Goal: Task Accomplishment & Management: Manage account settings

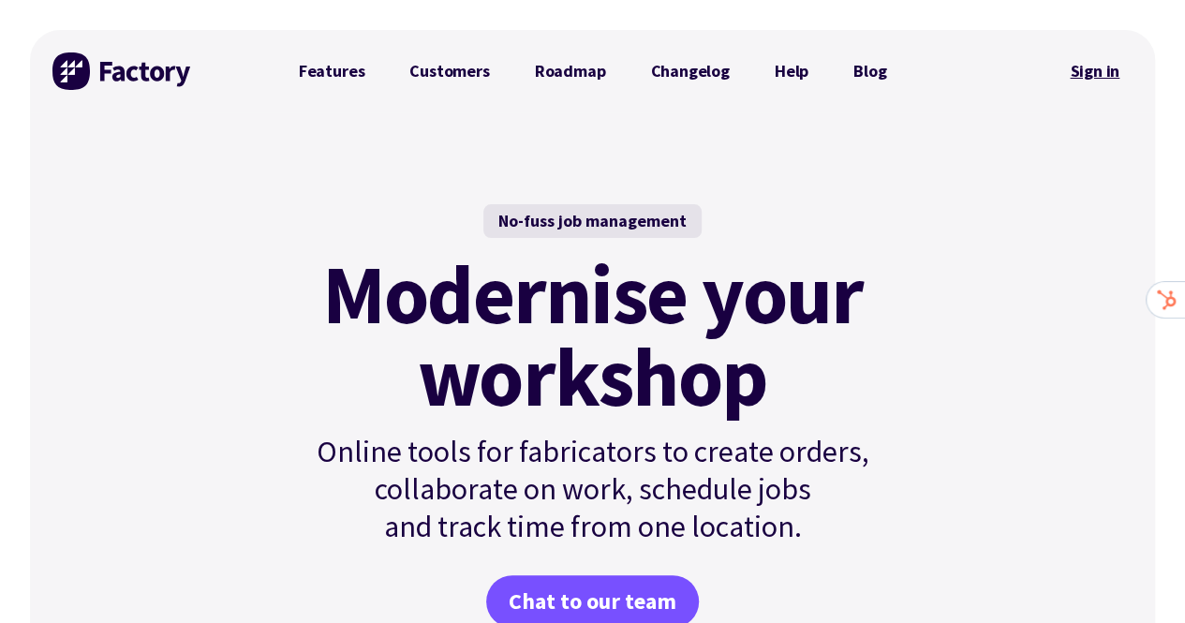
click at [1083, 71] on link "Sign in" at bounding box center [1094, 71] width 76 height 43
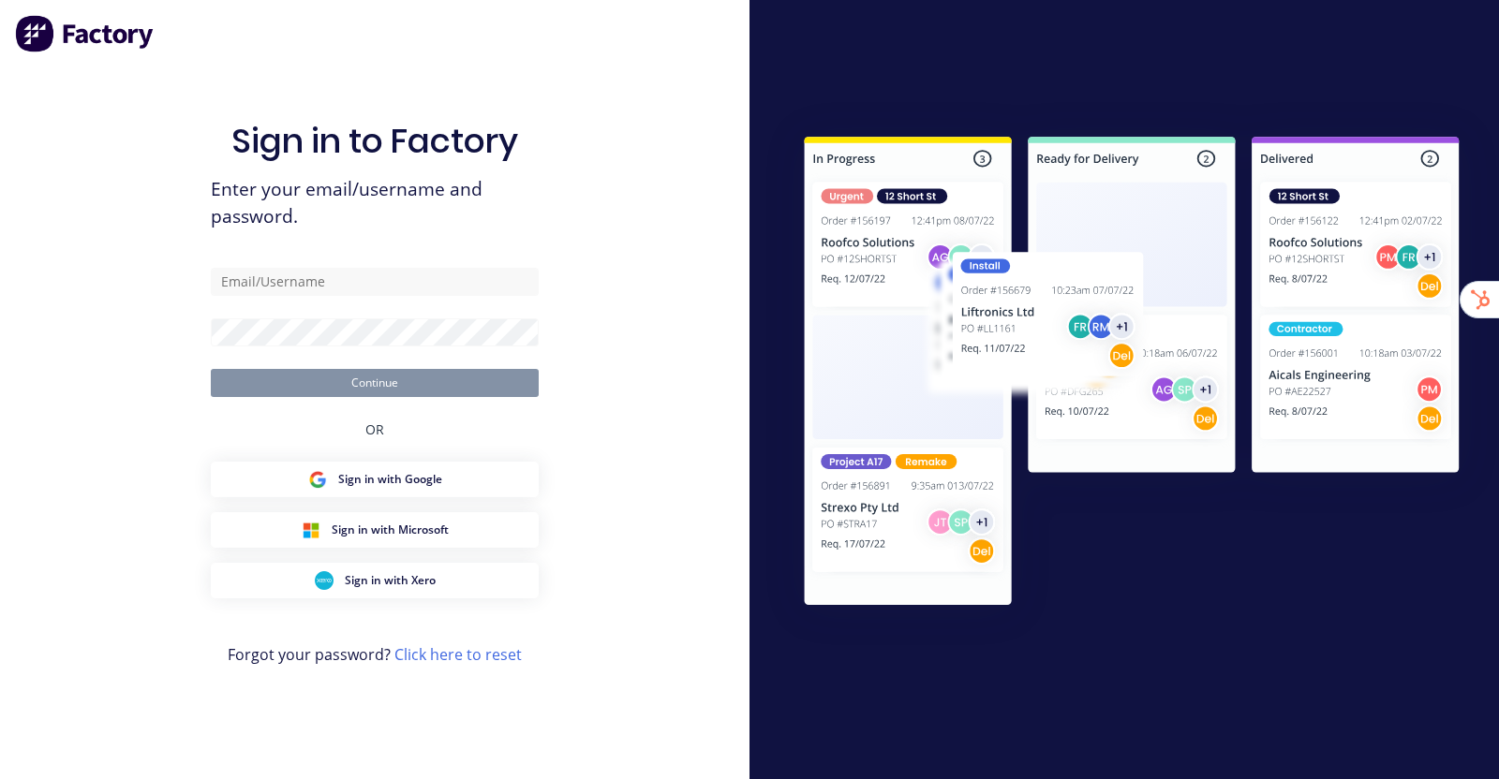
type input "[EMAIL_ADDRESS][DOMAIN_NAME]"
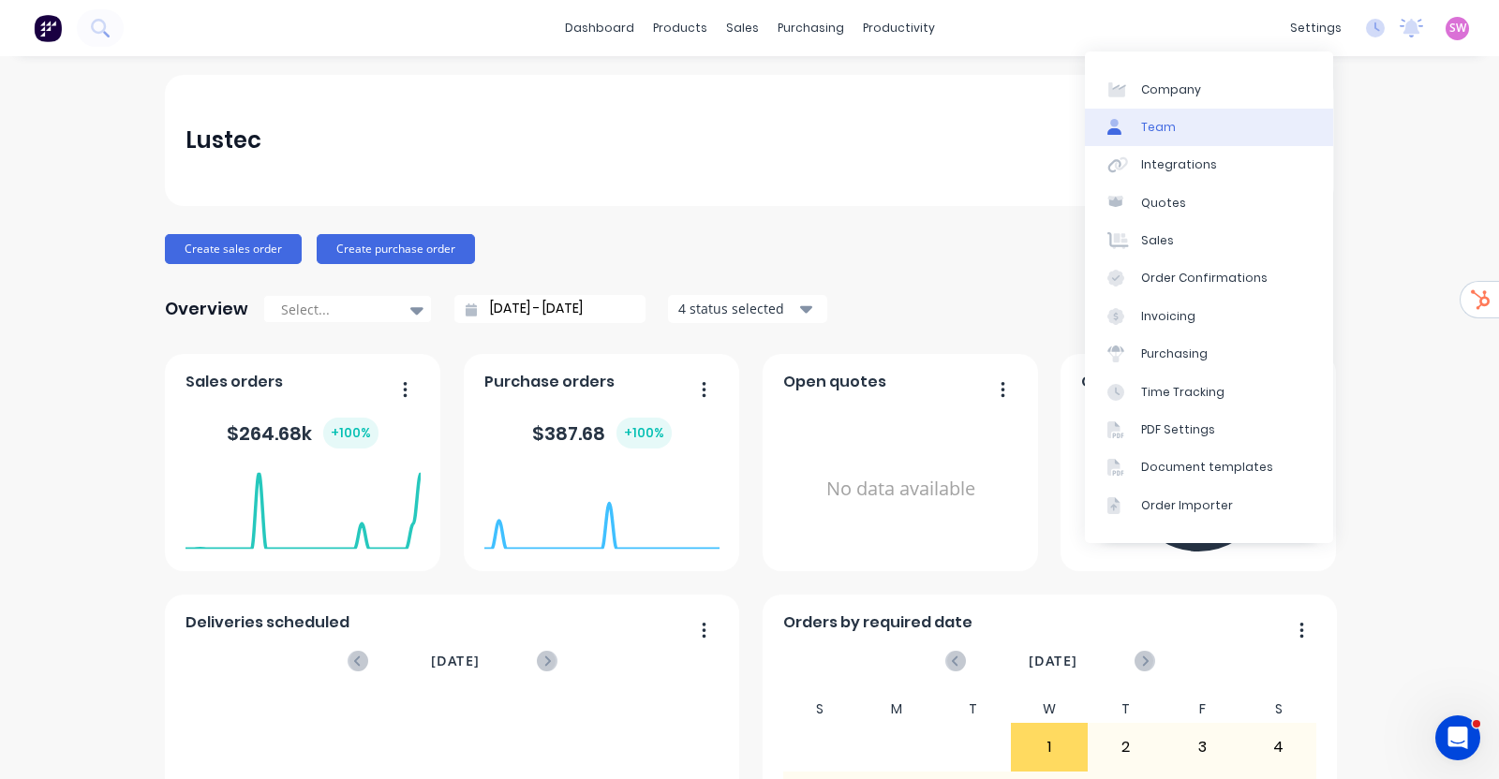
click at [1163, 127] on div "Team" at bounding box center [1158, 127] width 35 height 17
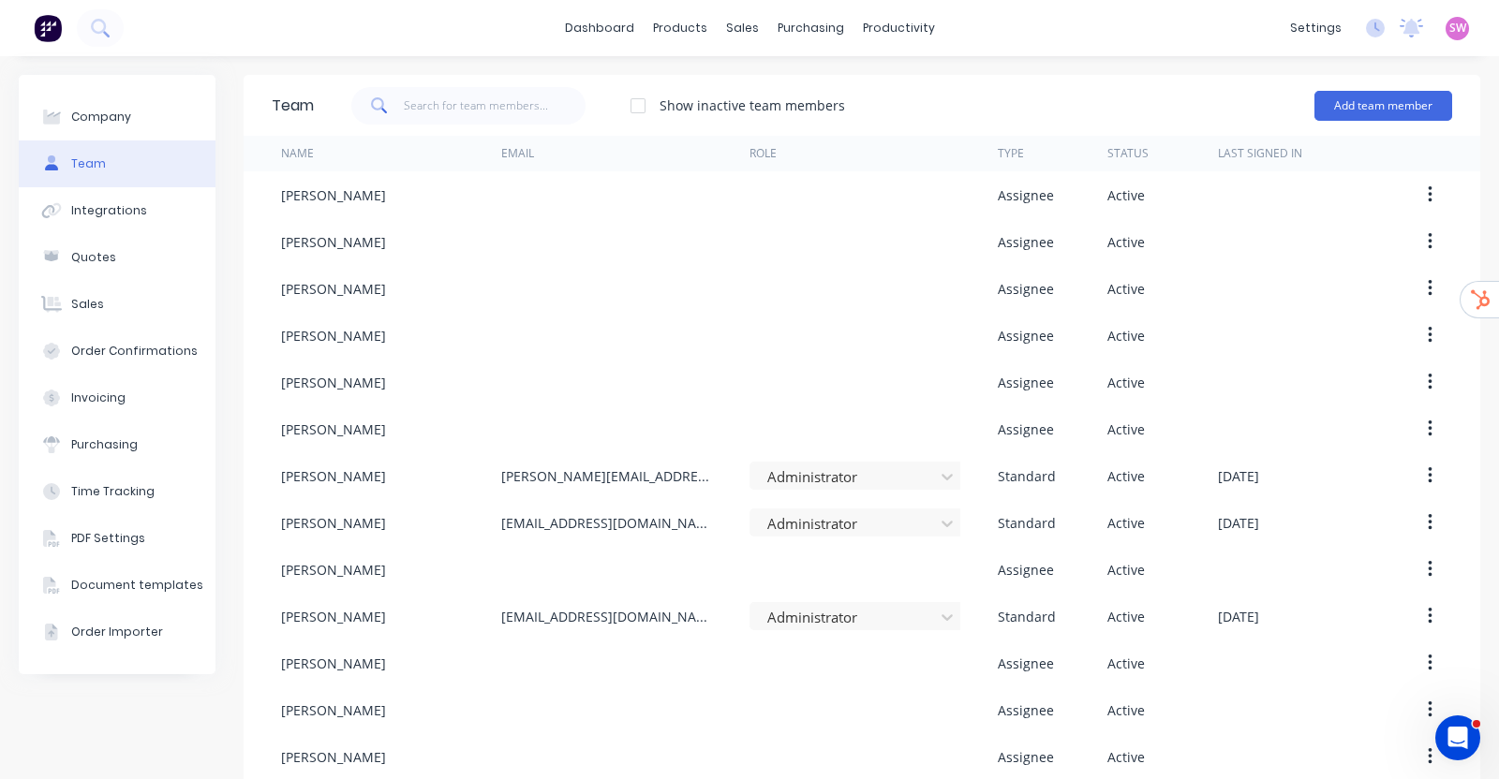
drag, startPoint x: 239, startPoint y: 24, endPoint x: 251, endPoint y: 26, distance: 12.3
click at [239, 24] on div "dashboard products sales purchasing productivity dashboard products Product Cat…" at bounding box center [749, 28] width 1499 height 56
click at [1450, 745] on icon "Open Intercom Messenger" at bounding box center [1455, 735] width 31 height 31
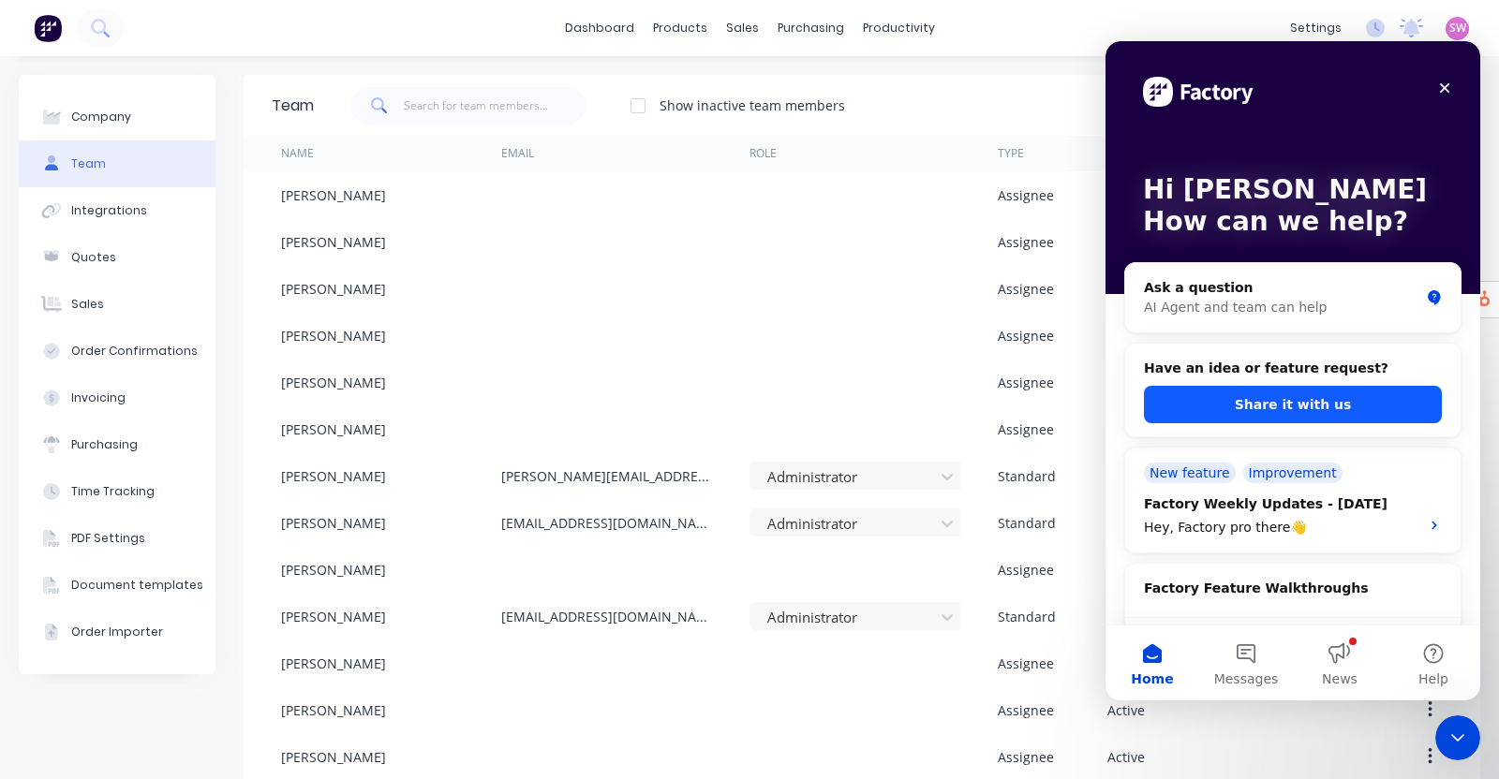
click at [1281, 411] on button "Share it with us" at bounding box center [1293, 404] width 298 height 37
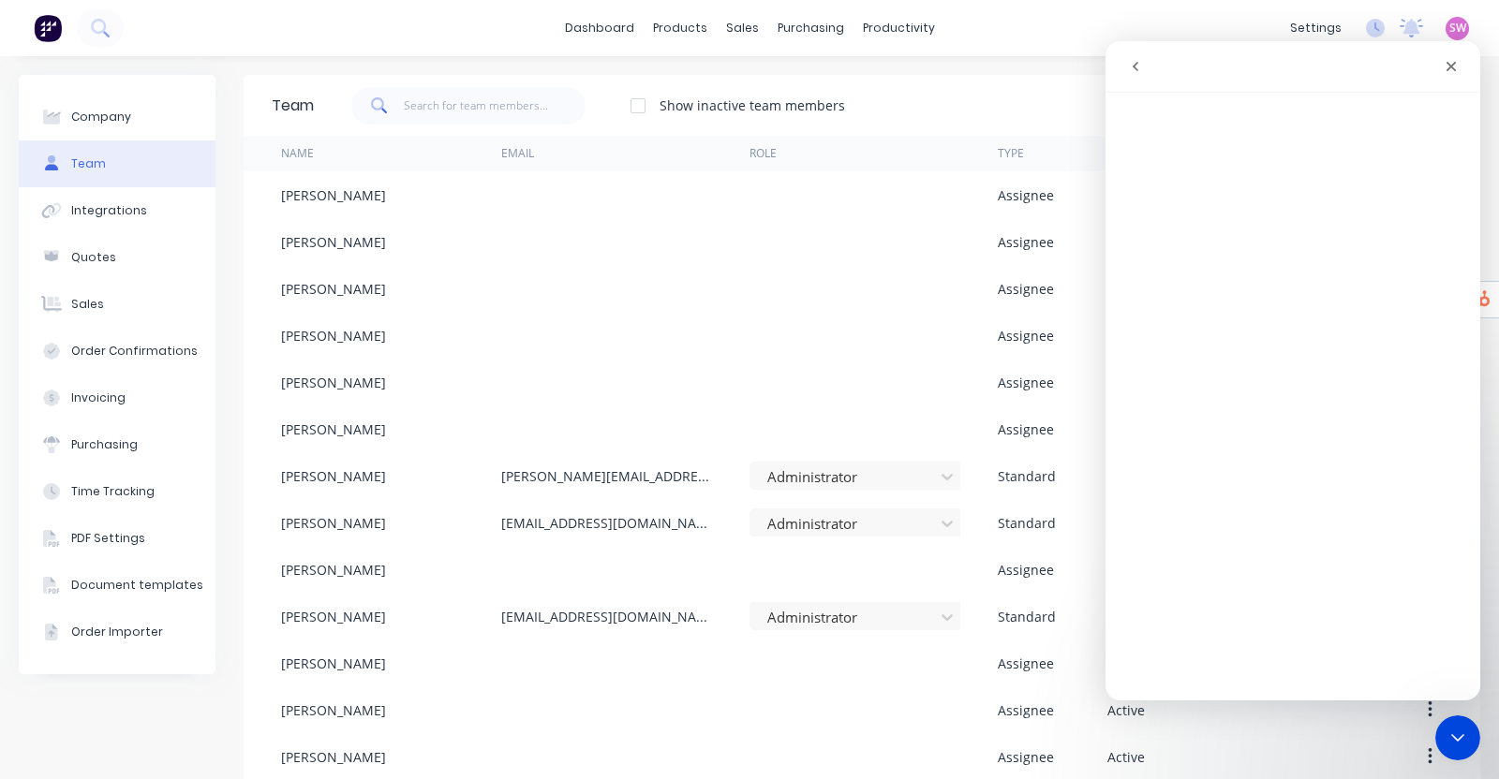
click at [1143, 66] on button "go back" at bounding box center [1135, 67] width 36 height 36
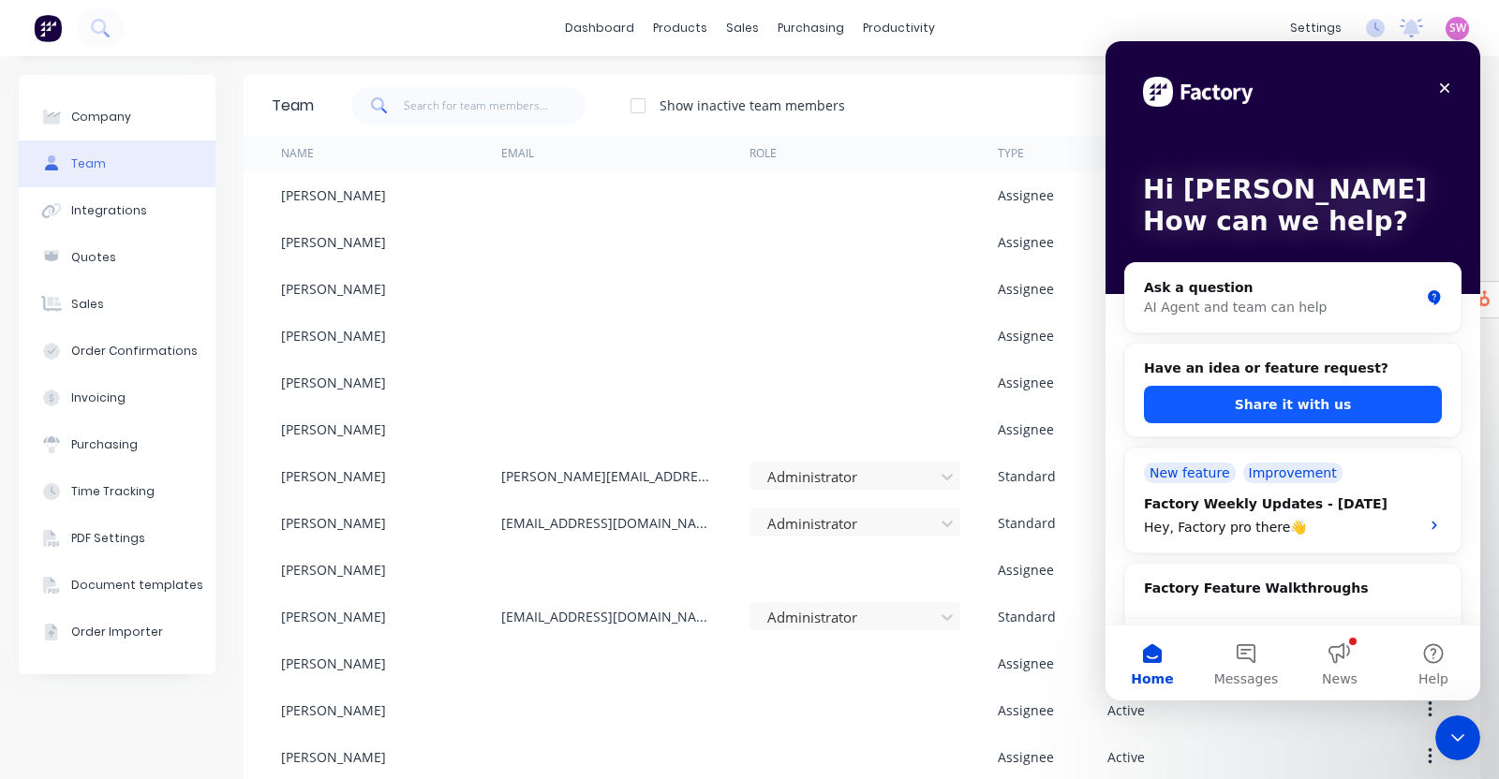
click at [1301, 406] on button "Share it with us" at bounding box center [1293, 404] width 298 height 37
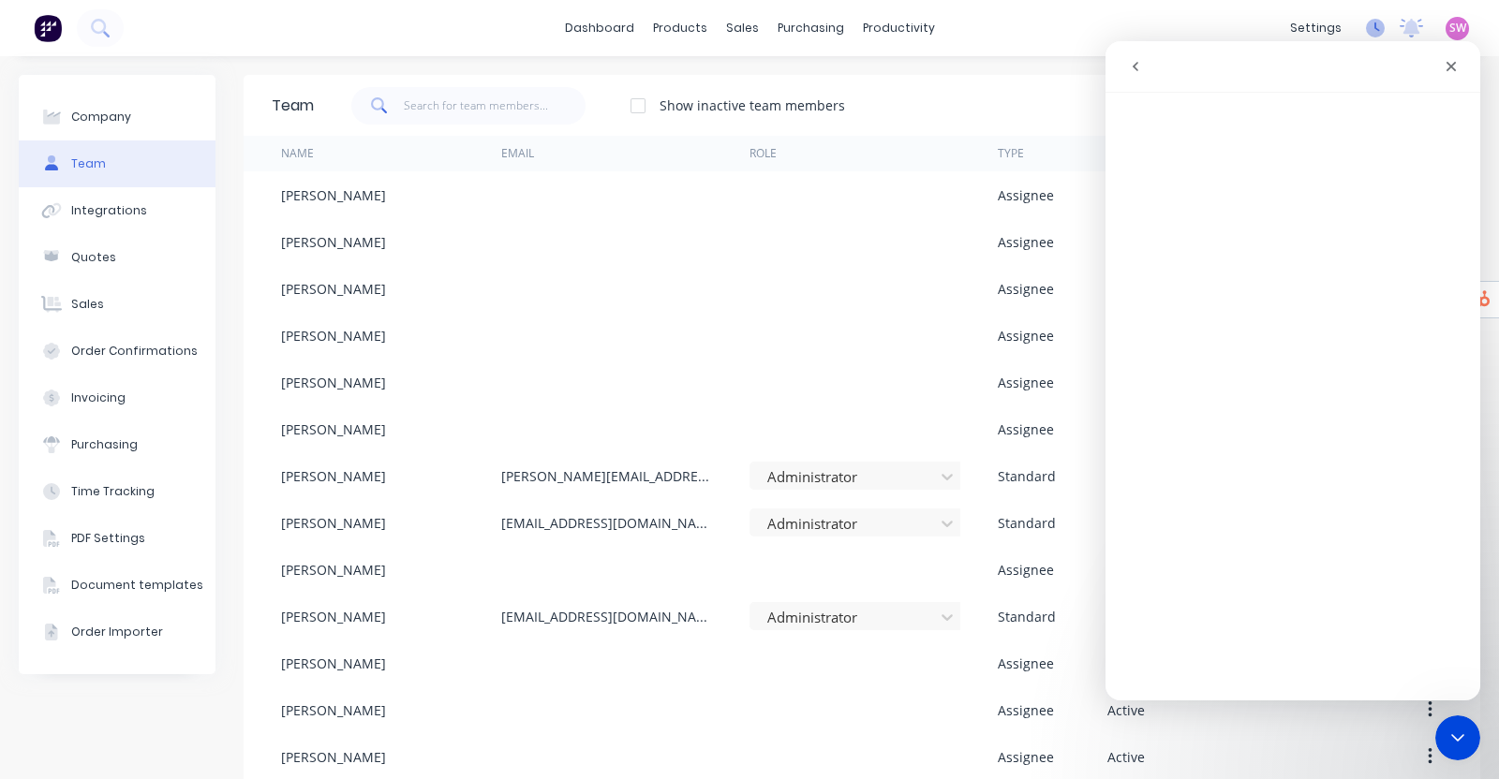
click at [1366, 26] on icon at bounding box center [1375, 28] width 19 height 19
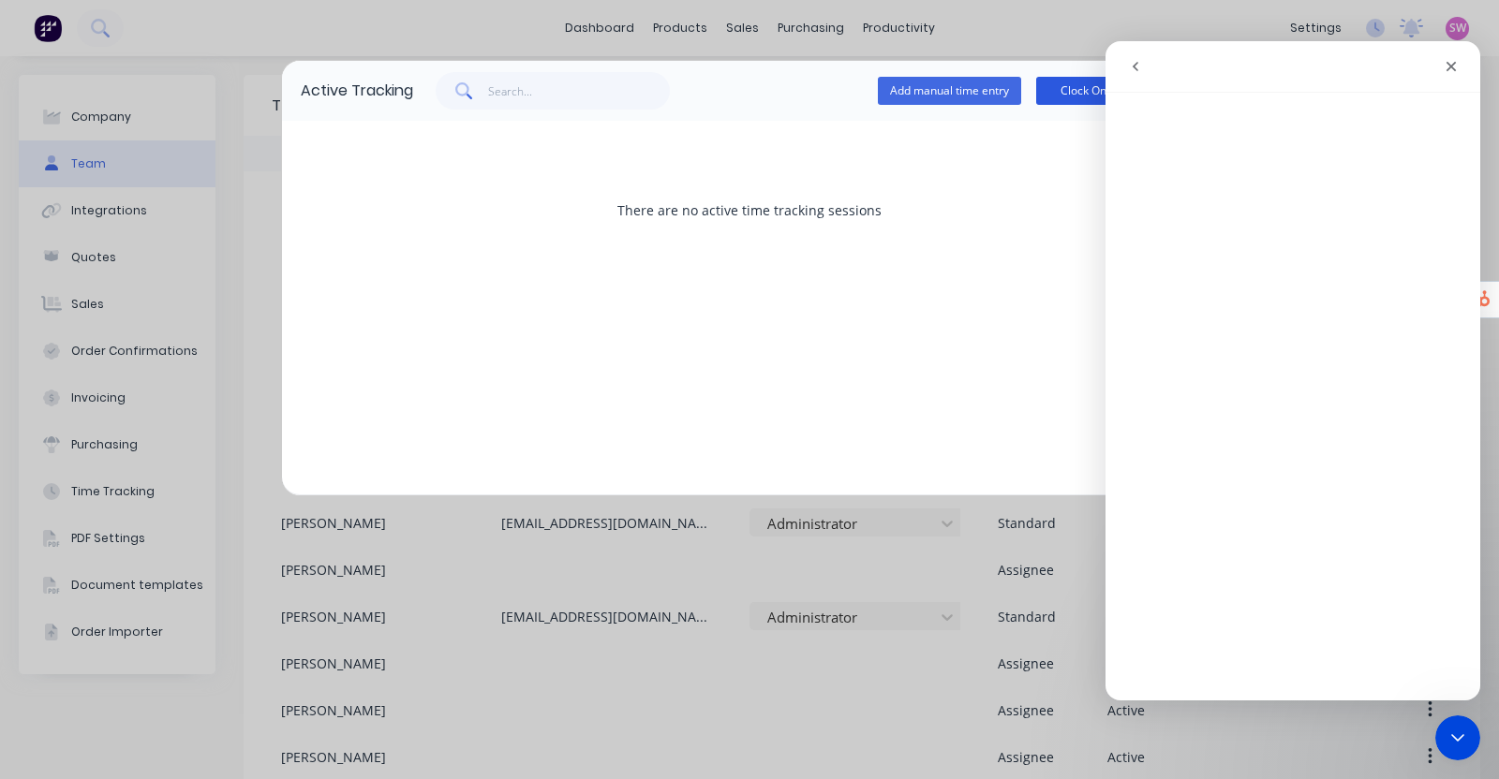
click at [1059, 85] on button "Clock On" at bounding box center [1083, 91] width 94 height 28
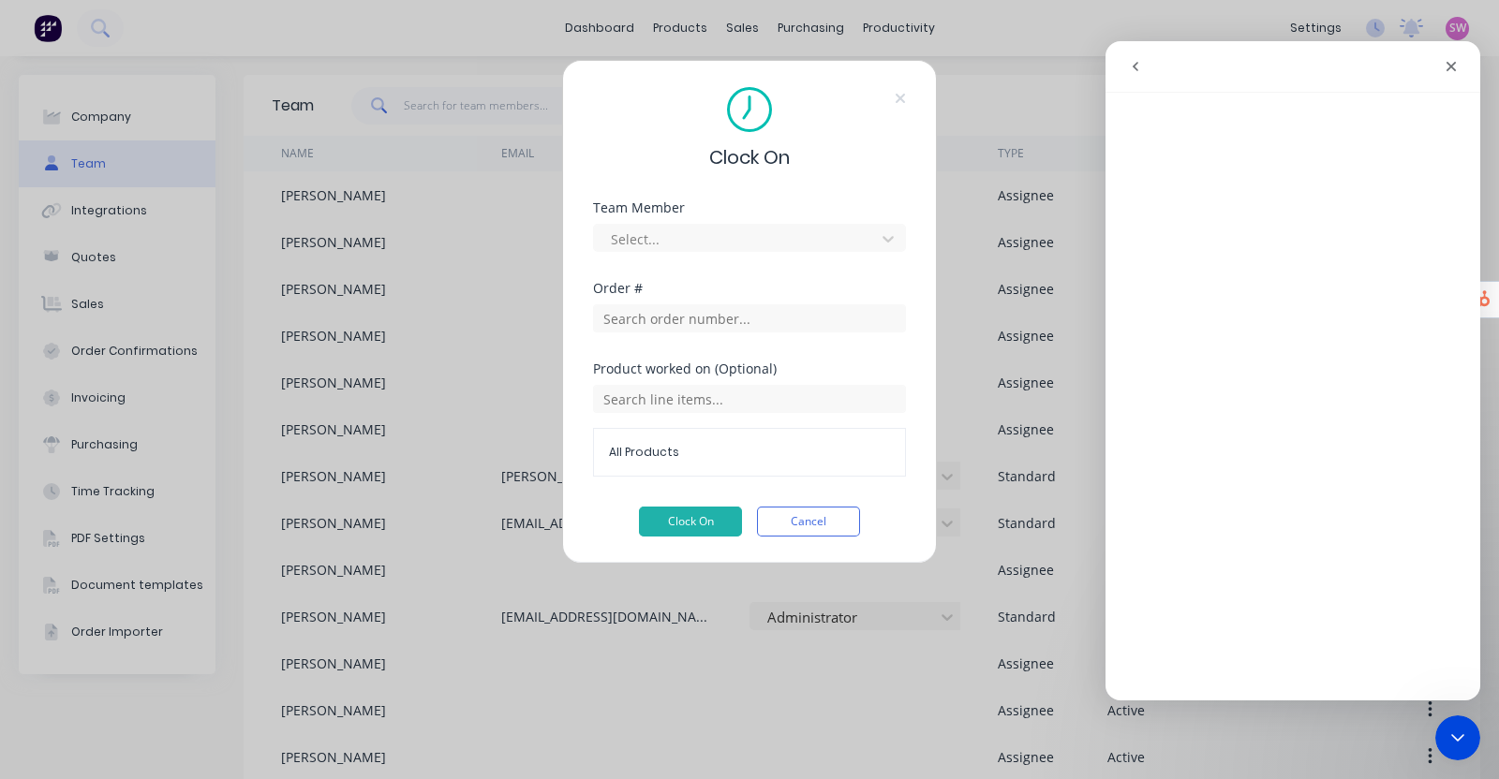
click at [1142, 69] on icon "go back" at bounding box center [1135, 66] width 15 height 15
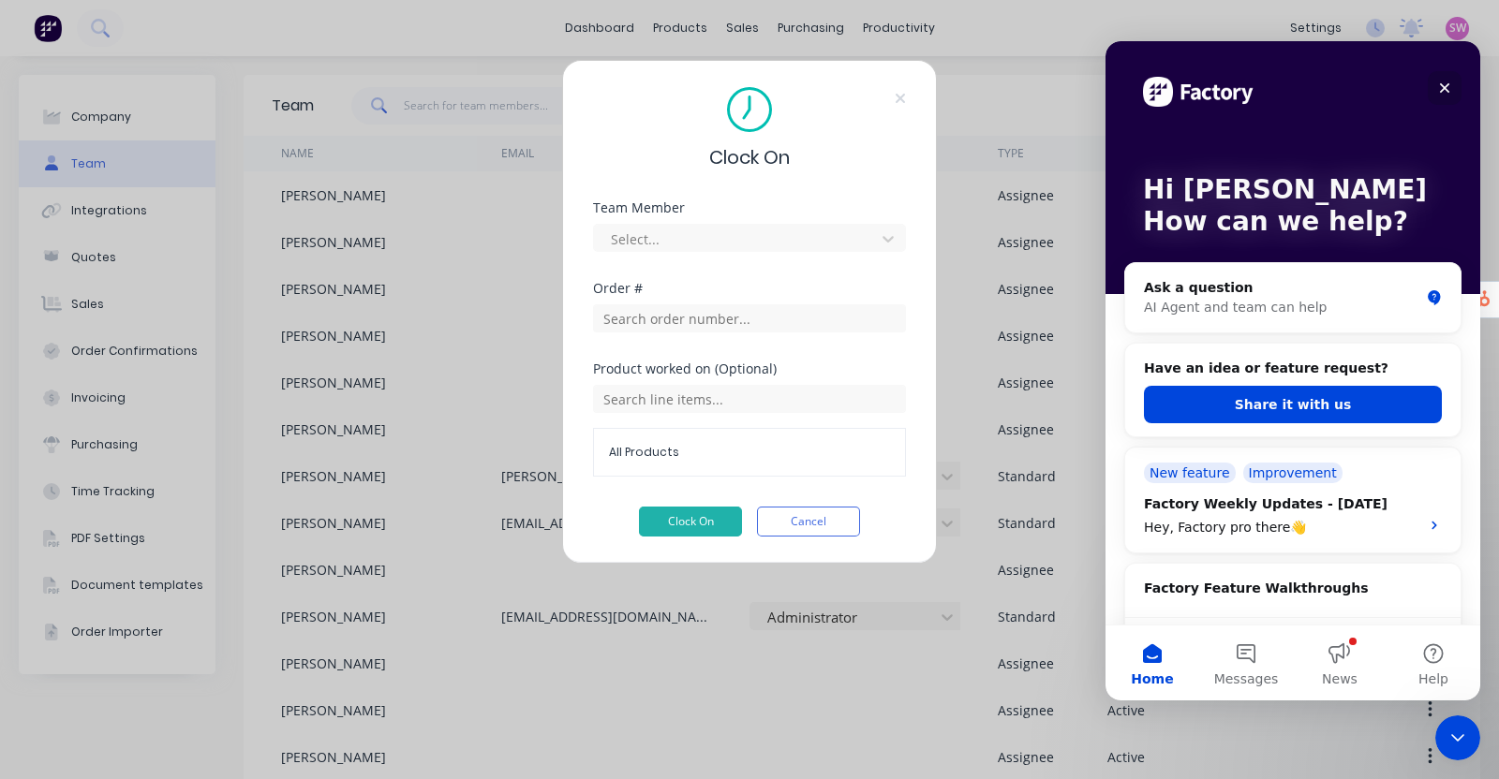
click at [1452, 93] on div "Close" at bounding box center [1444, 88] width 34 height 34
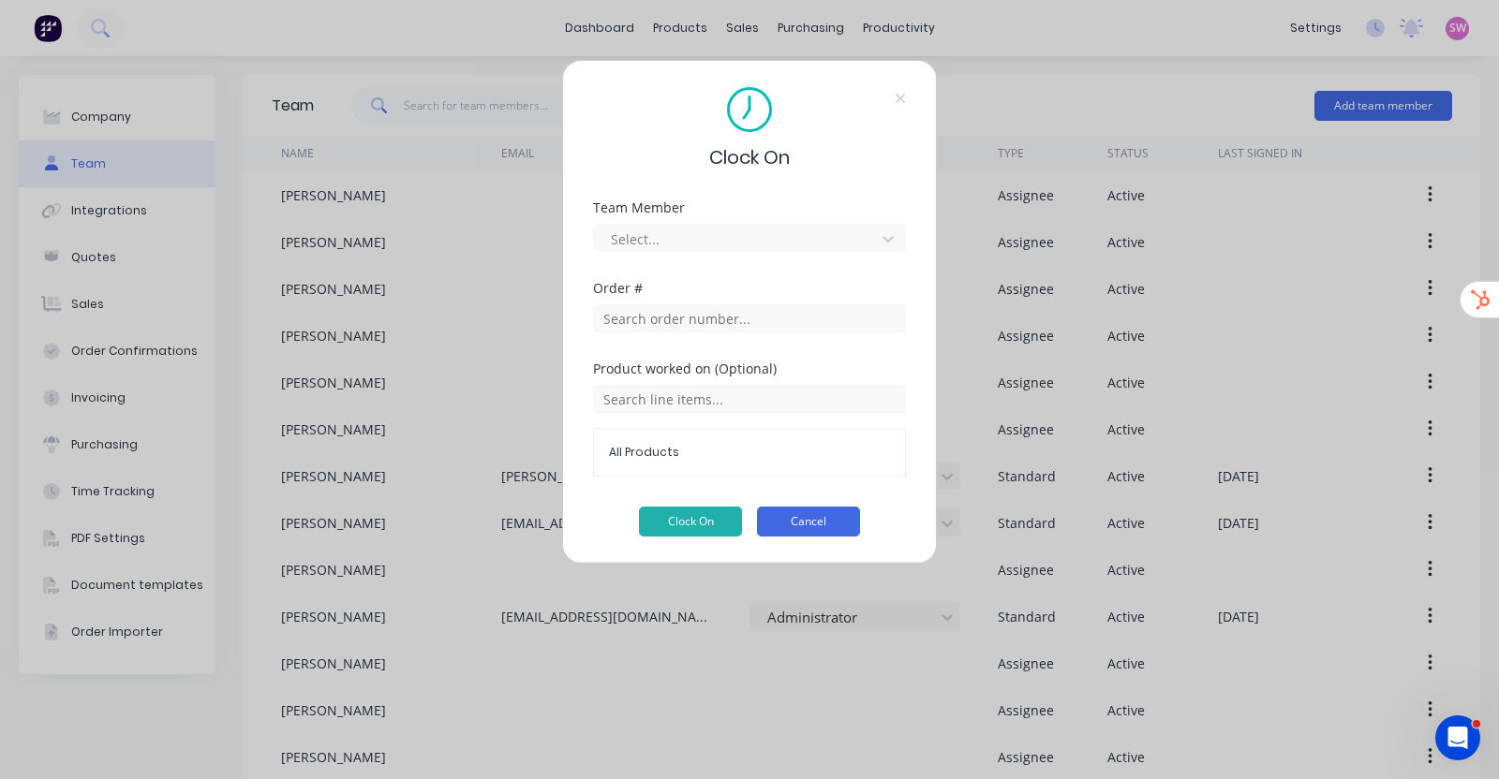
click at [823, 517] on button "Cancel" at bounding box center [808, 522] width 103 height 30
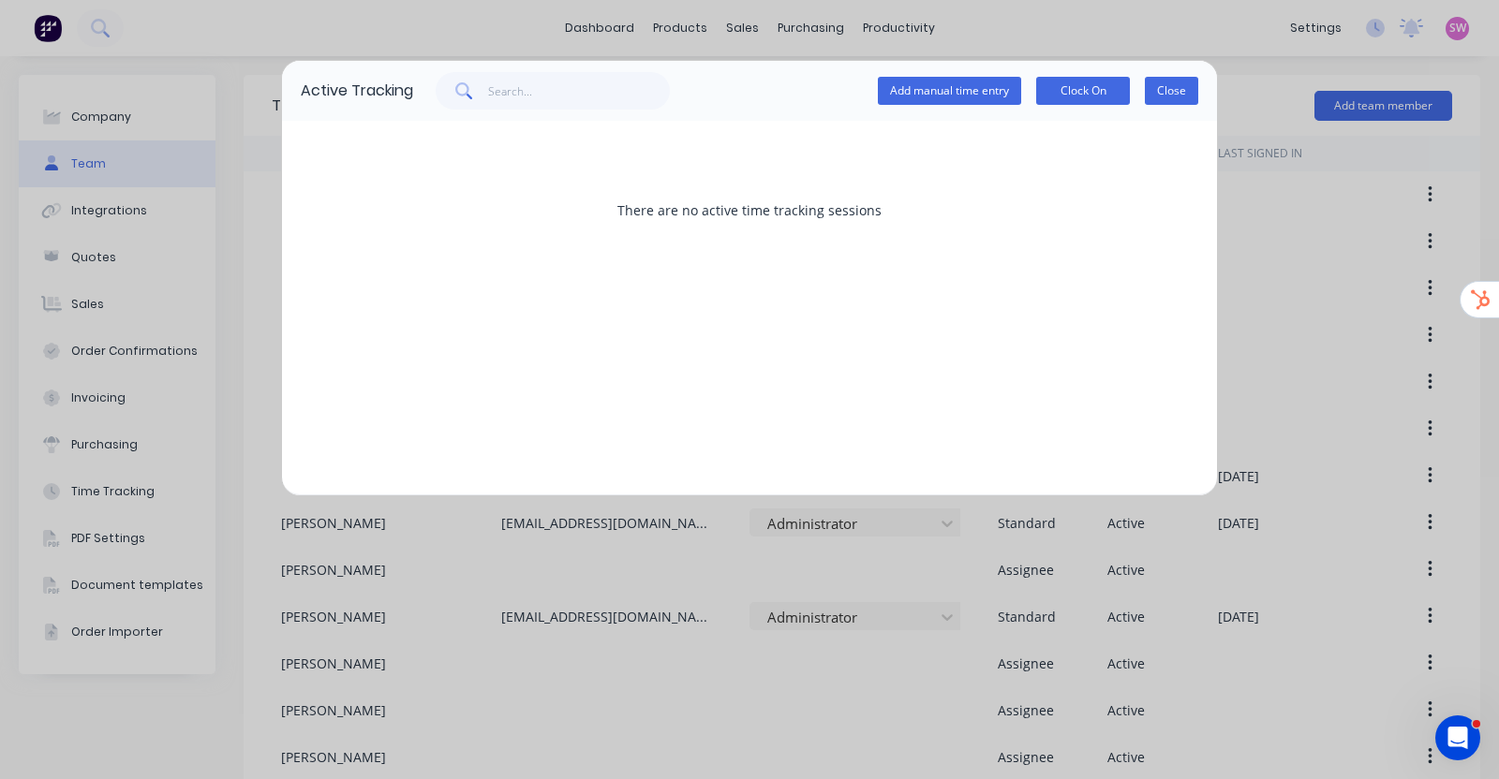
click at [1160, 84] on button "Close" at bounding box center [1171, 91] width 53 height 28
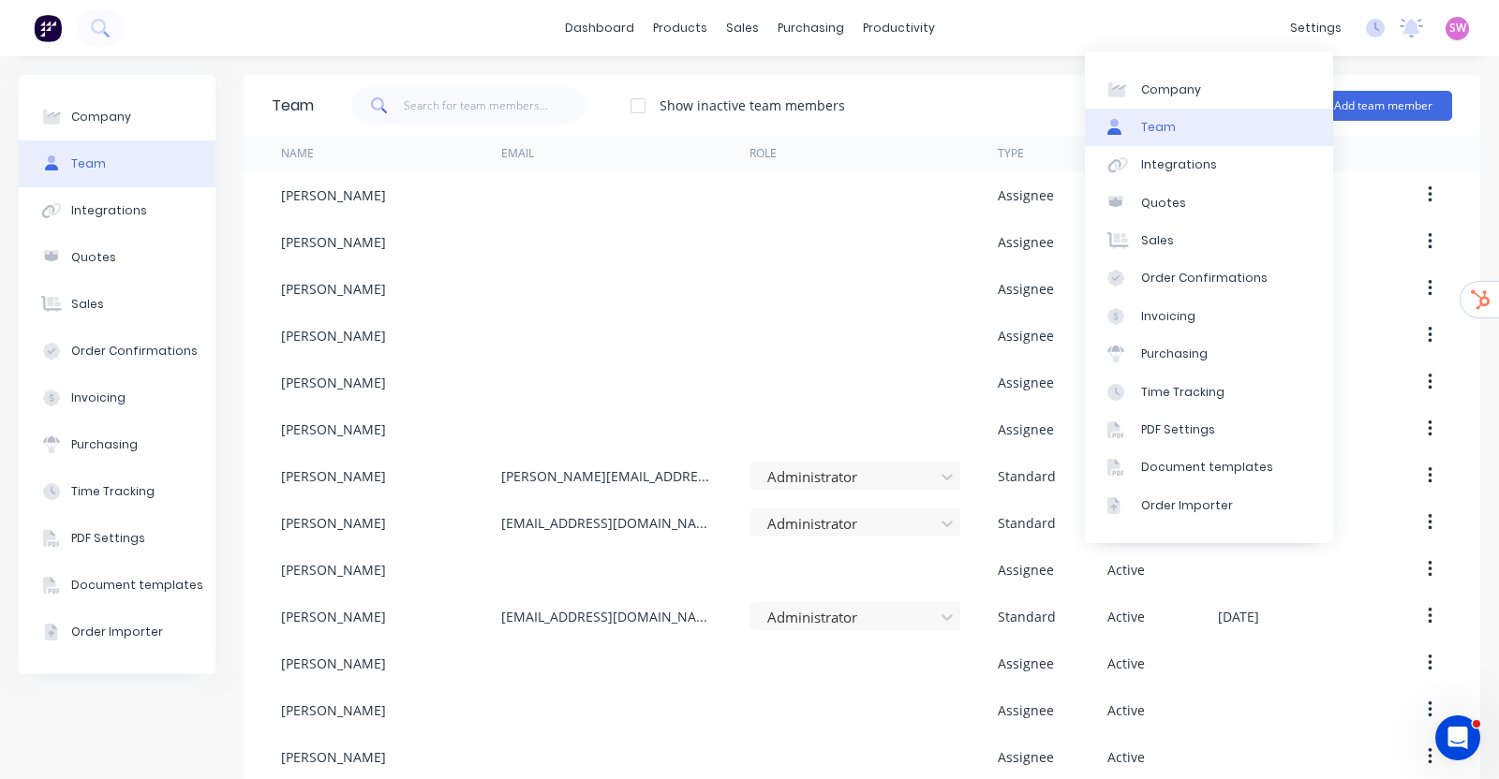
click at [1148, 125] on div "Team" at bounding box center [1158, 127] width 35 height 17
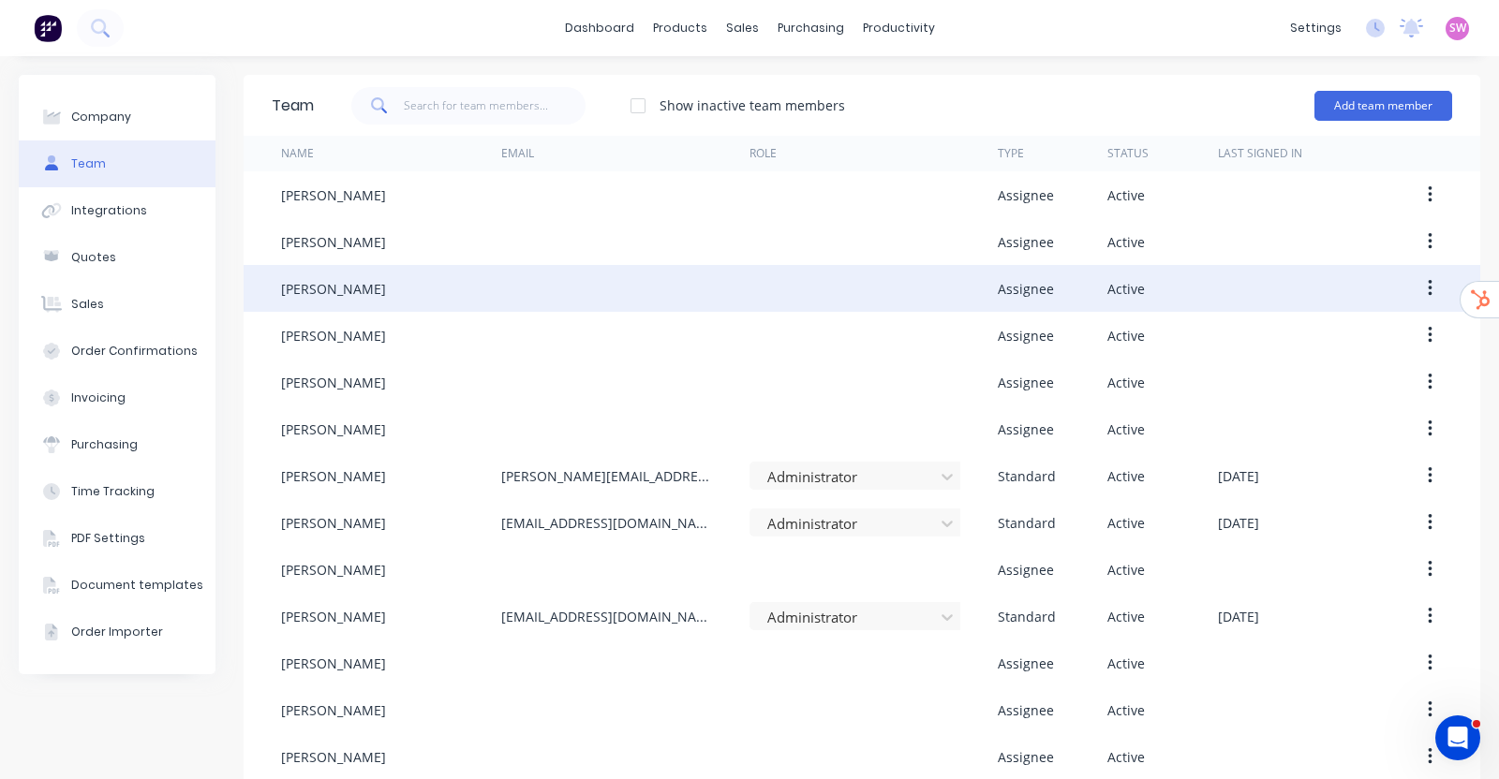
click at [1427, 296] on icon "button" at bounding box center [1429, 288] width 5 height 21
click at [1315, 328] on div "Edit" at bounding box center [1363, 337] width 144 height 27
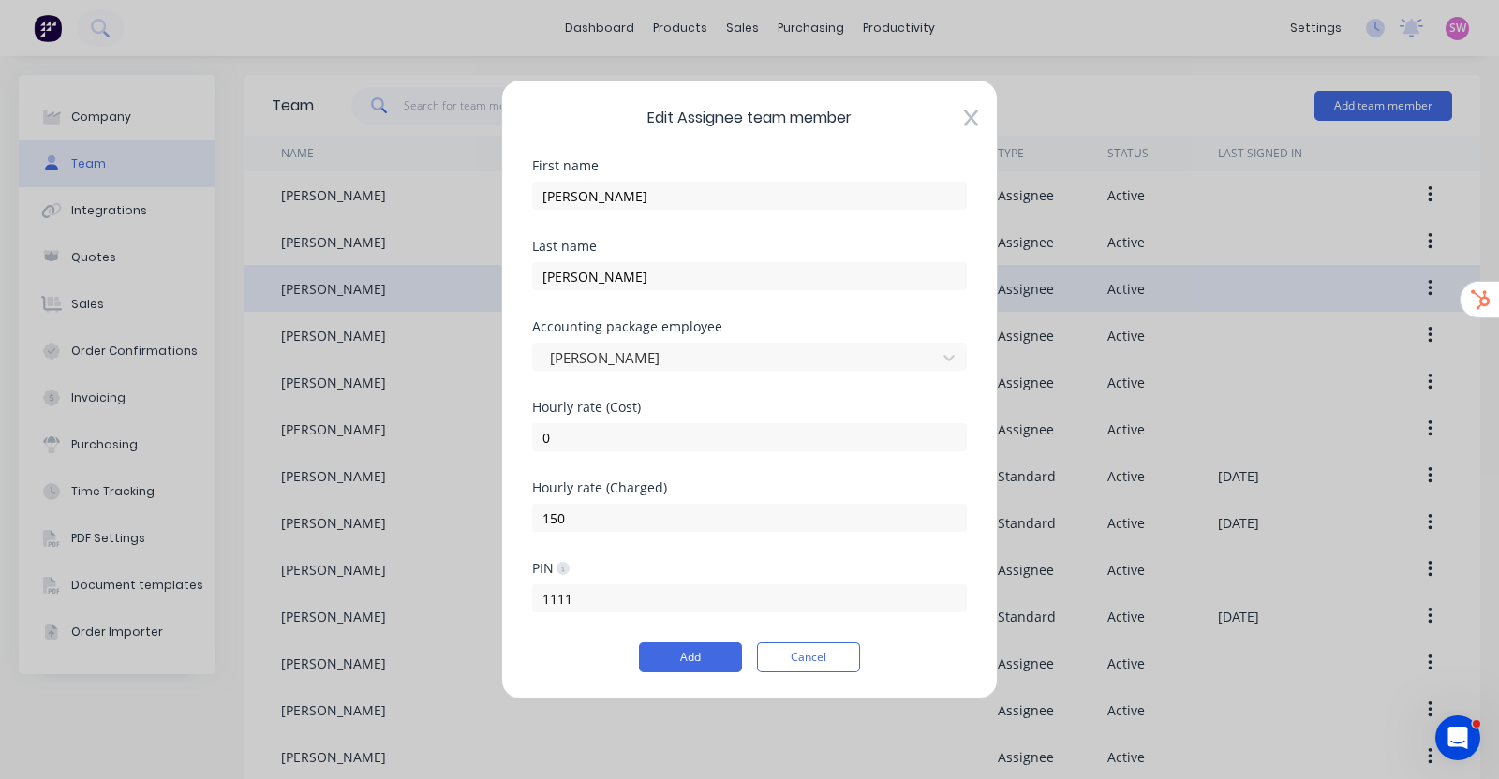
click at [969, 117] on icon at bounding box center [971, 119] width 14 height 17
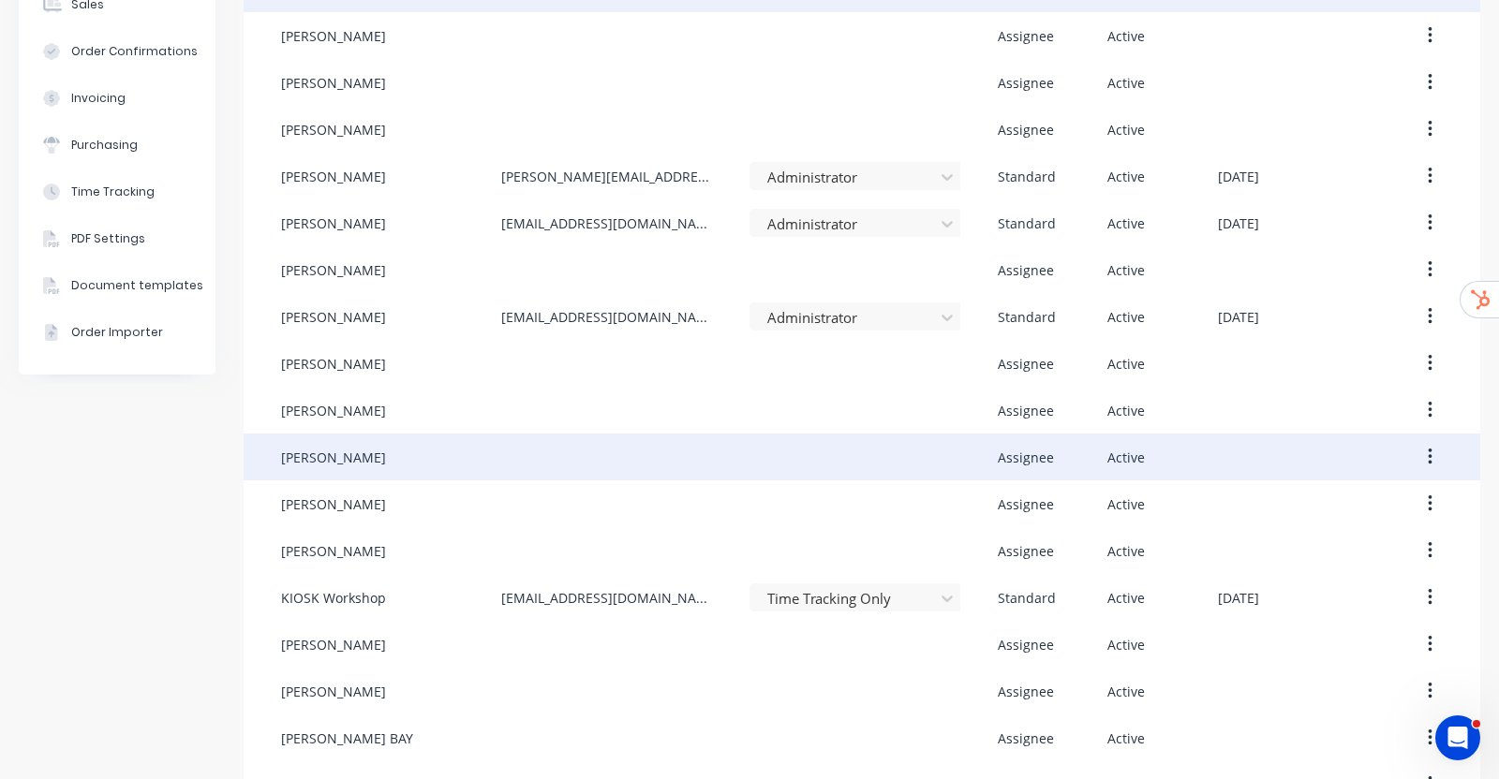
scroll to position [394, 0]
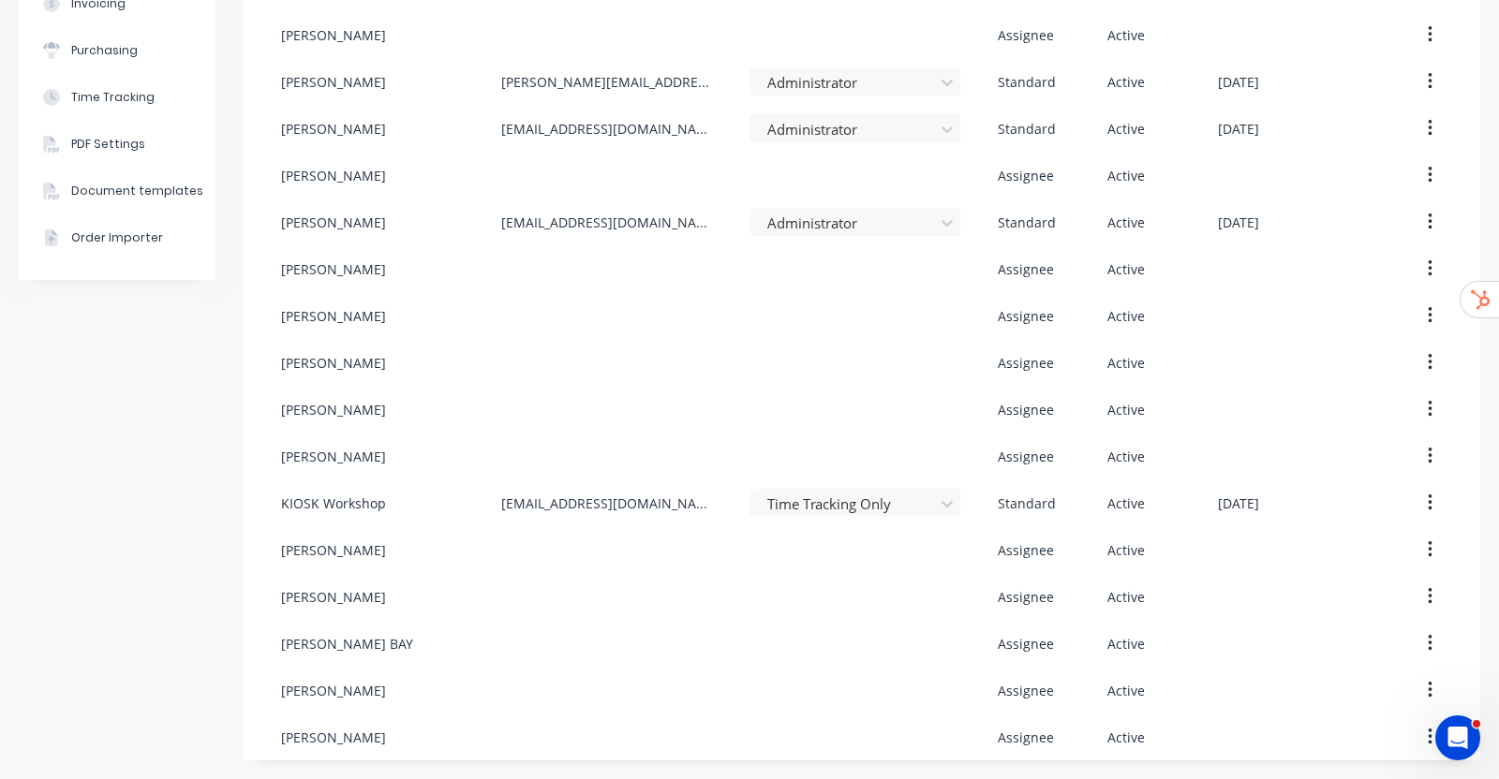
drag, startPoint x: 116, startPoint y: 408, endPoint x: 162, endPoint y: 365, distance: 62.9
click at [116, 408] on div "Company Team Integrations Quotes Sales Order Confirmations Invoicing Purchasing…" at bounding box center [117, 221] width 197 height 1080
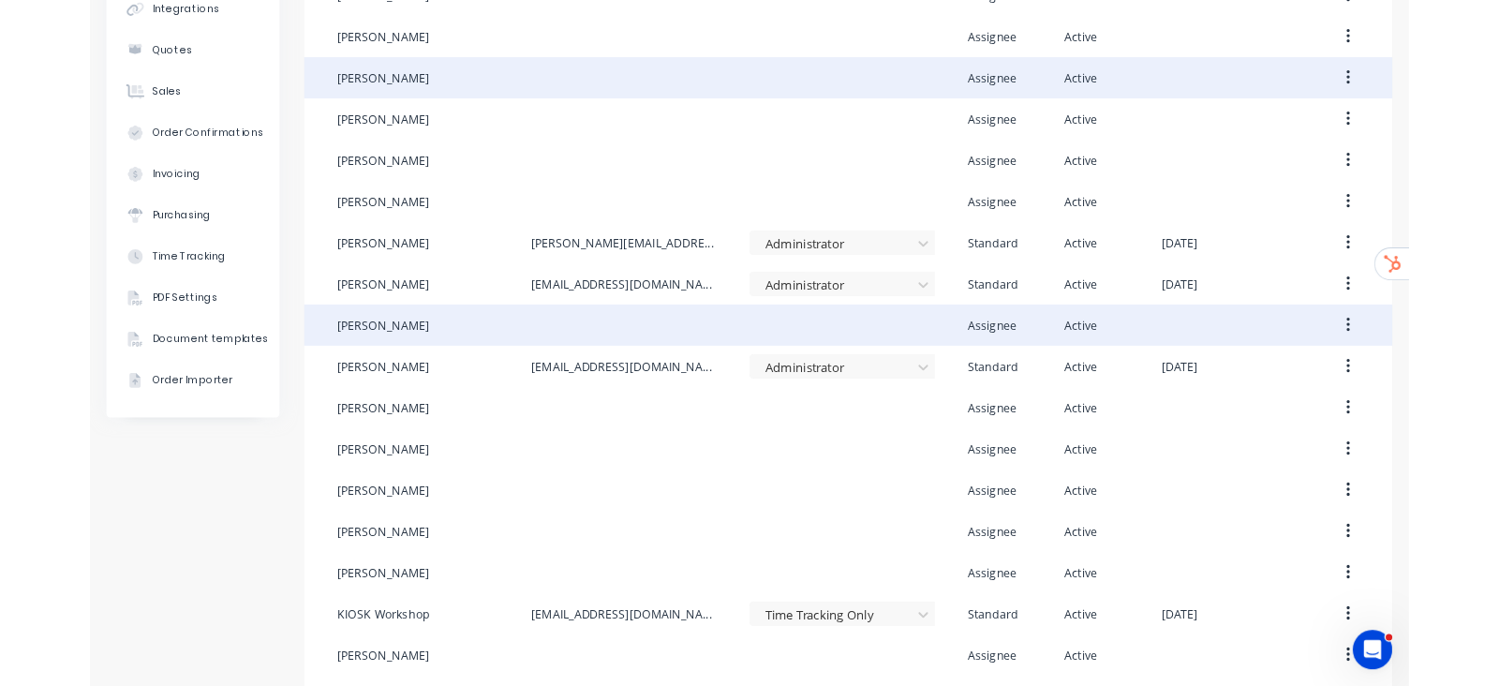
scroll to position [0, 0]
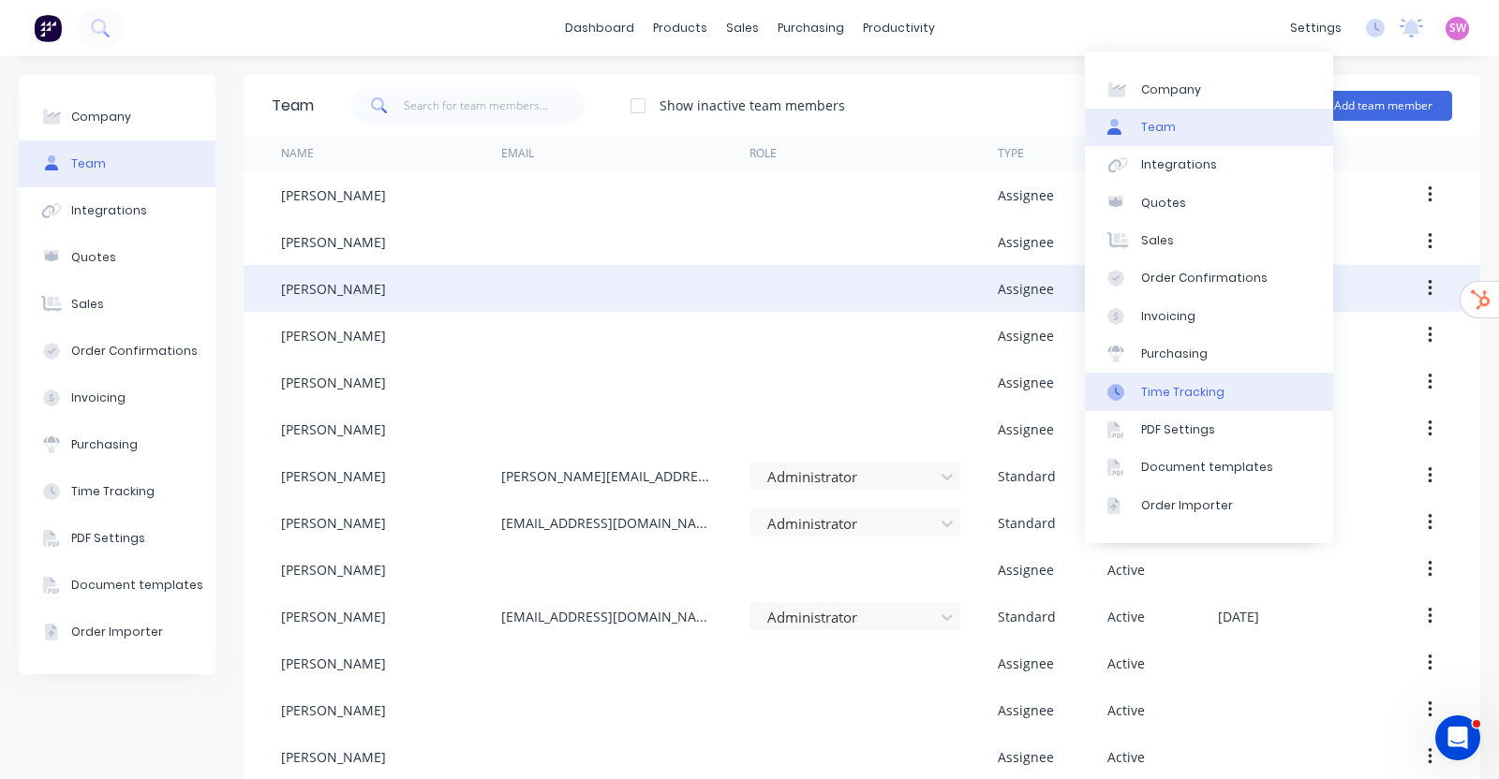
click at [1161, 389] on div "Time Tracking" at bounding box center [1182, 392] width 83 height 17
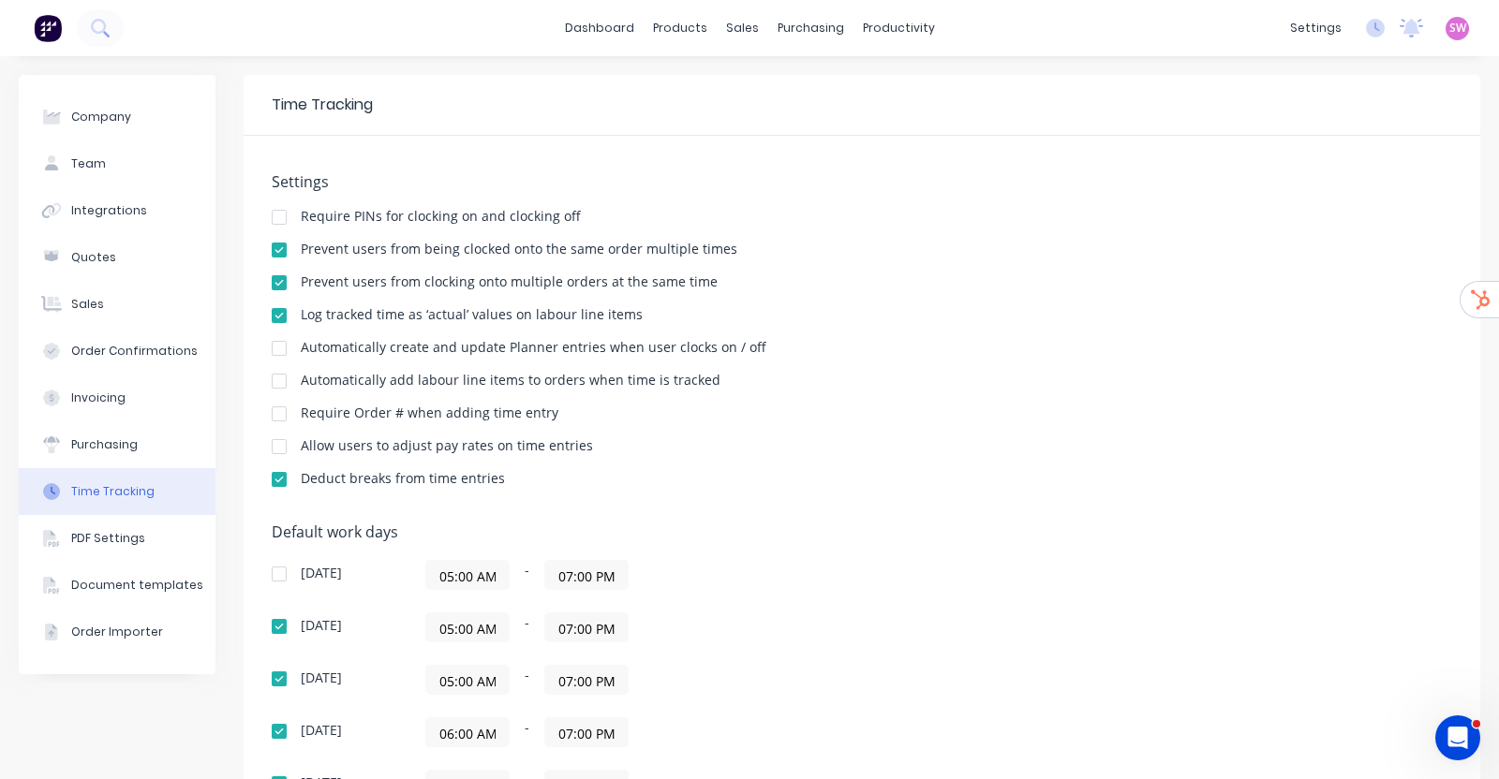
click at [1159, 93] on div "Time Tracking" at bounding box center [862, 105] width 1236 height 61
click at [733, 88] on div "Product Catalogue" at bounding box center [754, 89] width 116 height 17
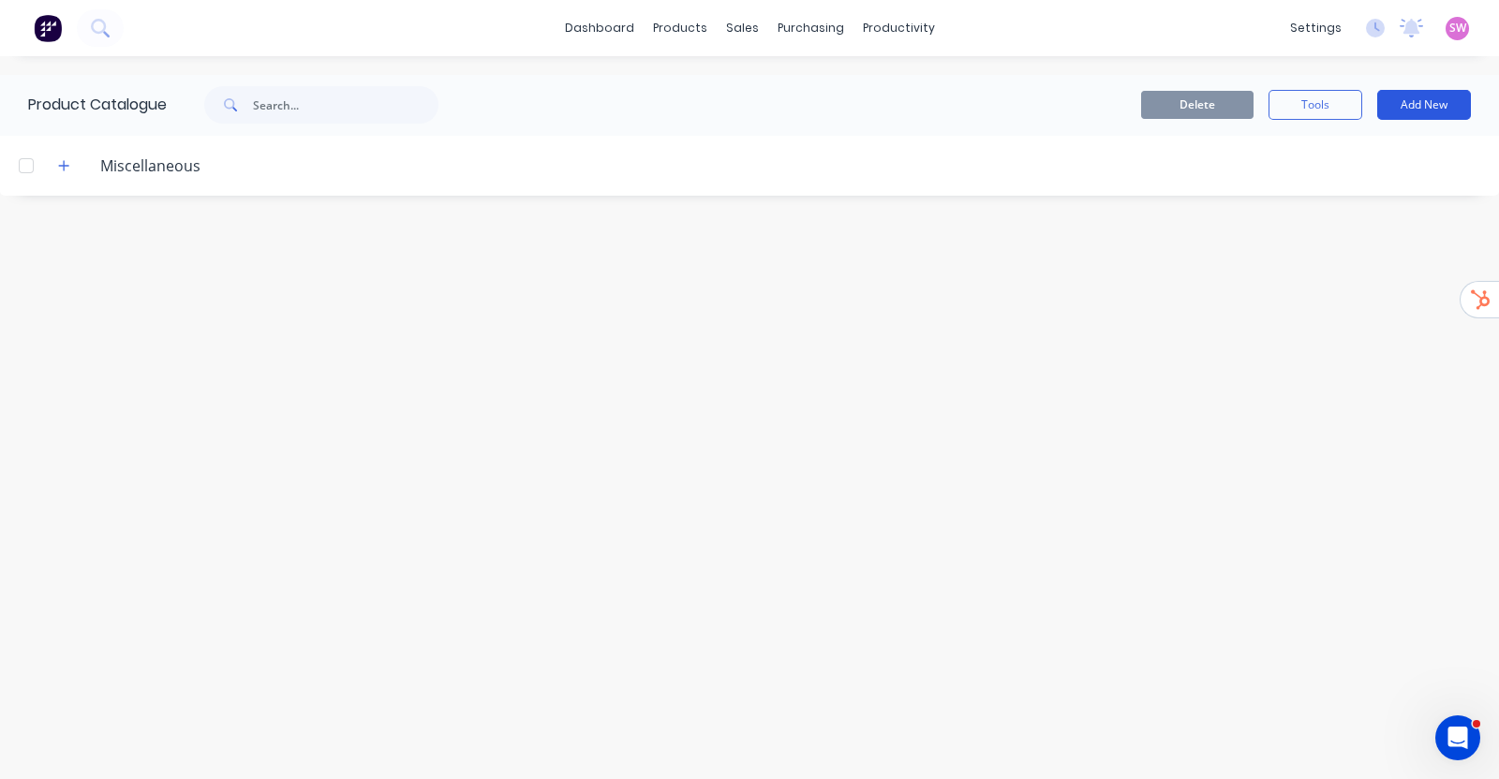
click at [1428, 110] on button "Add New" at bounding box center [1424, 105] width 94 height 30
click at [1372, 149] on div "Category" at bounding box center [1381, 153] width 144 height 27
type input ".Job Kit"
click at [606, 220] on div at bounding box center [855, 227] width 1231 height 19
click at [1468, 109] on button "Add New" at bounding box center [1424, 105] width 94 height 30
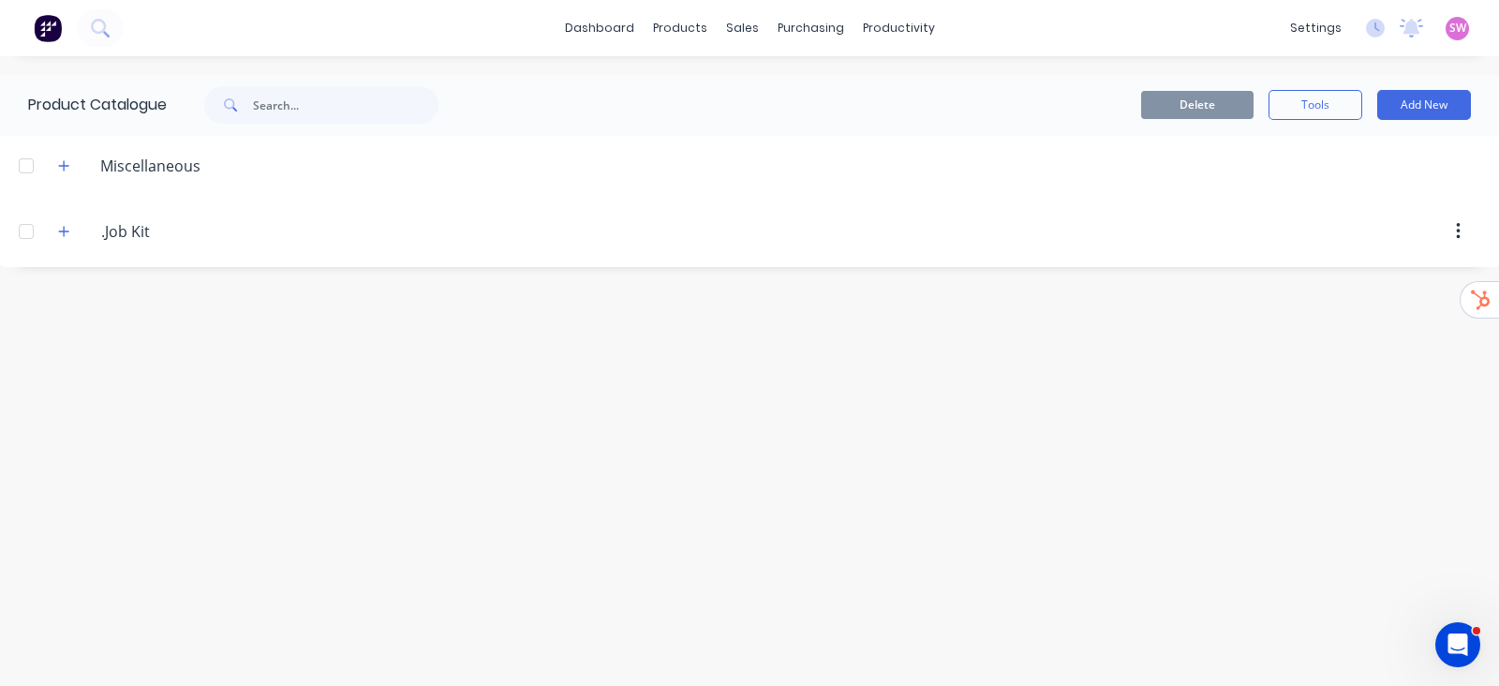
click at [908, 386] on div "Product Catalogue Delete Tools Add New Miscellaneous .Job.Kit .Job Kit" at bounding box center [749, 371] width 1499 height 592
click at [855, 340] on div "Product Catalogue Delete Tools Add New Miscellaneous .Job.Kit .Job Kit" at bounding box center [749, 371] width 1499 height 592
click at [74, 240] on span at bounding box center [63, 230] width 23 height 23
click at [61, 230] on icon "button" at bounding box center [64, 231] width 10 height 10
click at [1460, 227] on button "button" at bounding box center [1458, 231] width 44 height 34
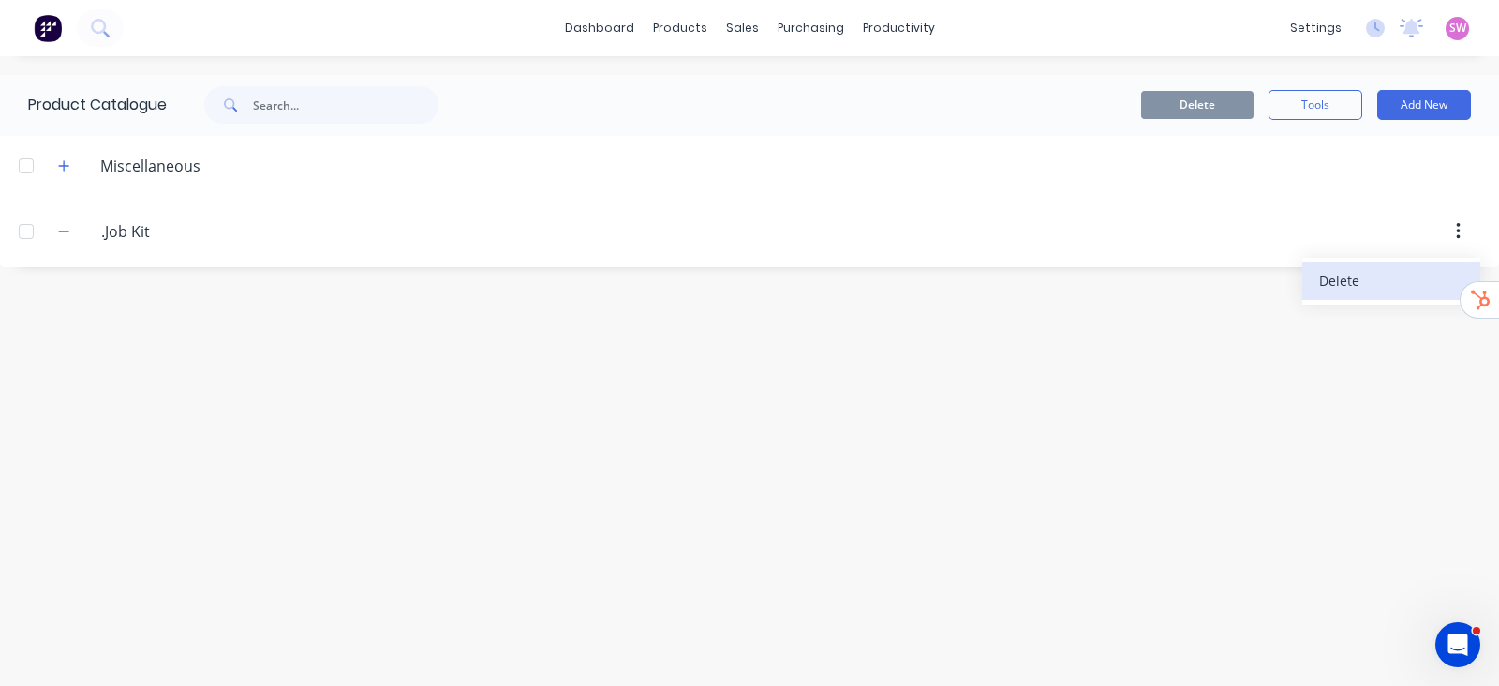
click at [1355, 274] on div "Delete" at bounding box center [1391, 280] width 144 height 27
click at [1350, 286] on div "Delete" at bounding box center [1391, 280] width 144 height 27
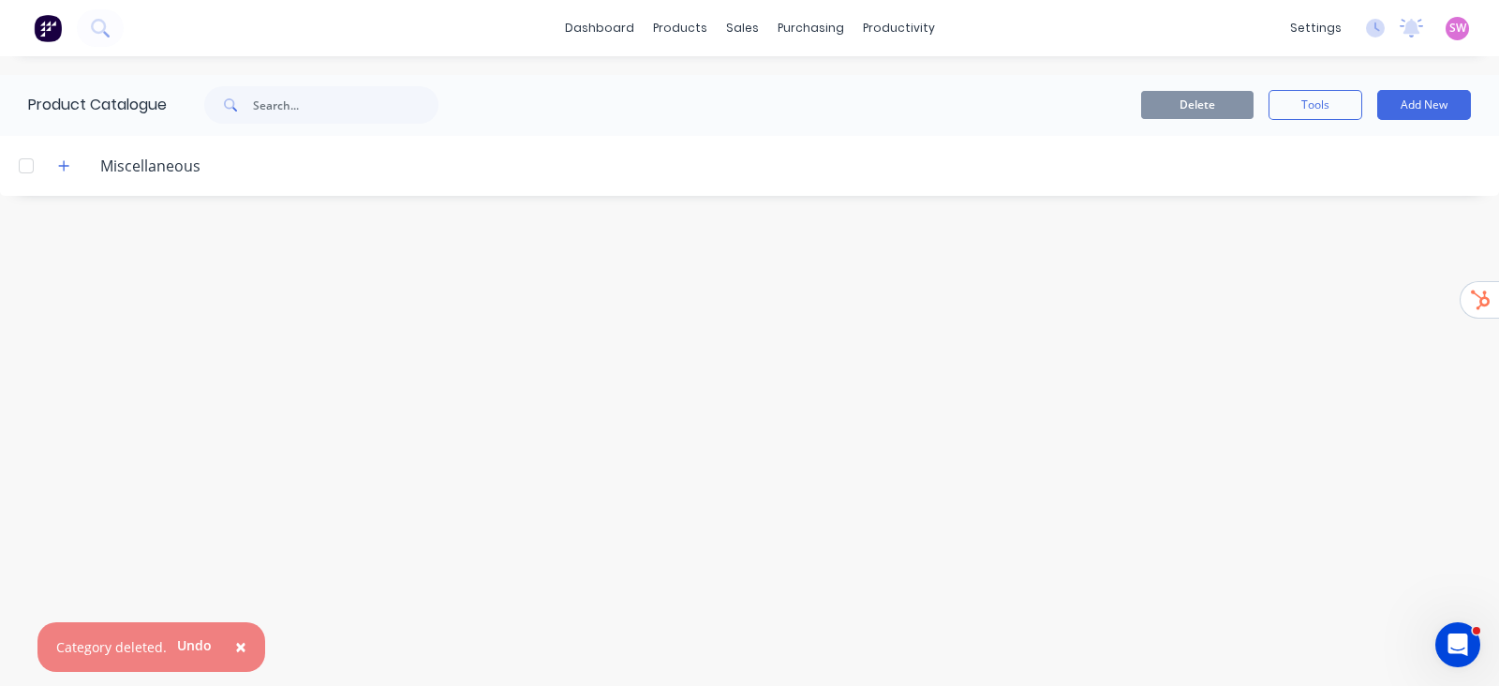
click at [923, 321] on div "Product Catalogue Delete Tools Add New Miscellaneous" at bounding box center [749, 371] width 1499 height 592
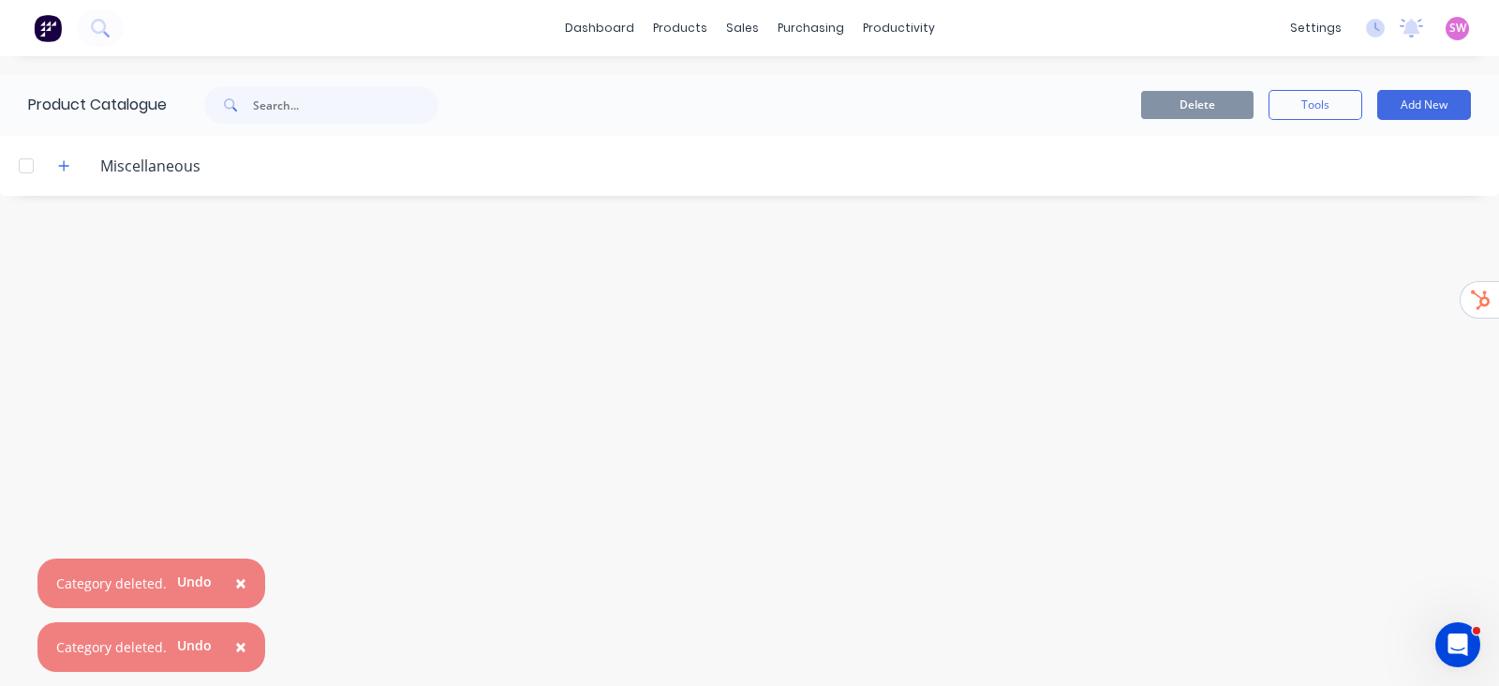
click at [243, 593] on button "×" at bounding box center [240, 583] width 49 height 45
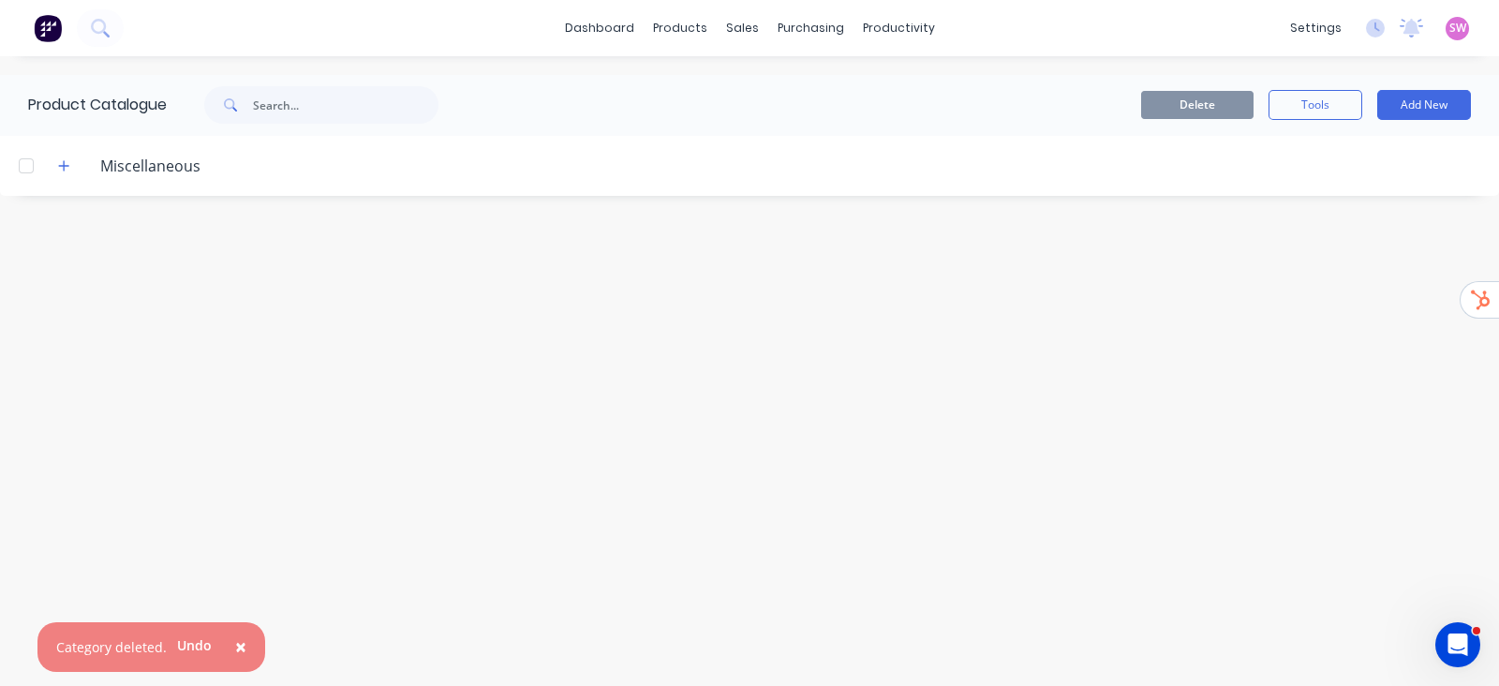
click at [244, 638] on button "×" at bounding box center [240, 647] width 49 height 45
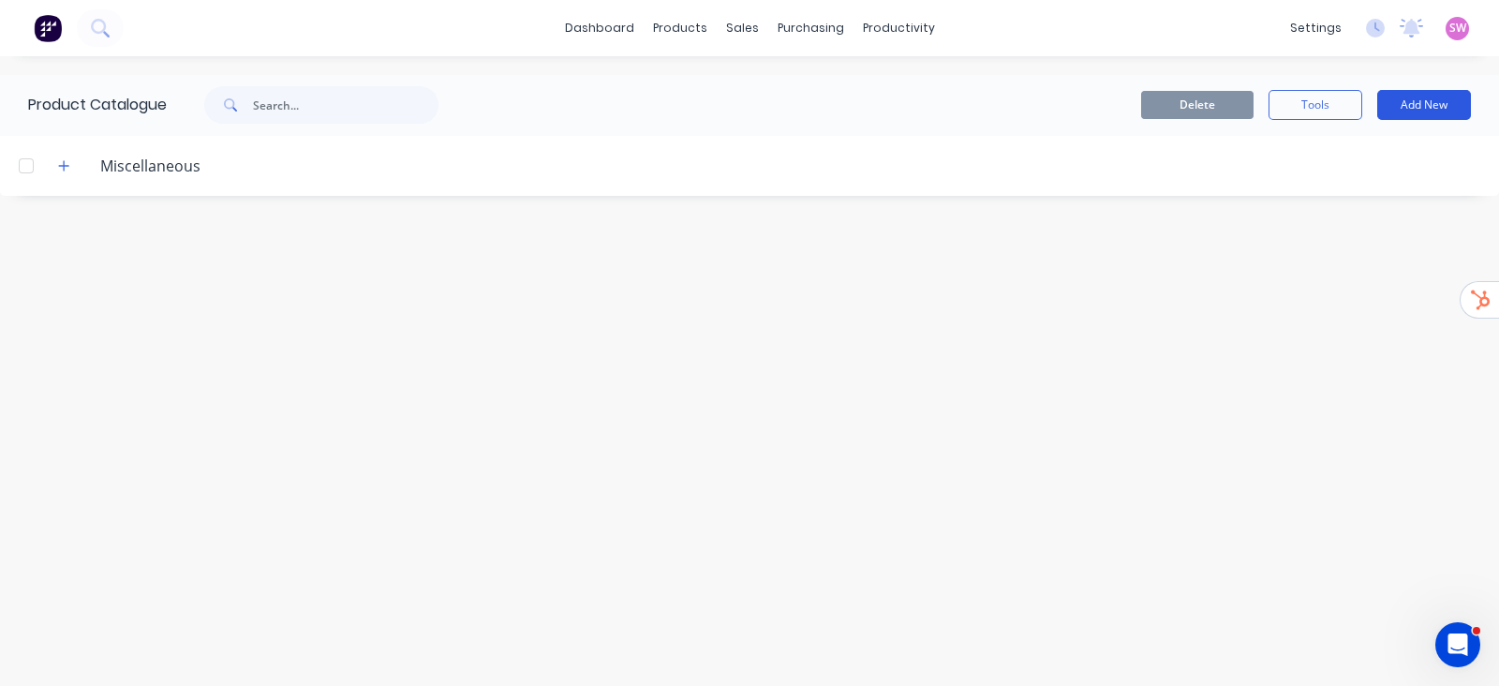
click at [1425, 113] on button "Add New" at bounding box center [1424, 105] width 94 height 30
click at [1358, 147] on div "Category" at bounding box center [1381, 153] width 144 height 27
type input ".Job Template"
click at [1370, 225] on div "Product Kit" at bounding box center [1381, 227] width 144 height 27
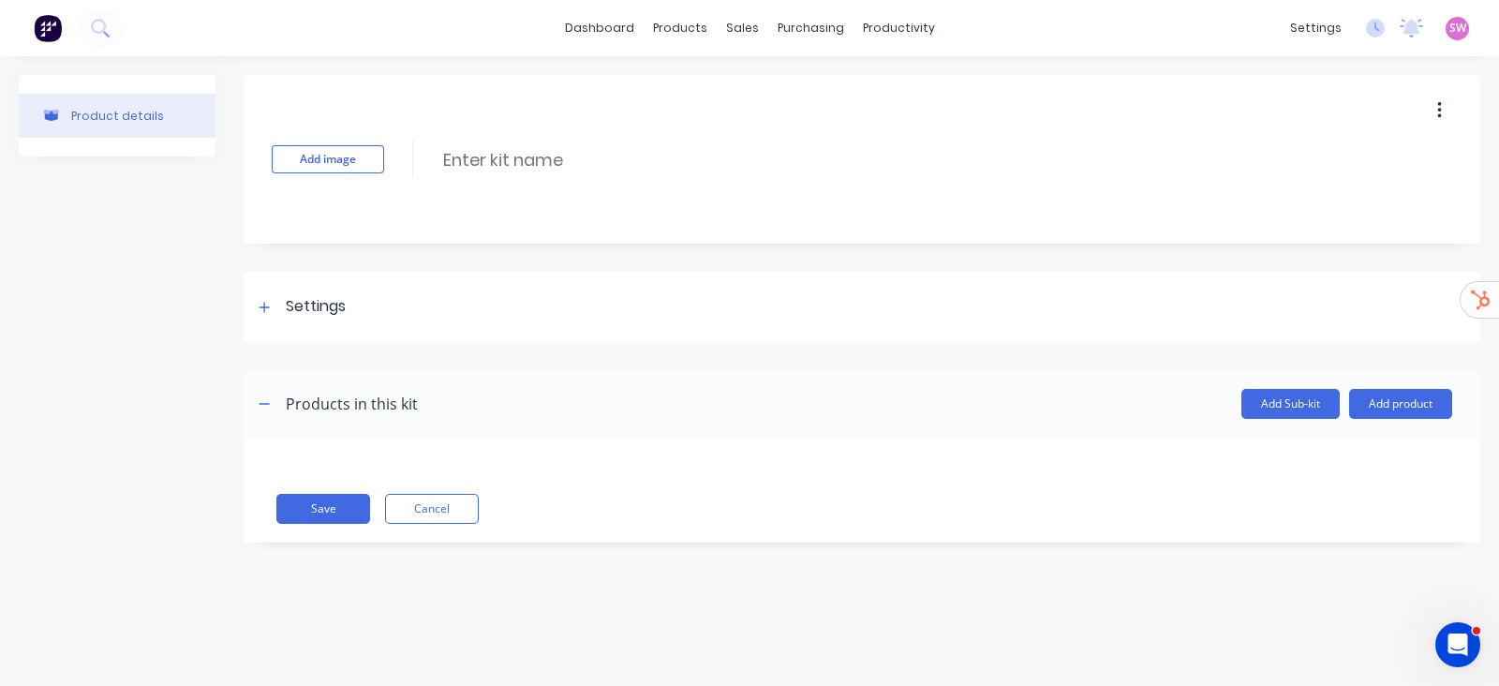
drag, startPoint x: 556, startPoint y: 164, endPoint x: 542, endPoint y: 181, distance: 21.9
click at [556, 167] on input at bounding box center [607, 159] width 332 height 27
type input "Job Template Kit"
click at [268, 292] on div "Settings" at bounding box center [862, 307] width 1236 height 70
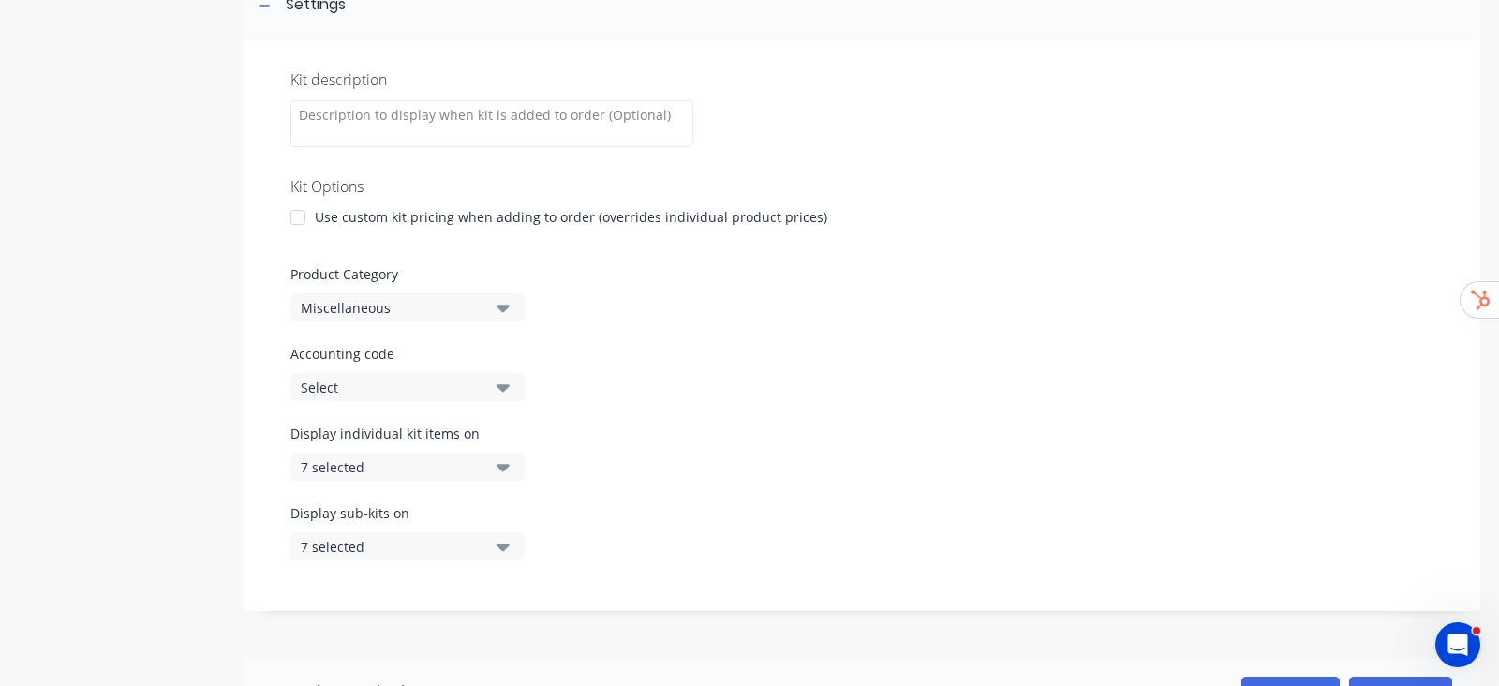
scroll to position [351, 0]
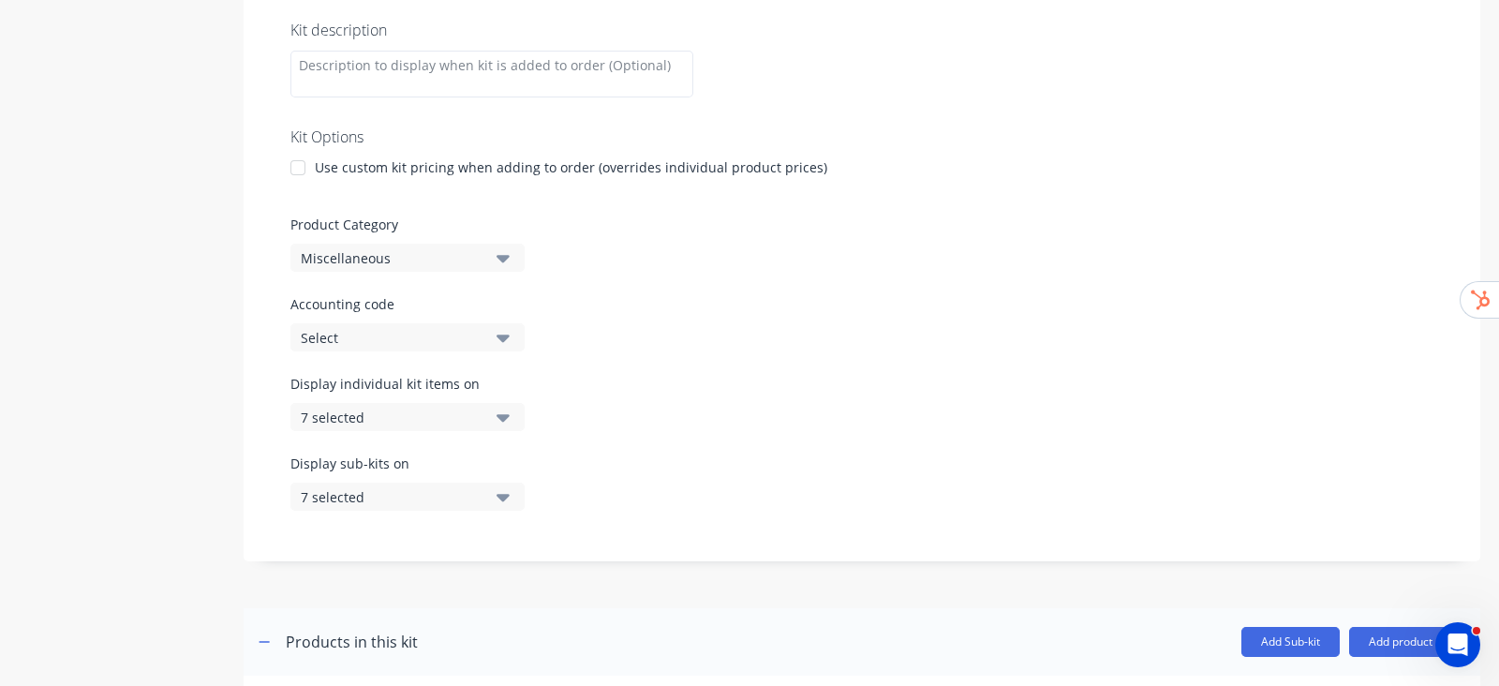
click at [466, 418] on div "7 selected" at bounding box center [392, 417] width 182 height 20
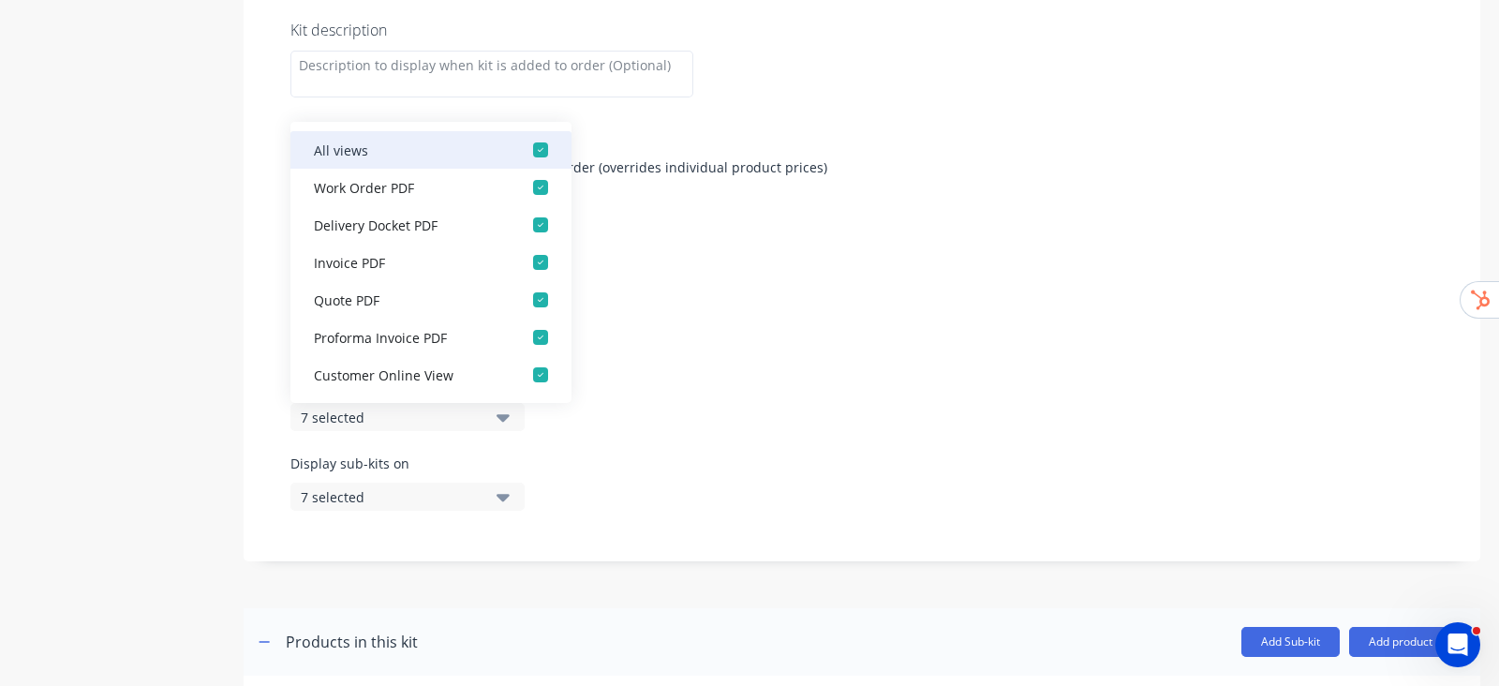
click at [524, 150] on div "button" at bounding box center [540, 149] width 37 height 37
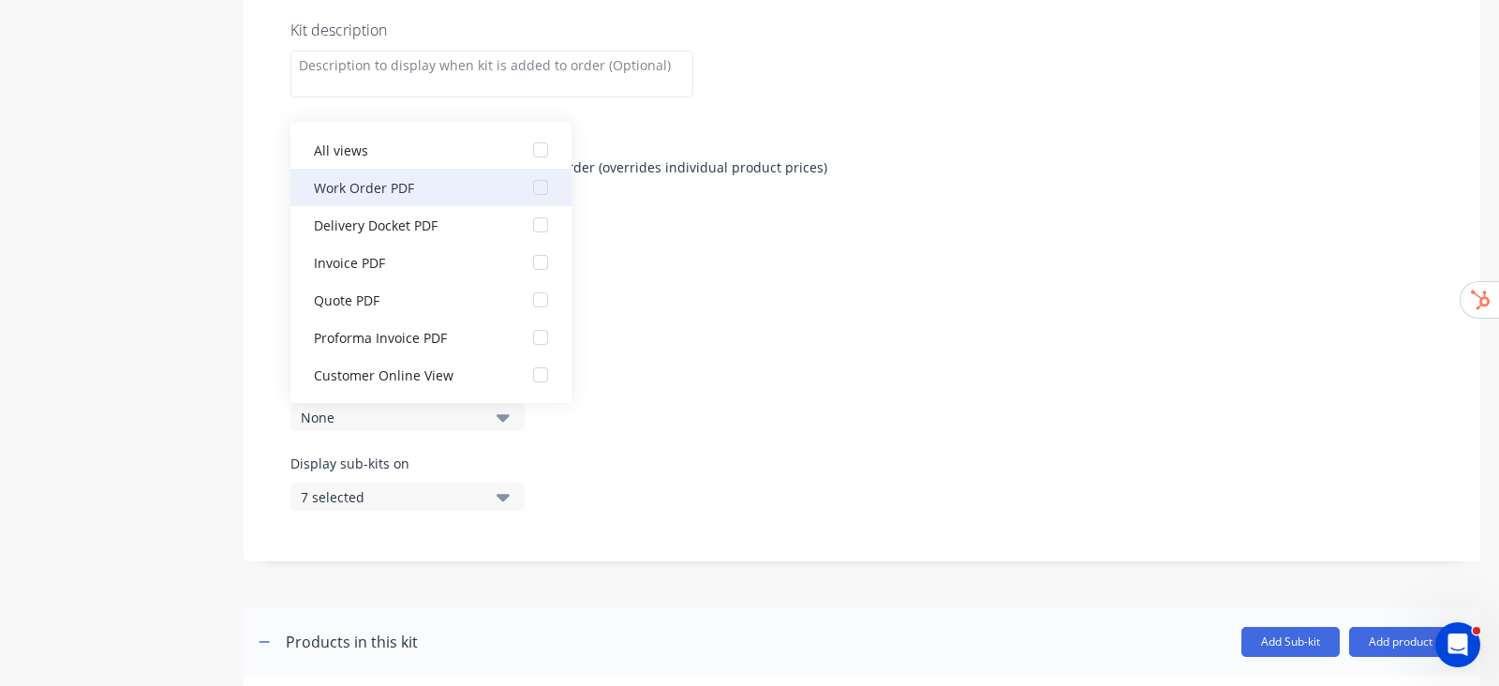
click at [522, 185] on div "button" at bounding box center [540, 187] width 37 height 37
click at [734, 385] on div "Display individual kit items on 1 selected" at bounding box center [861, 414] width 1143 height 80
click at [496, 486] on icon "button" at bounding box center [502, 496] width 13 height 21
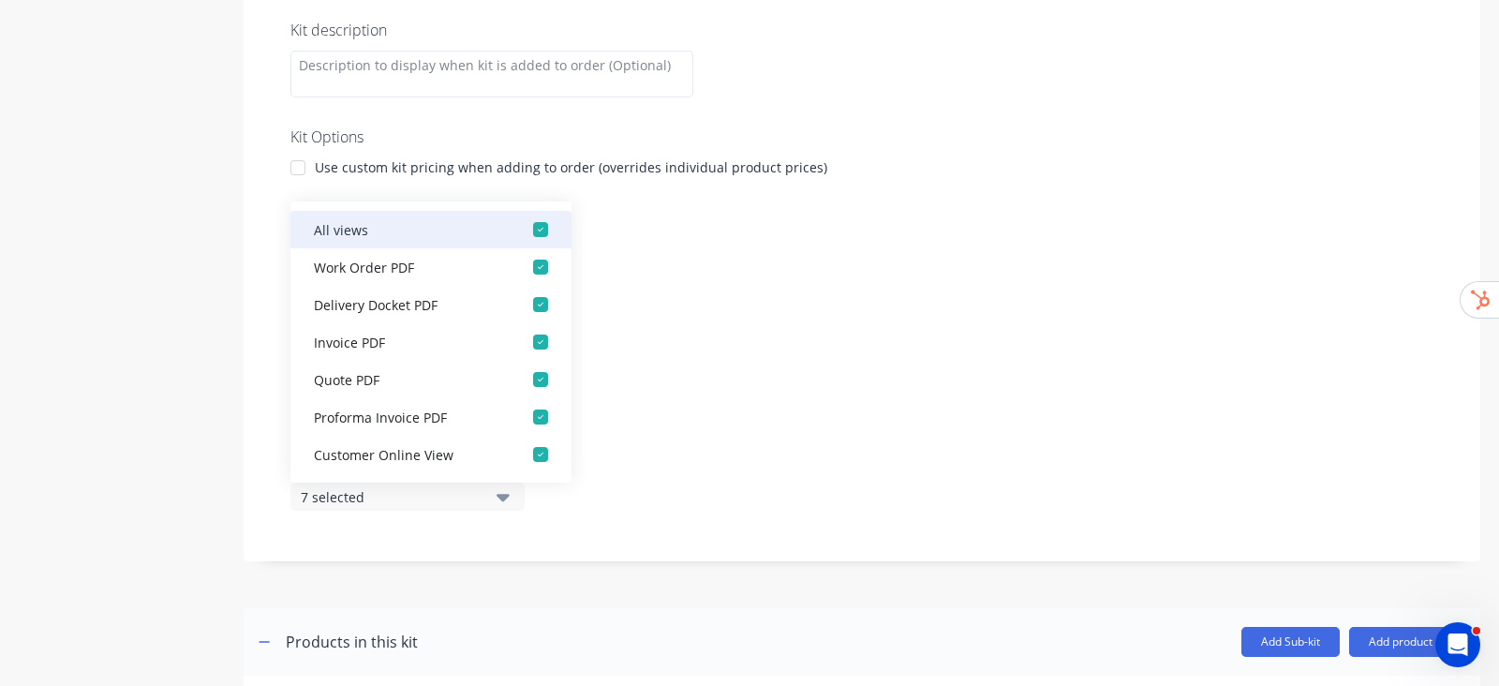
click at [527, 238] on div "button" at bounding box center [540, 229] width 37 height 37
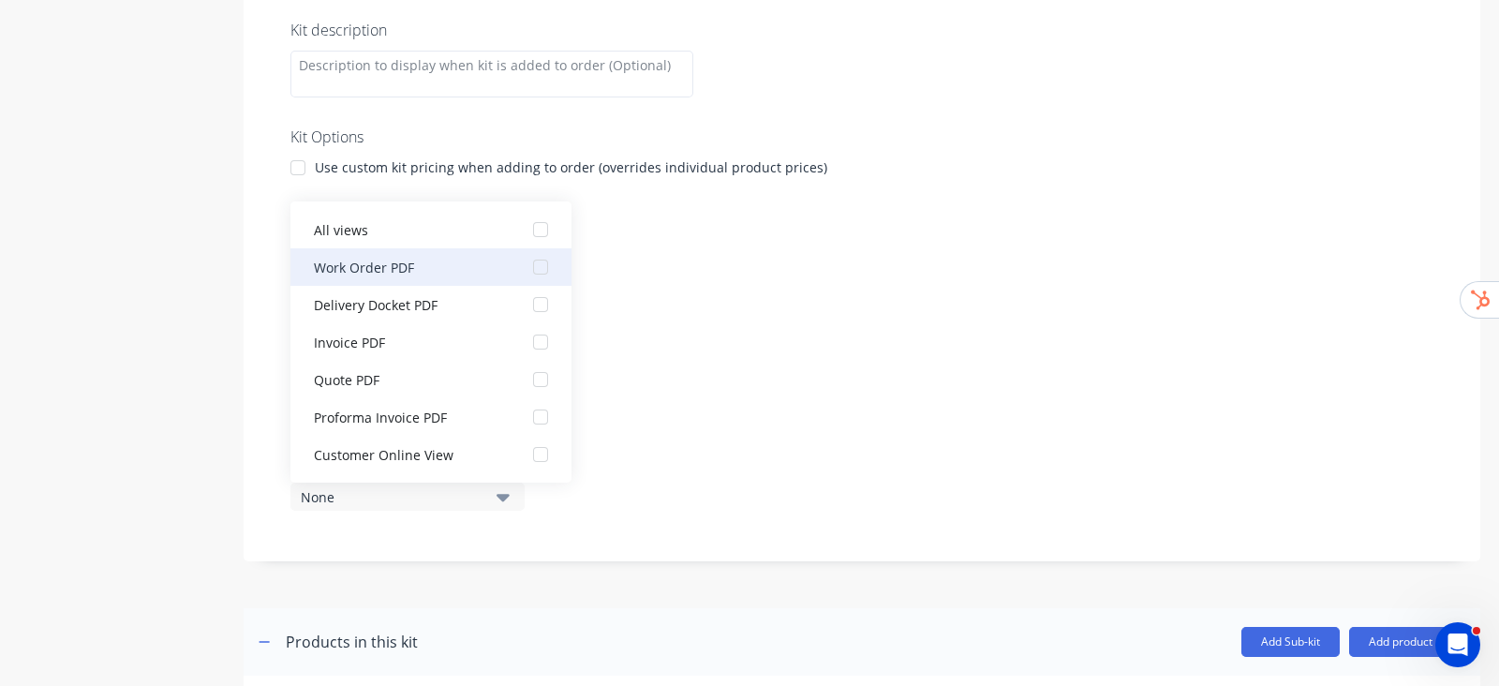
click at [524, 262] on div "button" at bounding box center [540, 266] width 37 height 37
click at [679, 316] on div "Accounting code Select" at bounding box center [861, 322] width 1143 height 57
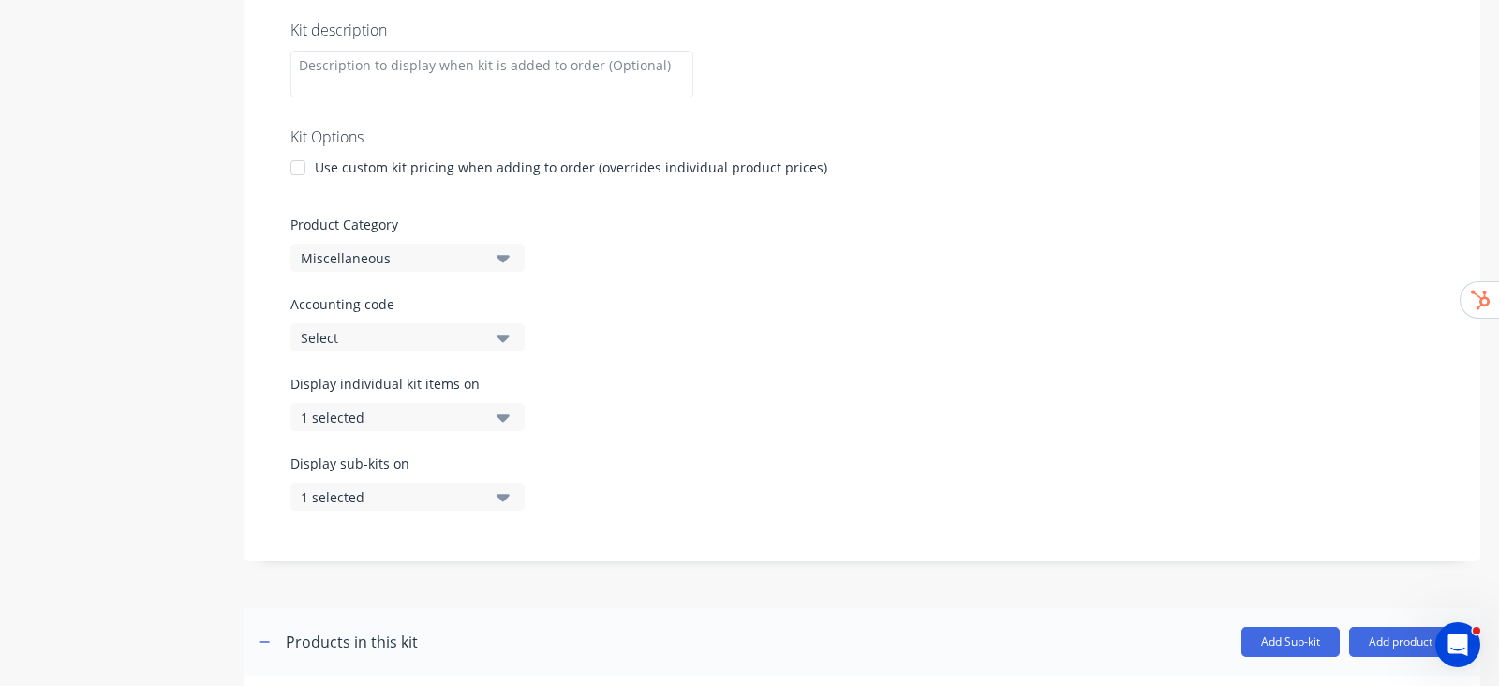
click at [804, 343] on div "Accounting code Select" at bounding box center [861, 322] width 1143 height 57
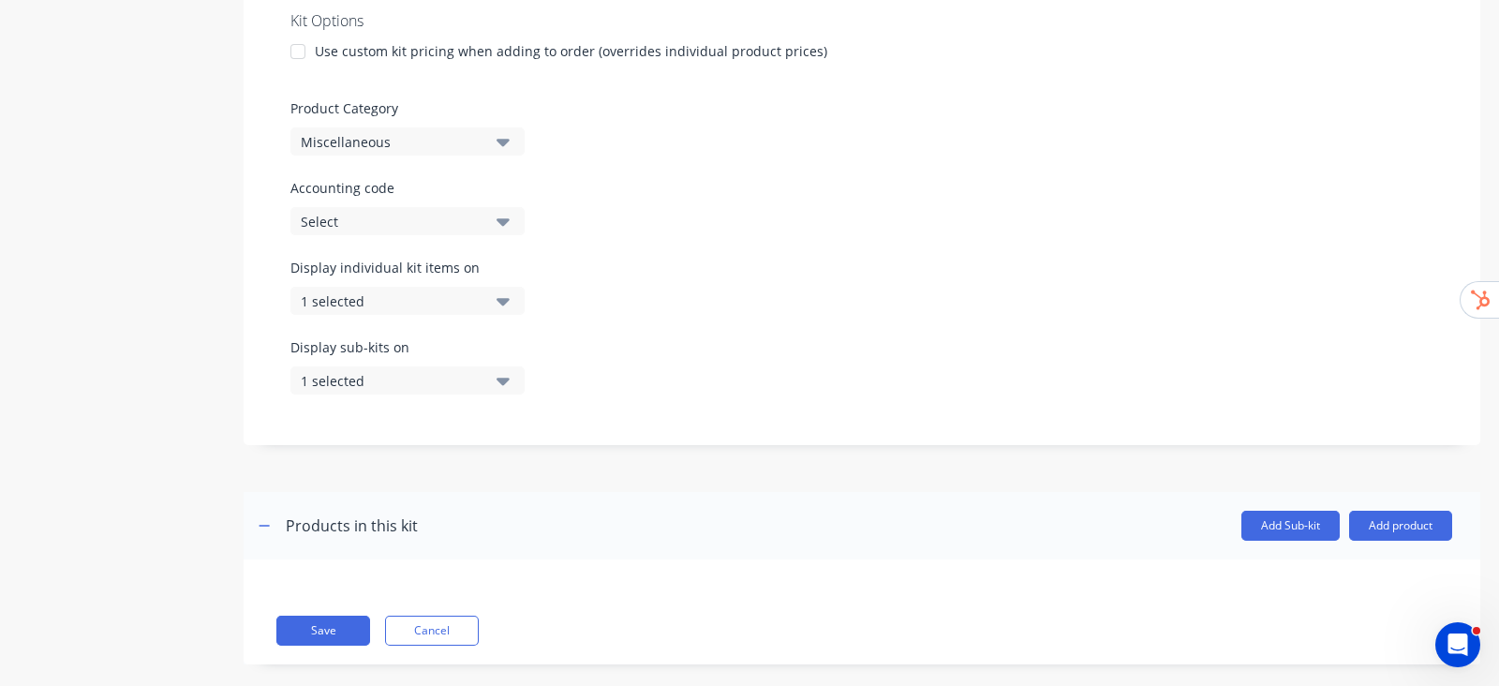
click at [391, 144] on div "Miscellaneous" at bounding box center [392, 142] width 182 height 20
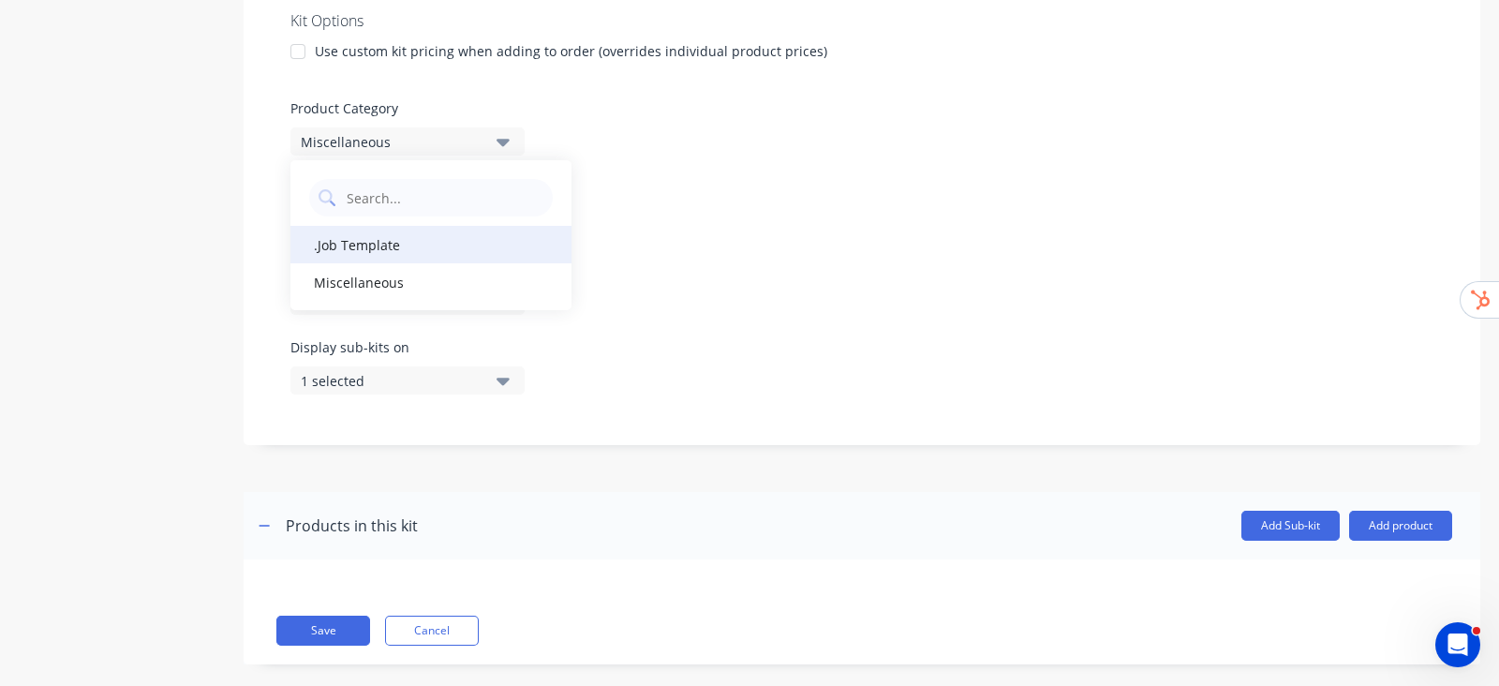
click at [345, 249] on div ".Job Template" at bounding box center [430, 244] width 281 height 37
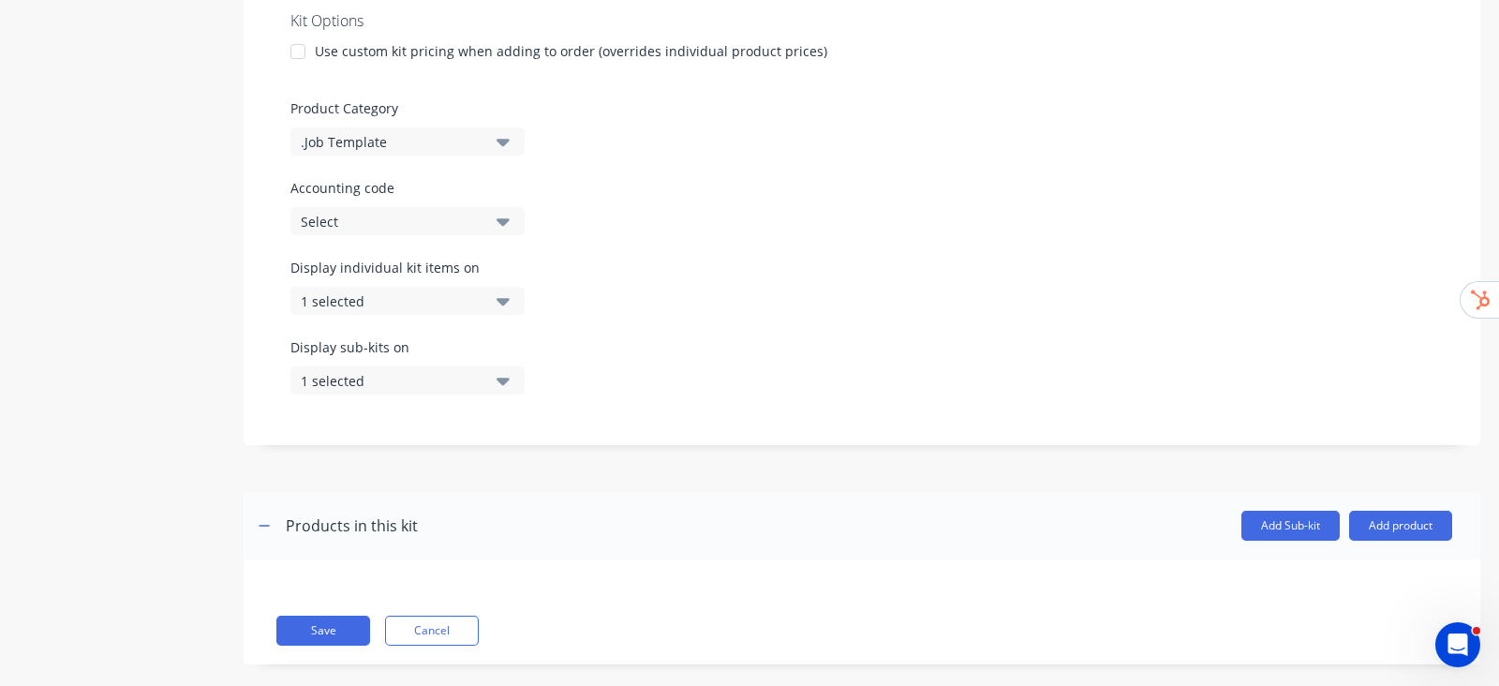
click at [623, 291] on div "Display individual kit items on 1 selected" at bounding box center [861, 298] width 1143 height 80
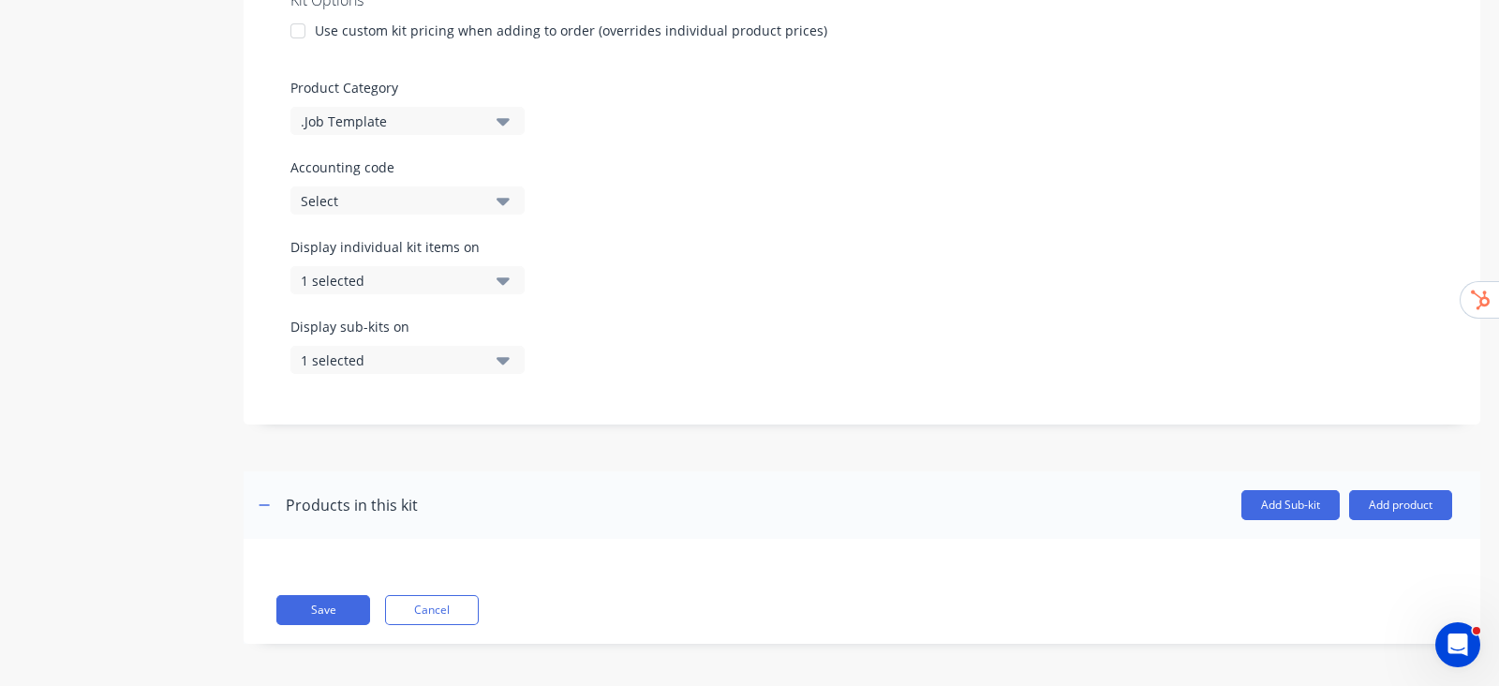
scroll to position [492, 0]
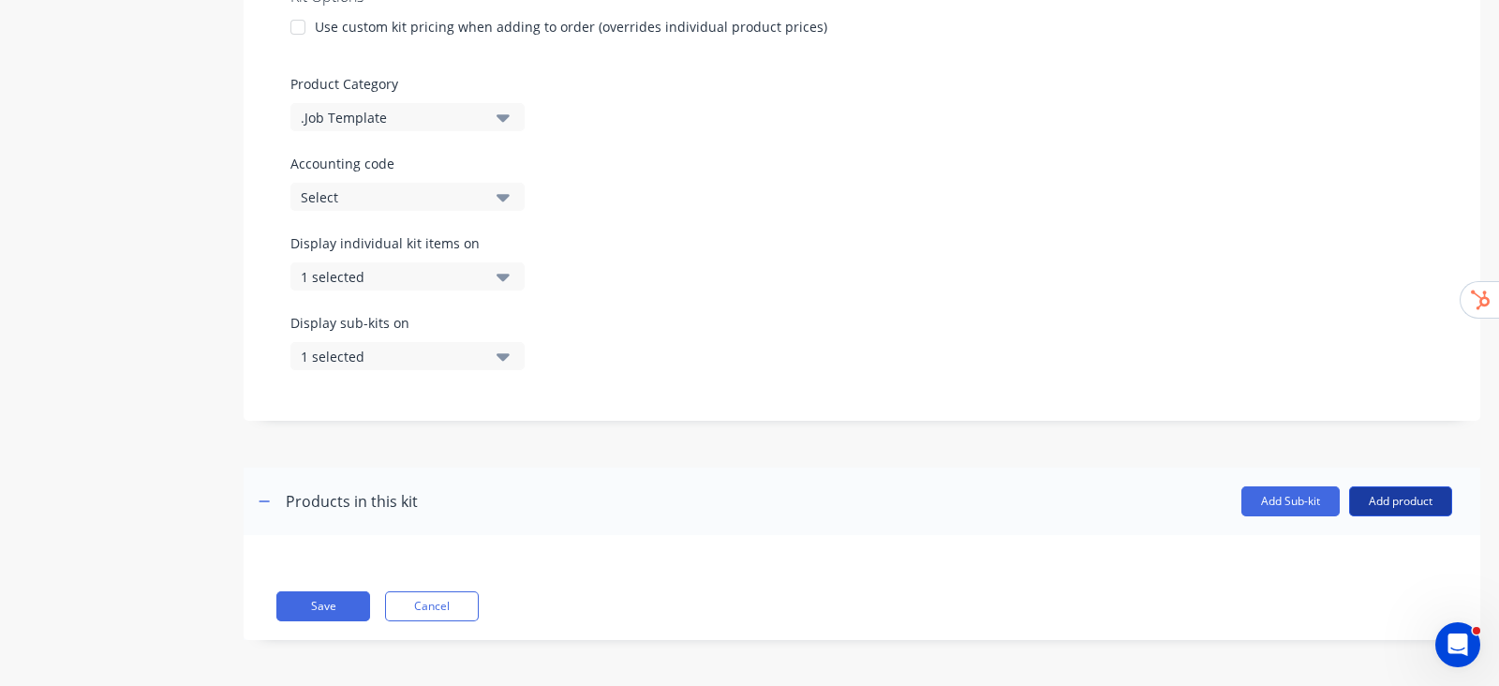
click at [1411, 488] on button "Add product" at bounding box center [1400, 501] width 103 height 30
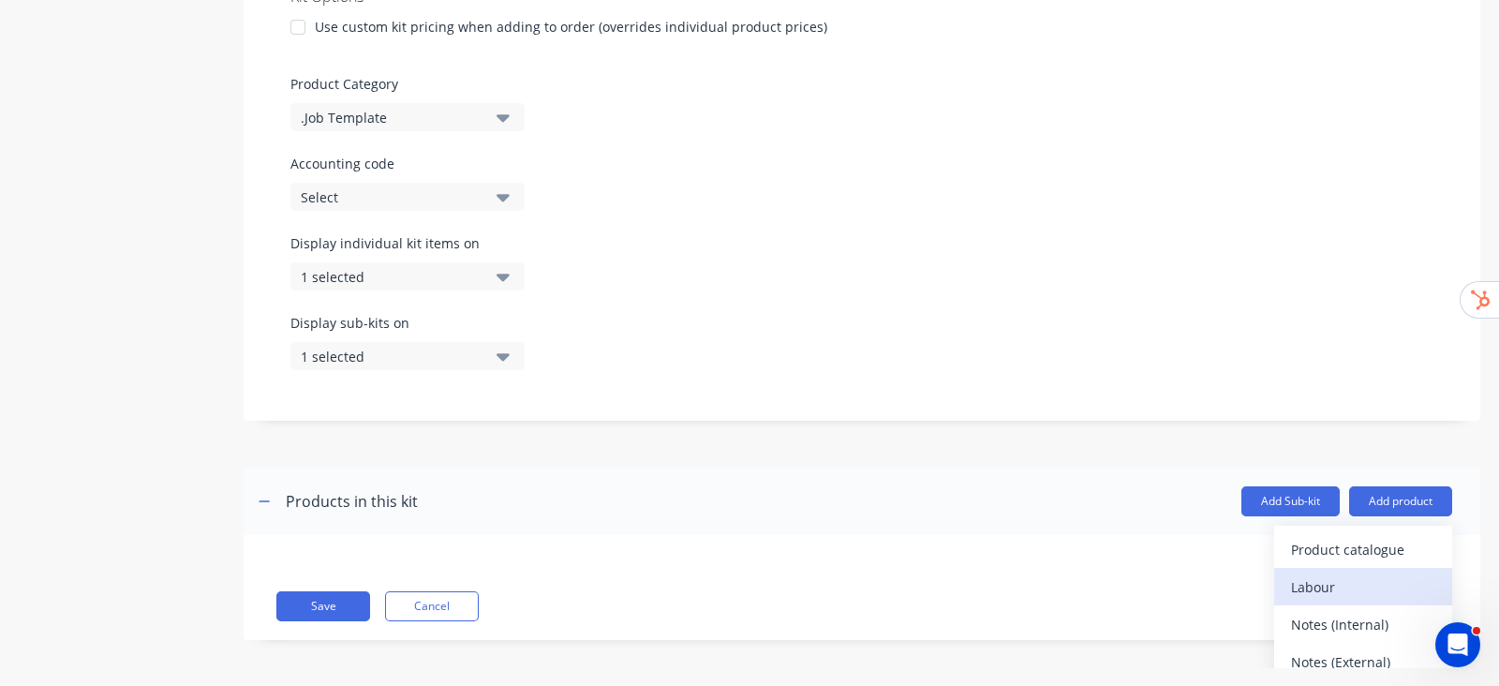
click at [1291, 577] on div "Labour" at bounding box center [1363, 586] width 144 height 27
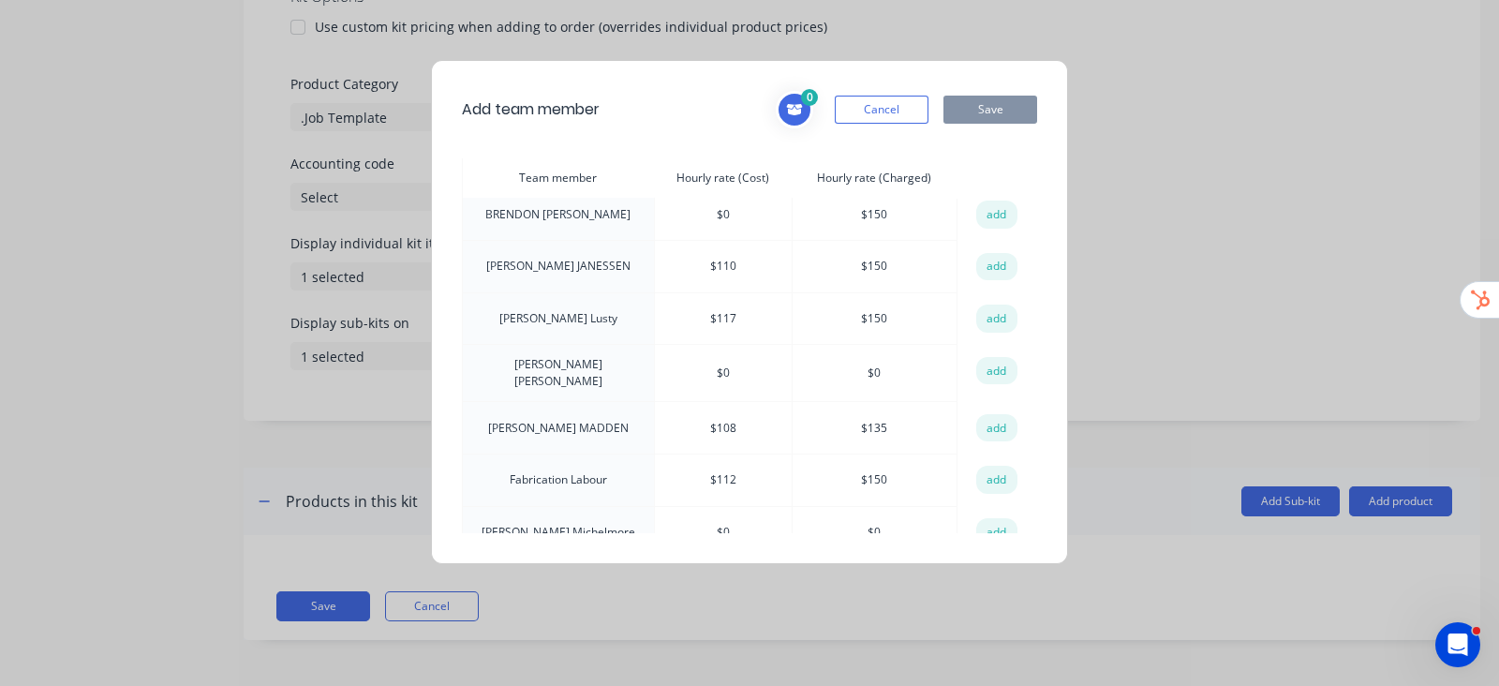
scroll to position [351, 0]
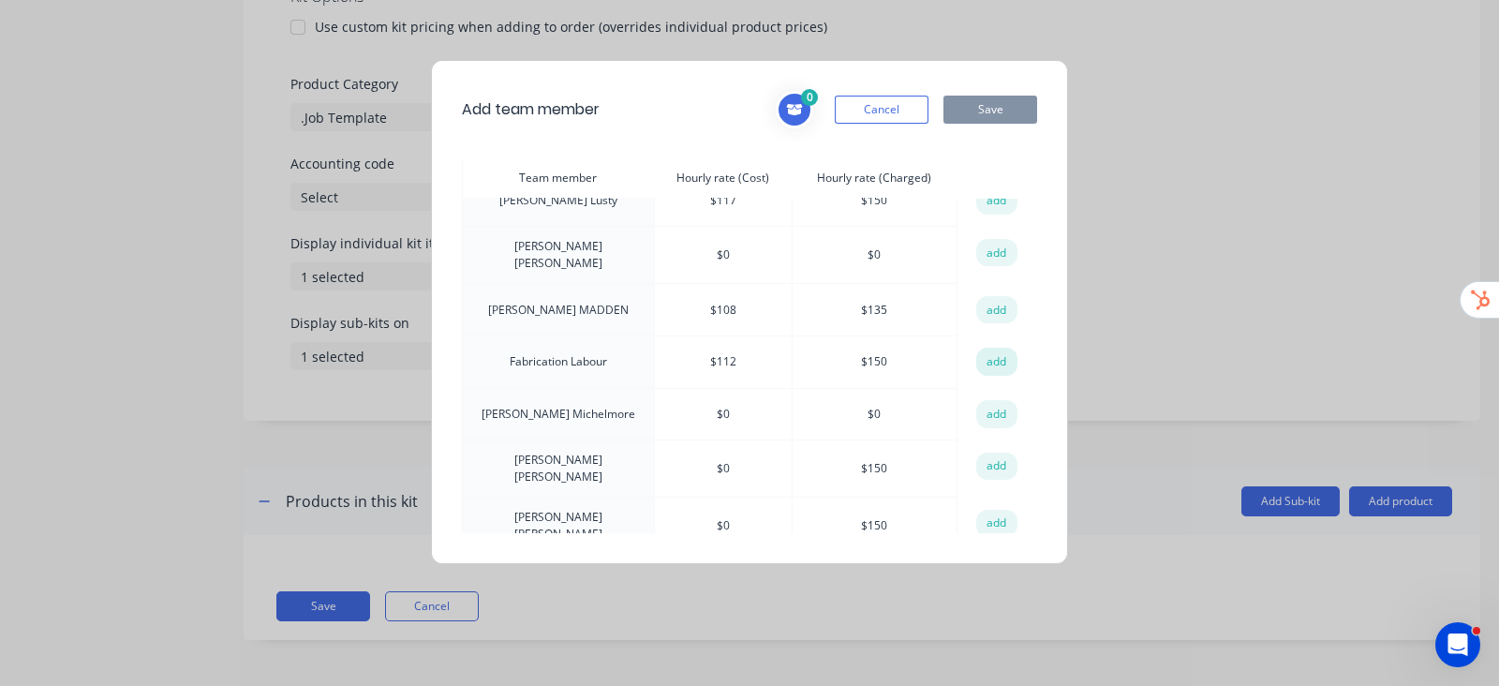
click at [977, 347] on button "add" at bounding box center [996, 361] width 41 height 28
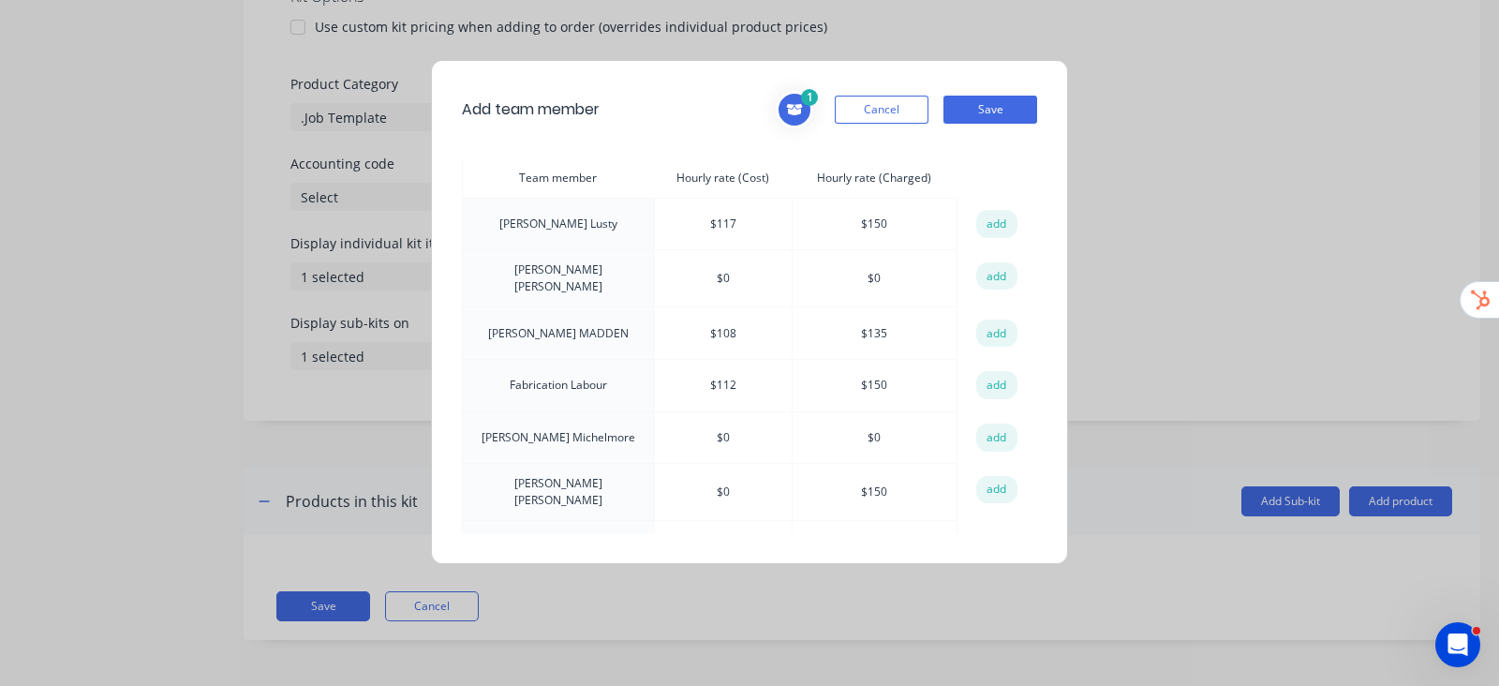
scroll to position [0, 0]
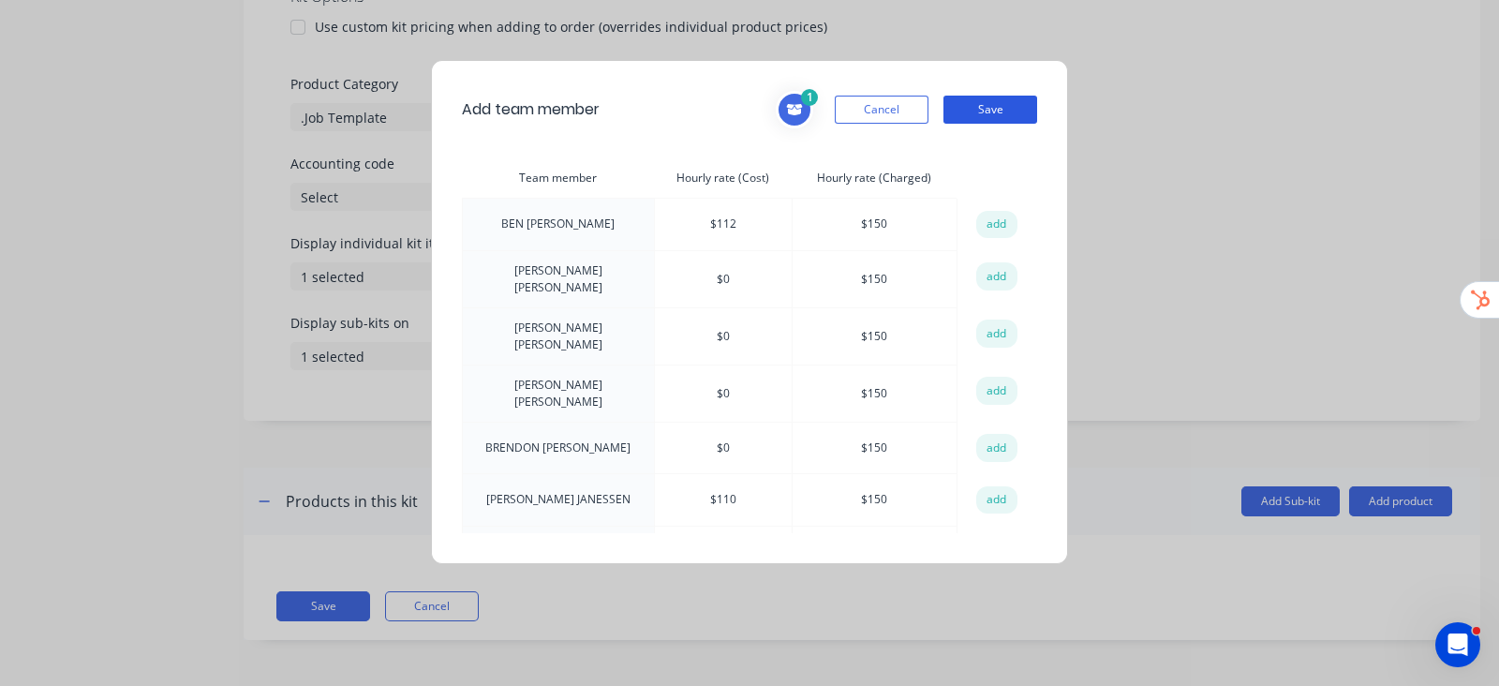
click at [1002, 108] on button "Save" at bounding box center [990, 110] width 94 height 28
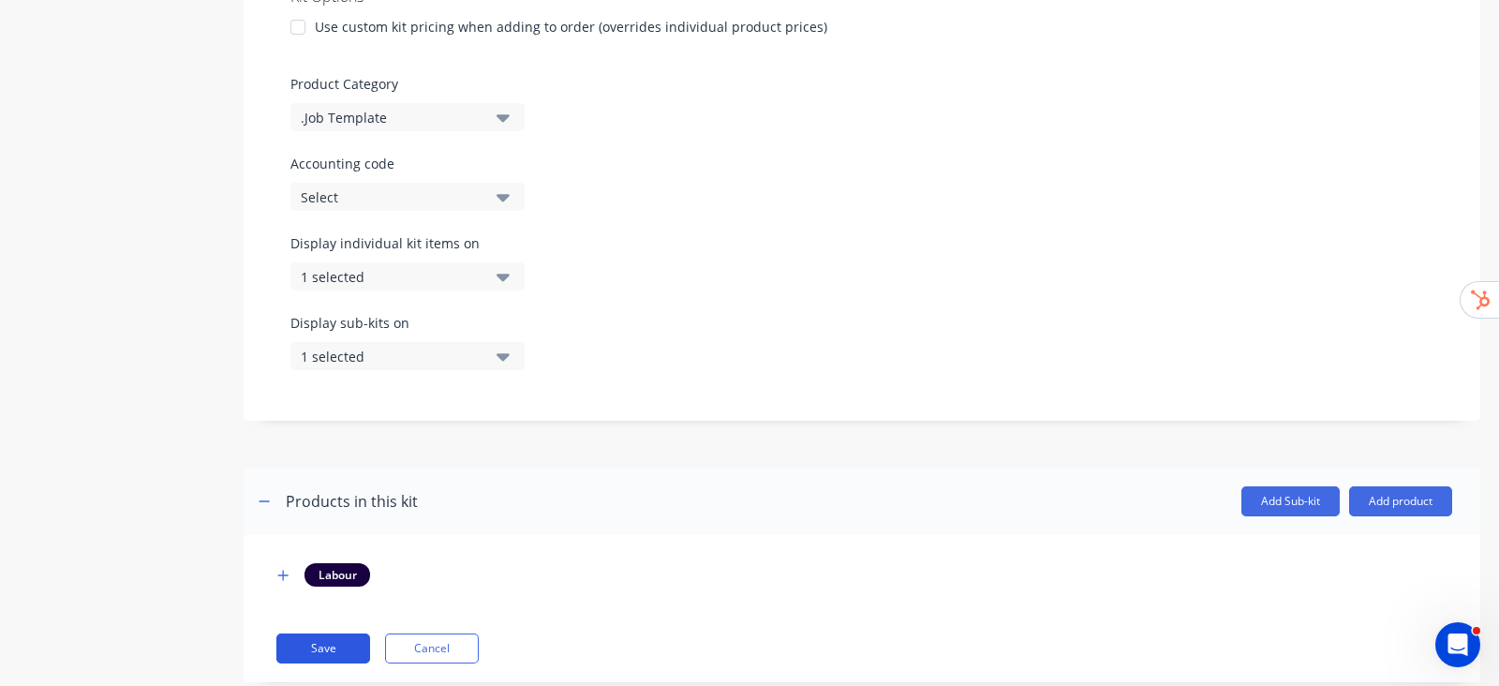
click at [327, 643] on button "Save" at bounding box center [323, 648] width 94 height 30
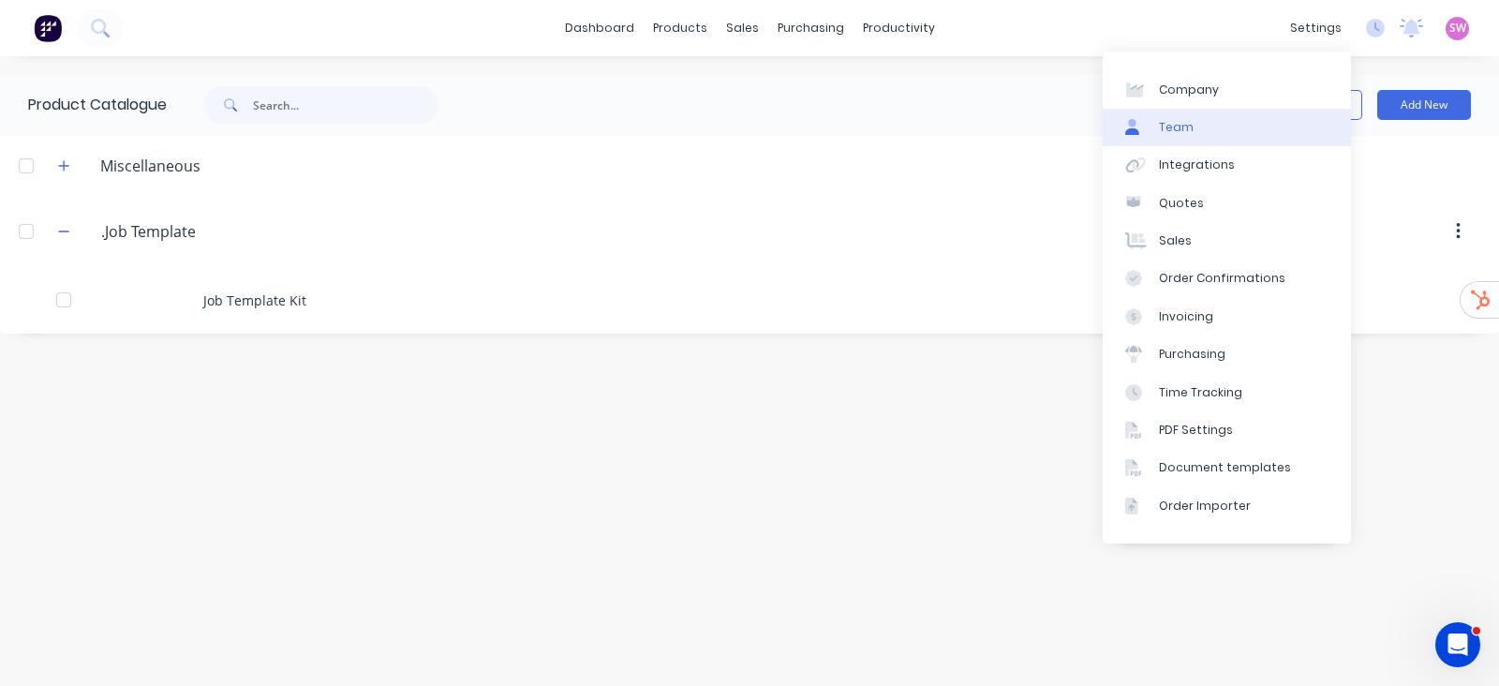
click at [1222, 133] on link "Team" at bounding box center [1226, 127] width 248 height 37
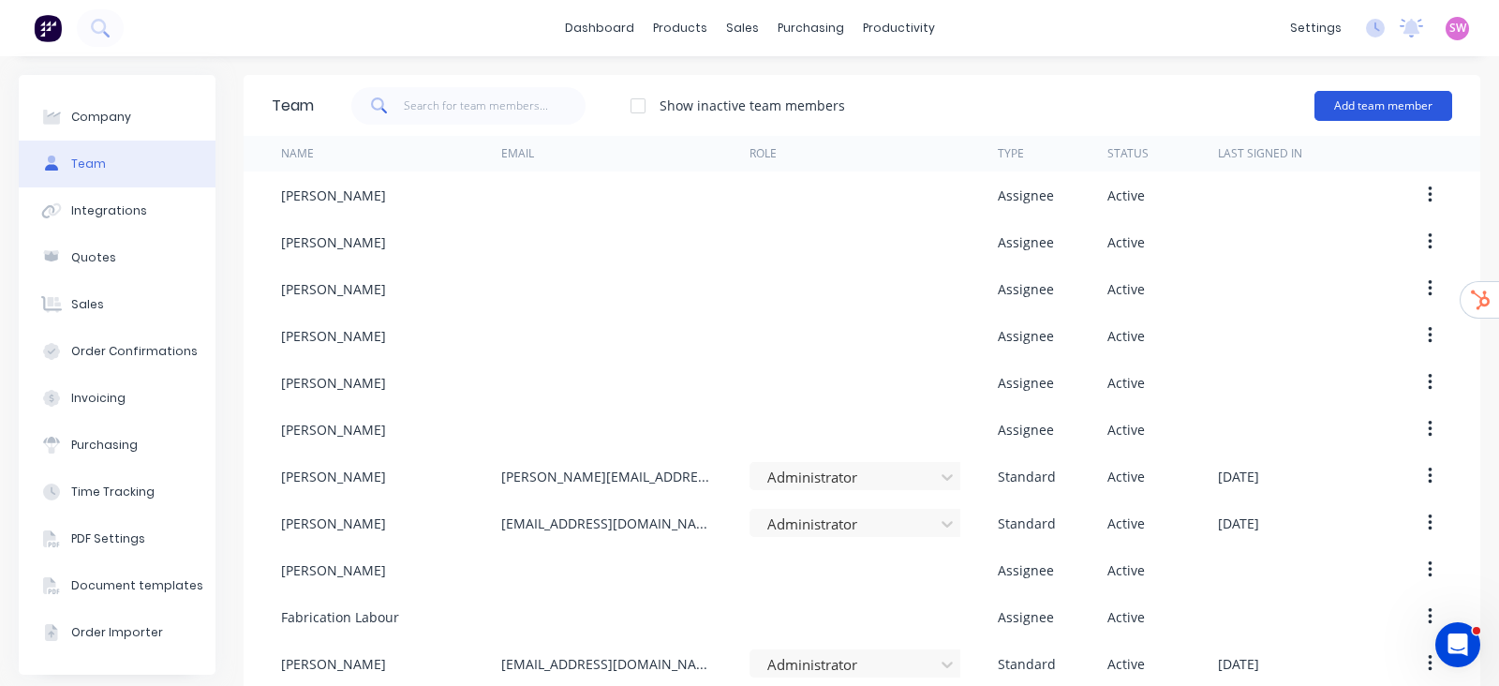
click at [1349, 109] on button "Add team member" at bounding box center [1383, 106] width 138 height 30
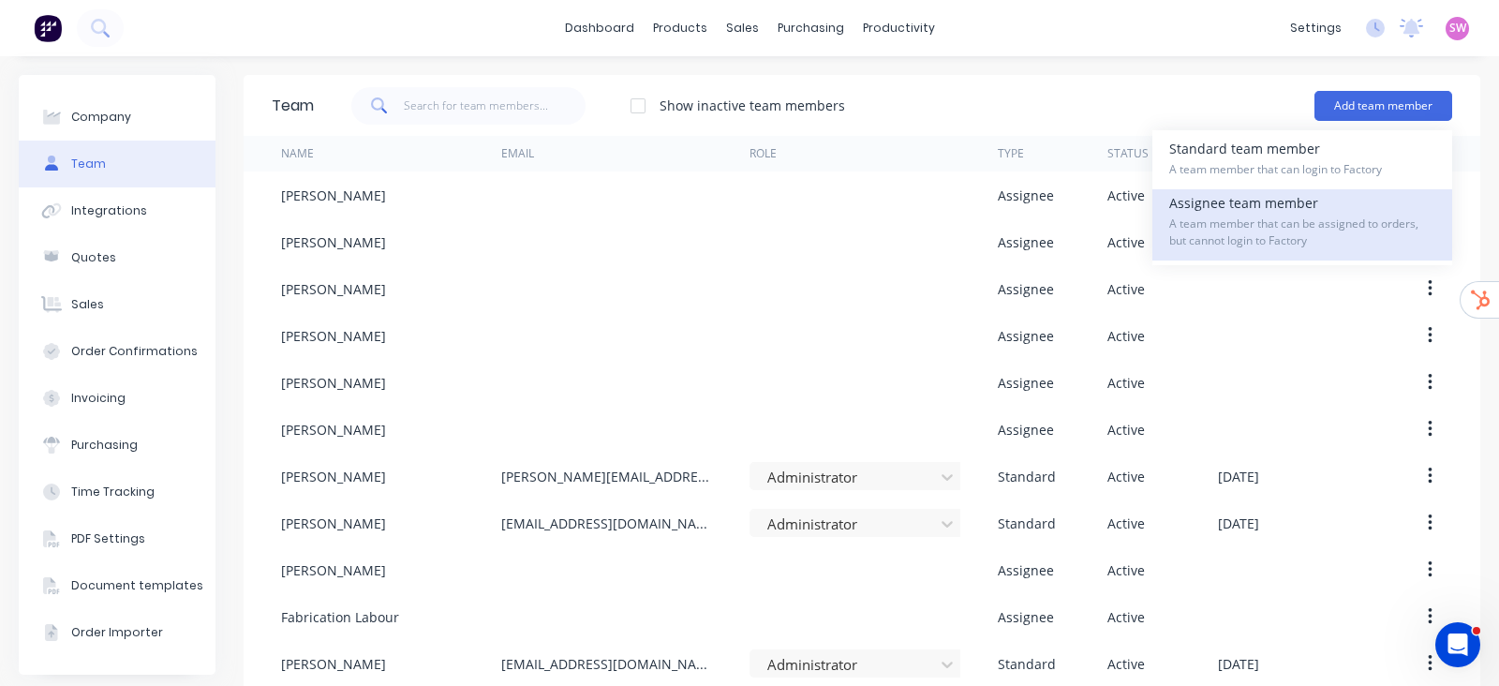
click at [1222, 222] on span "A team member that can be assigned to orders, but cannot login to Factory" at bounding box center [1302, 232] width 266 height 34
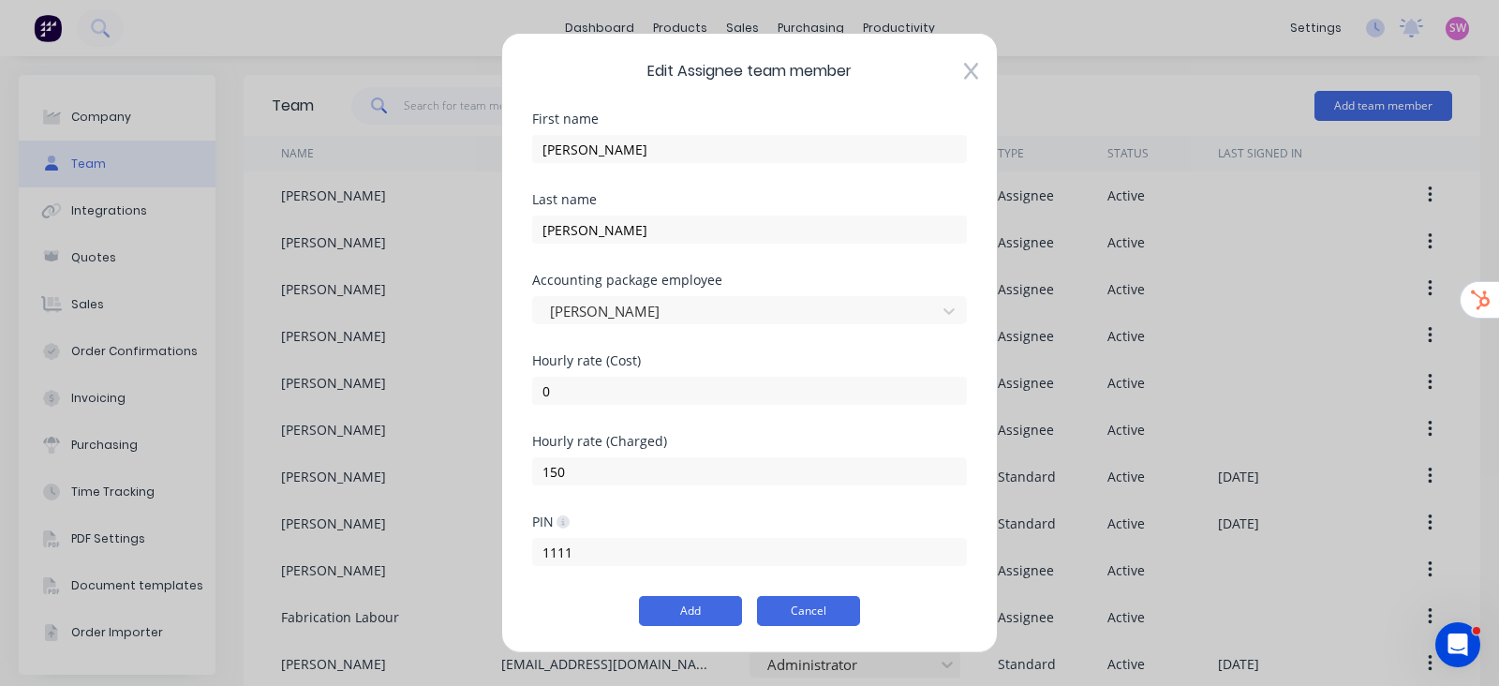
click at [808, 605] on button "Cancel" at bounding box center [808, 611] width 103 height 30
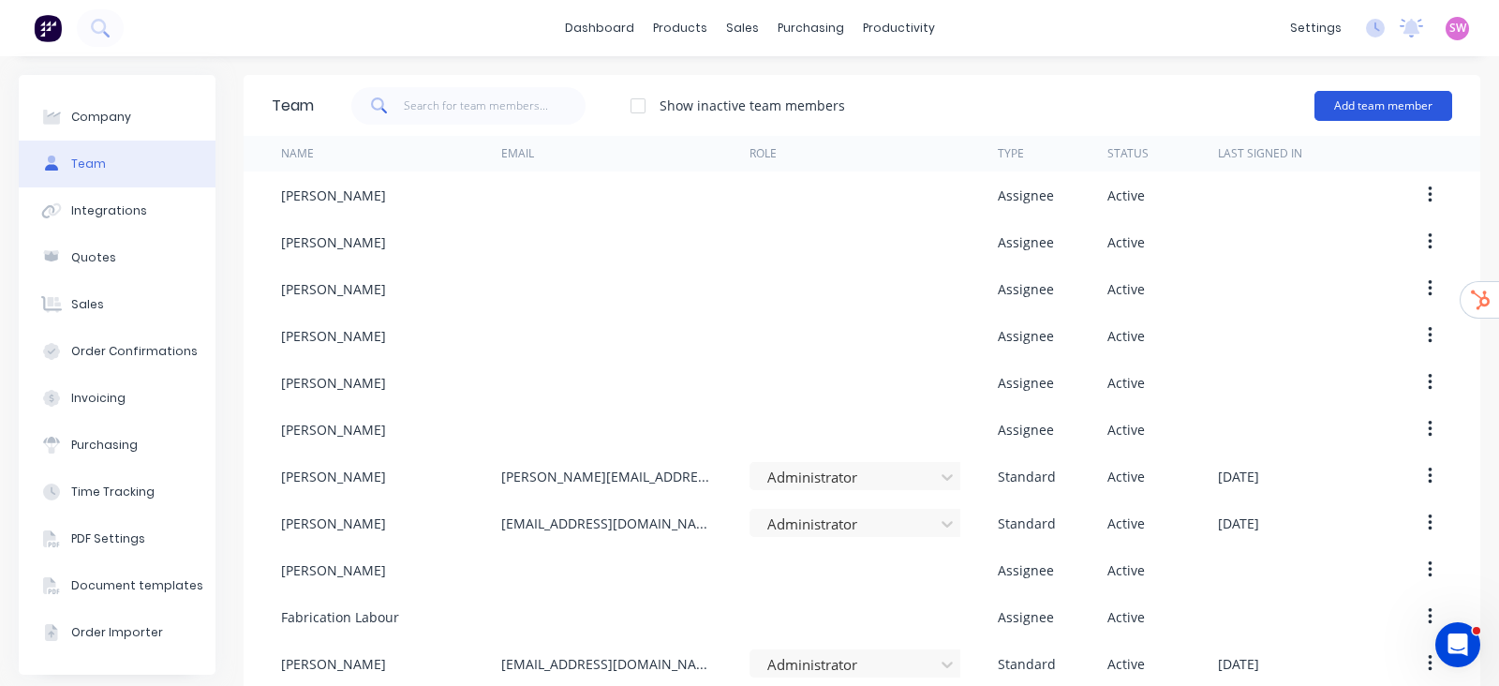
click at [1341, 104] on button "Add team member" at bounding box center [1383, 106] width 138 height 30
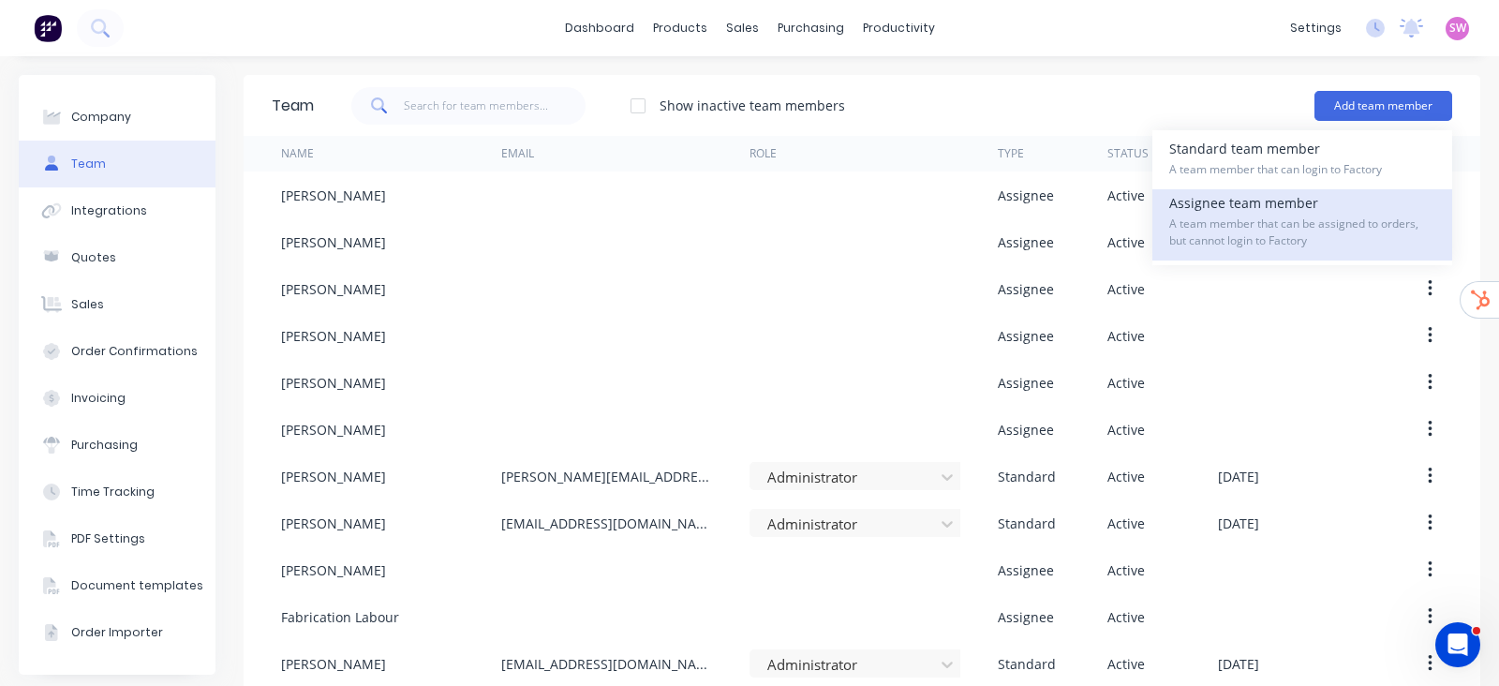
click at [1213, 215] on span "A team member that can be assigned to orders, but cannot login to Factory" at bounding box center [1302, 232] width 266 height 34
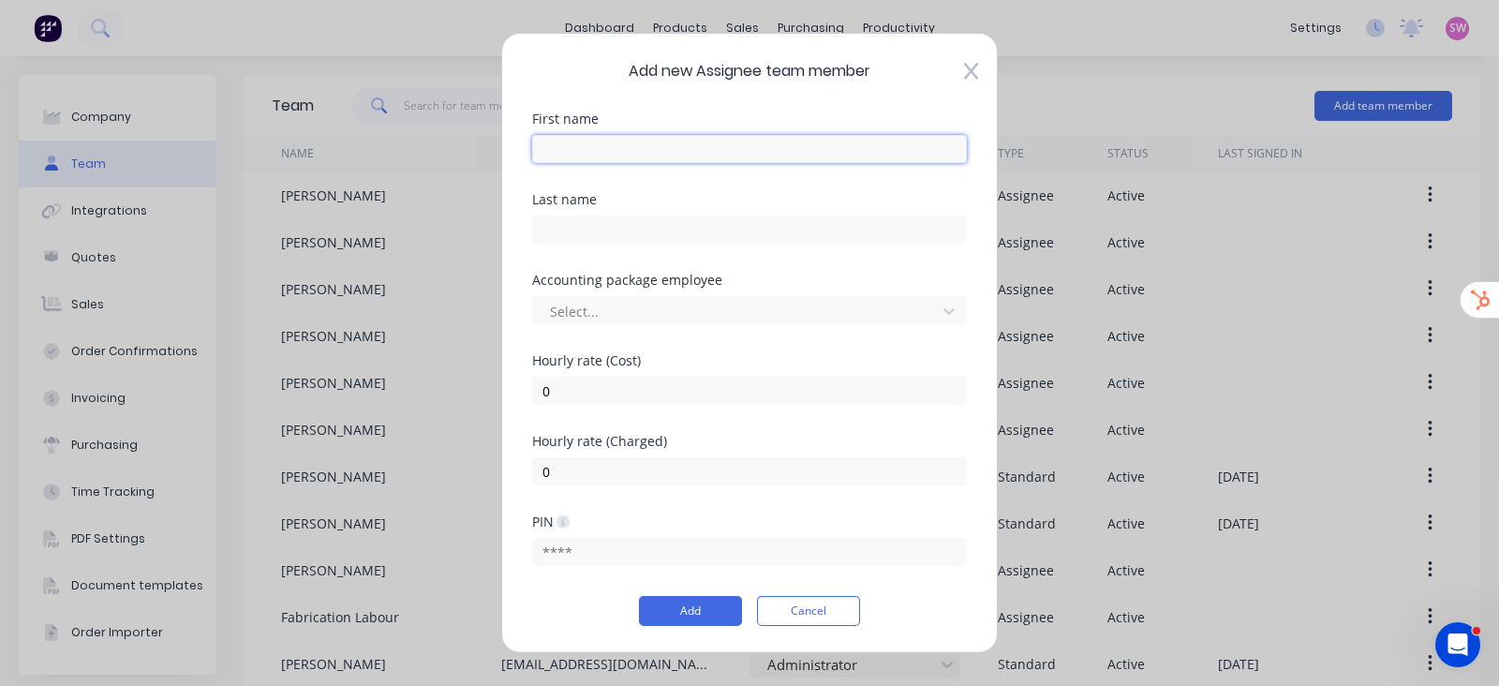
click at [674, 139] on input "text" at bounding box center [749, 149] width 435 height 28
type input "Finish Line Labour"
click at [669, 264] on div "Last name" at bounding box center [749, 233] width 435 height 81
click at [593, 395] on input "0" at bounding box center [749, 391] width 435 height 28
drag, startPoint x: 610, startPoint y: 390, endPoint x: 527, endPoint y: 324, distance: 105.3
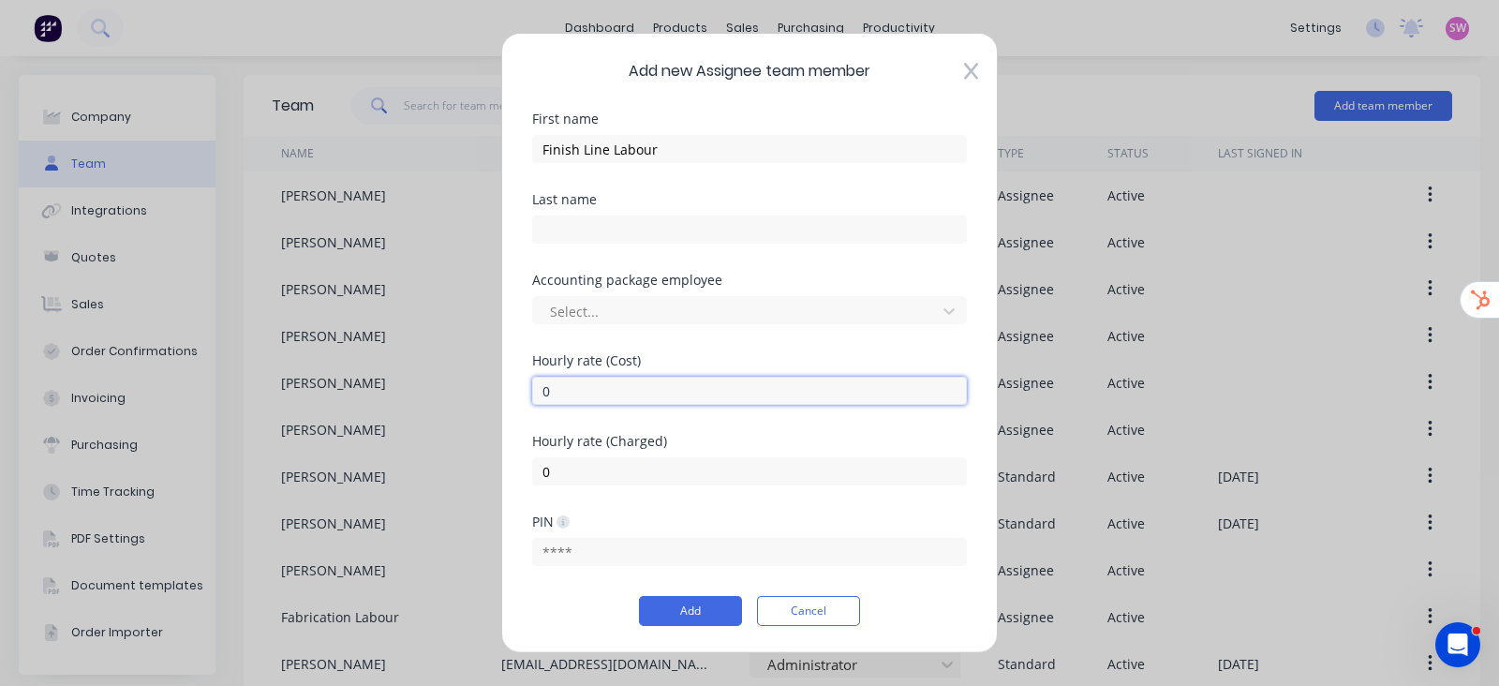
click at [484, 381] on div "Add new Assignee team member First name Finish Line Labour Last name Accounting…" at bounding box center [749, 343] width 1499 height 686
type input "112"
drag, startPoint x: 559, startPoint y: 475, endPoint x: 478, endPoint y: 472, distance: 81.5
click at [524, 471] on div "Add new Assignee team member First name Finish Line Labour Last name Accounting…" at bounding box center [749, 343] width 496 height 620
type input "150"
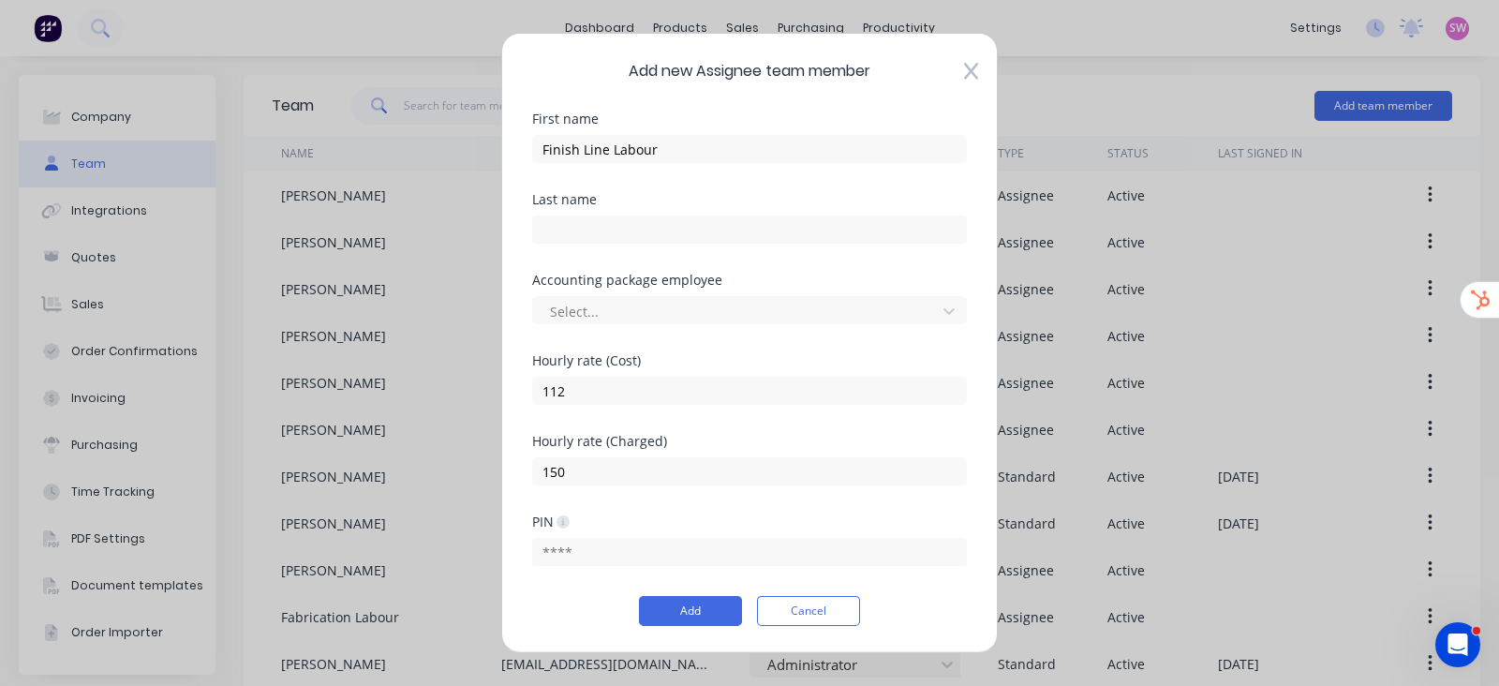
click at [884, 425] on div "Hourly rate (Cost) 112" at bounding box center [749, 394] width 435 height 81
click at [702, 608] on button "Add" at bounding box center [690, 611] width 103 height 30
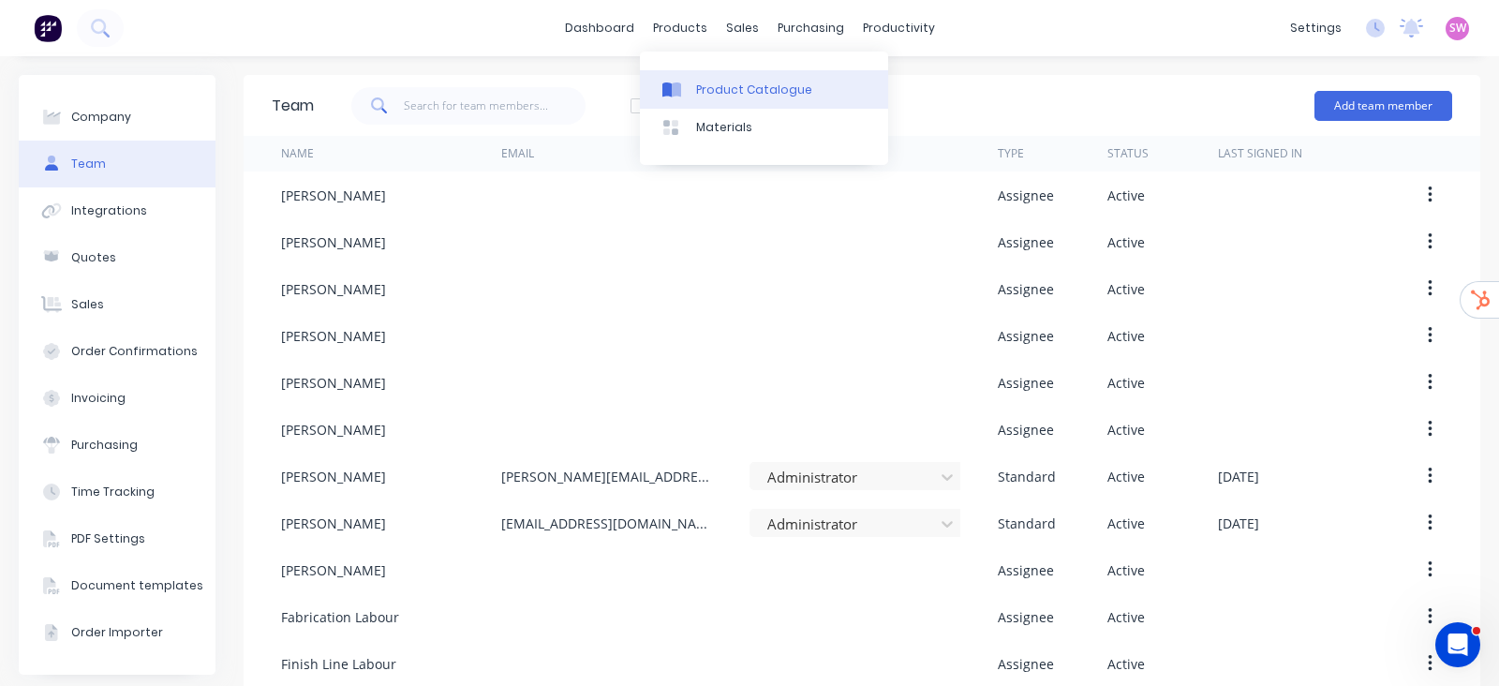
click at [708, 81] on div "Product Catalogue" at bounding box center [754, 89] width 116 height 17
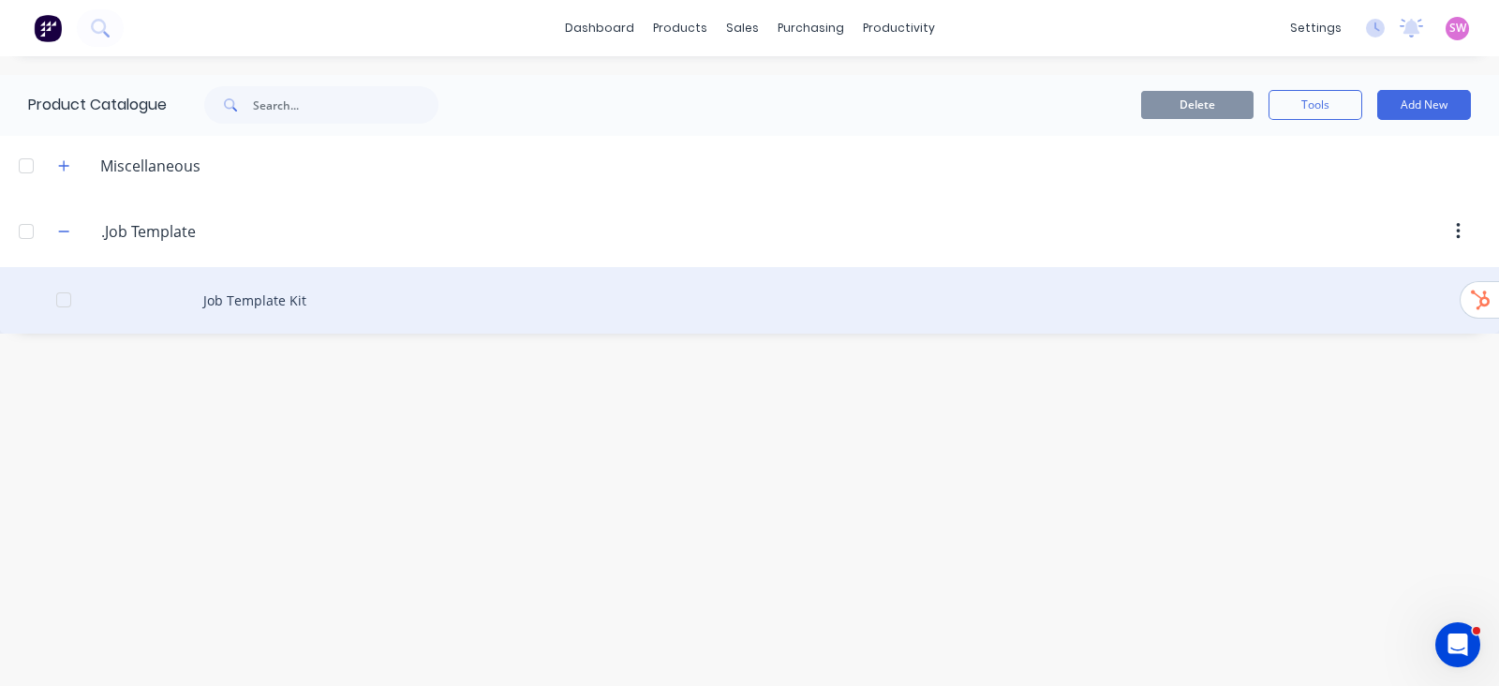
click at [257, 292] on div "Job Template Kit" at bounding box center [749, 300] width 1499 height 66
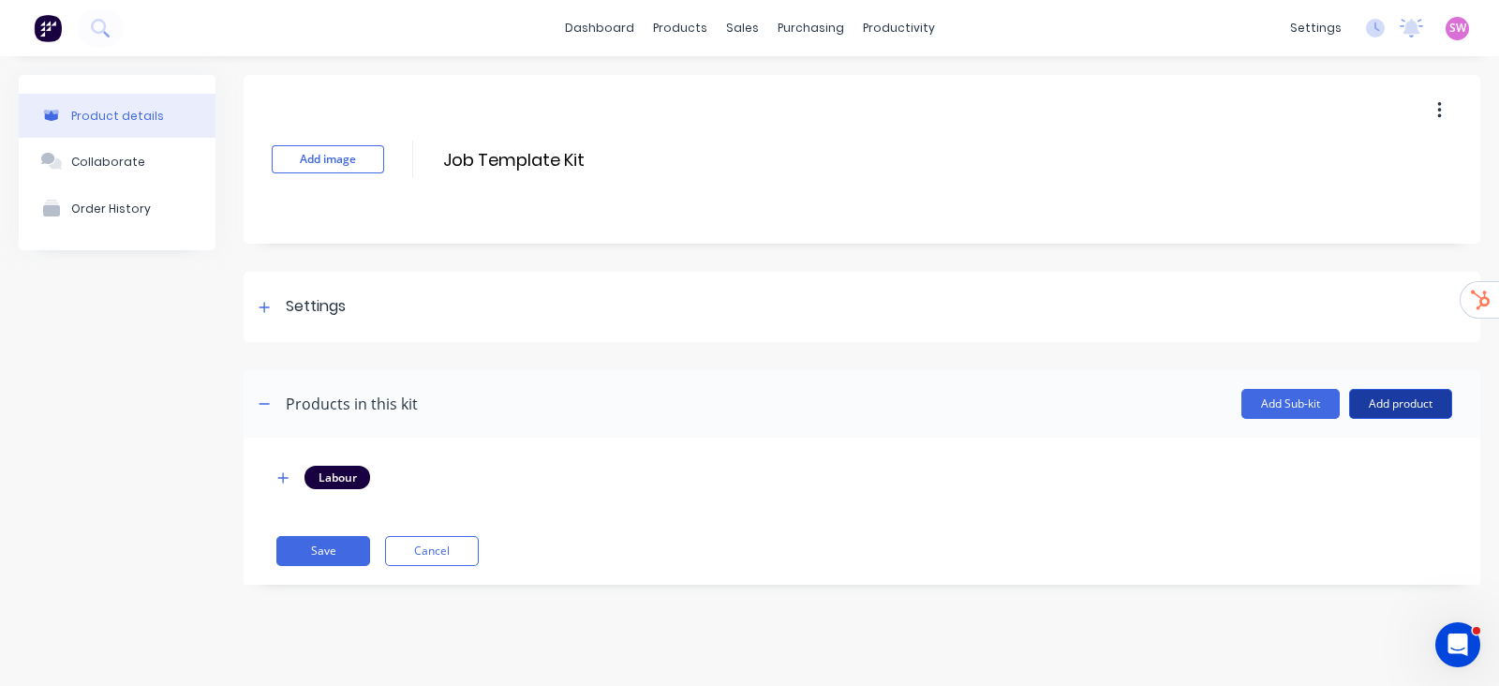
click at [1406, 410] on button "Add product" at bounding box center [1400, 404] width 103 height 30
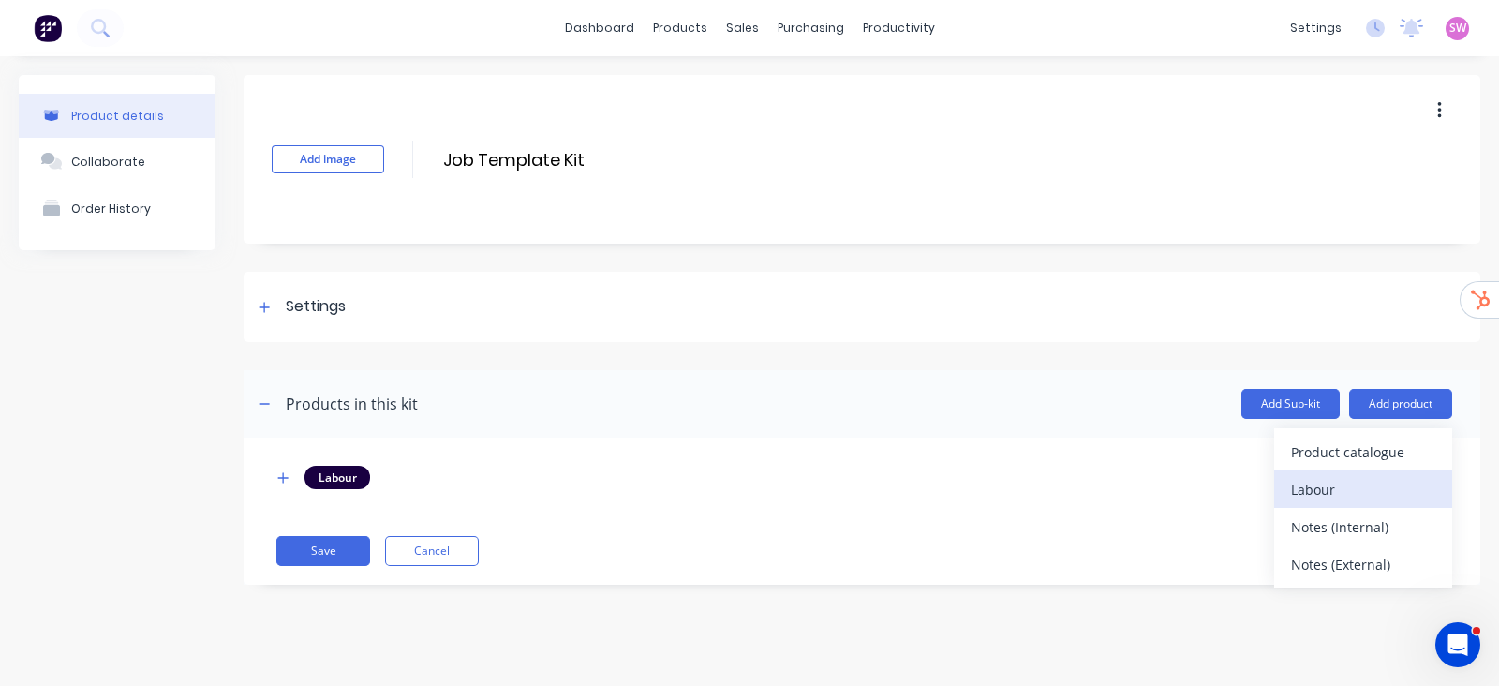
click at [1367, 480] on div "Labour" at bounding box center [1363, 489] width 144 height 27
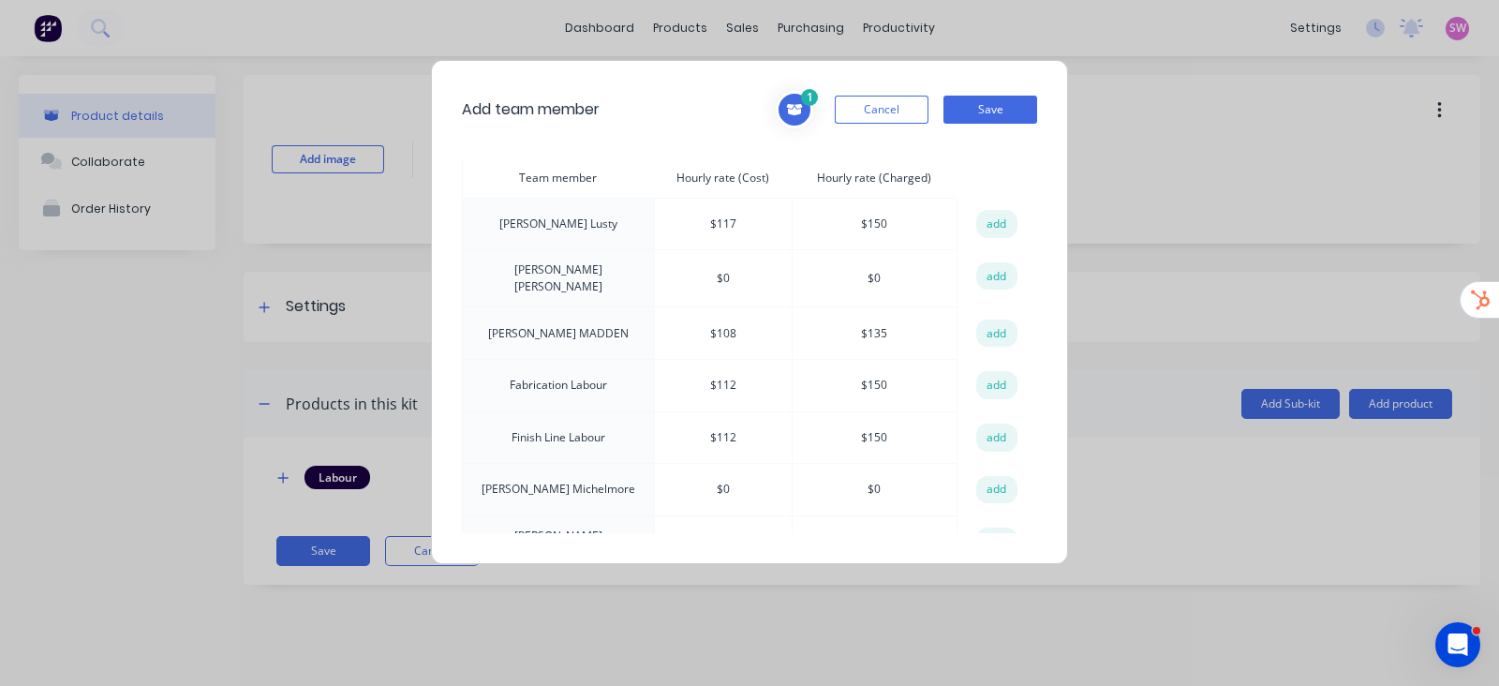
scroll to position [351, 0]
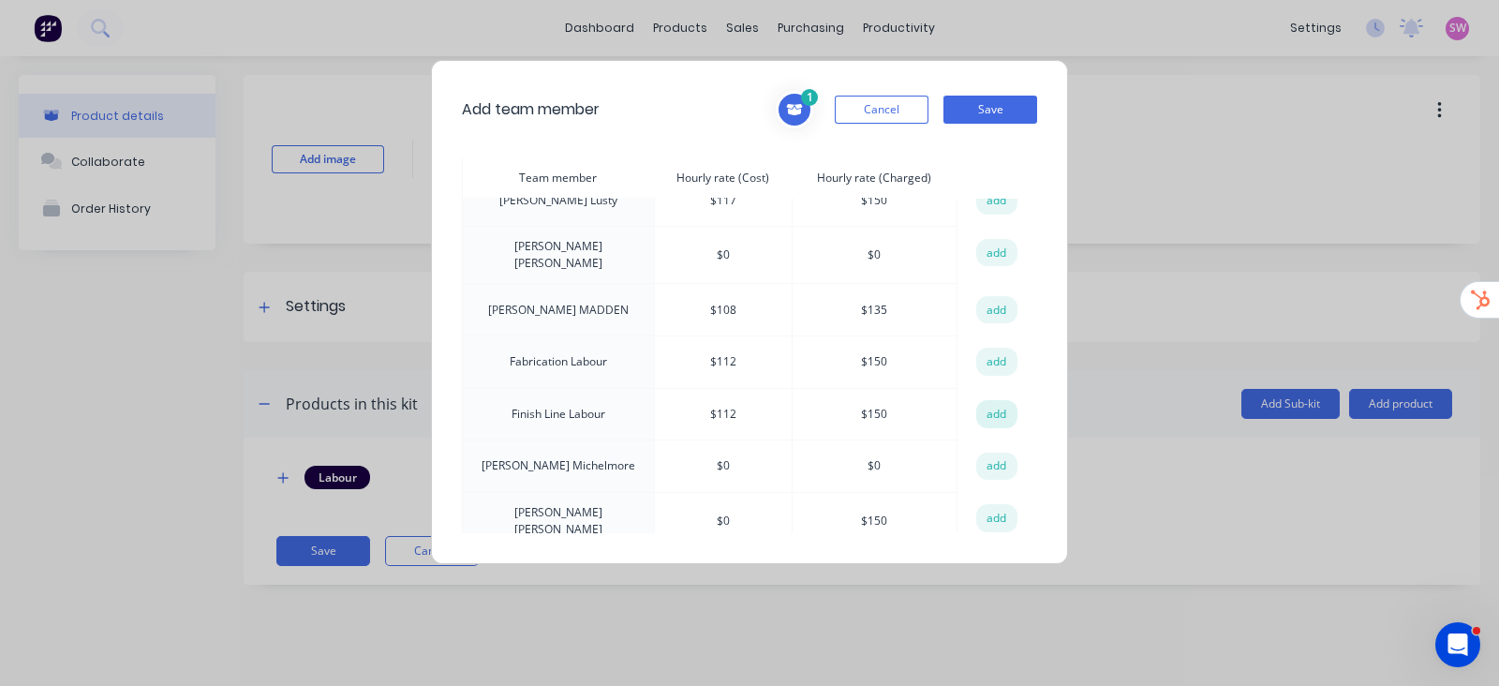
click at [996, 400] on button "add" at bounding box center [996, 414] width 41 height 28
click at [987, 114] on button "Save" at bounding box center [990, 110] width 94 height 28
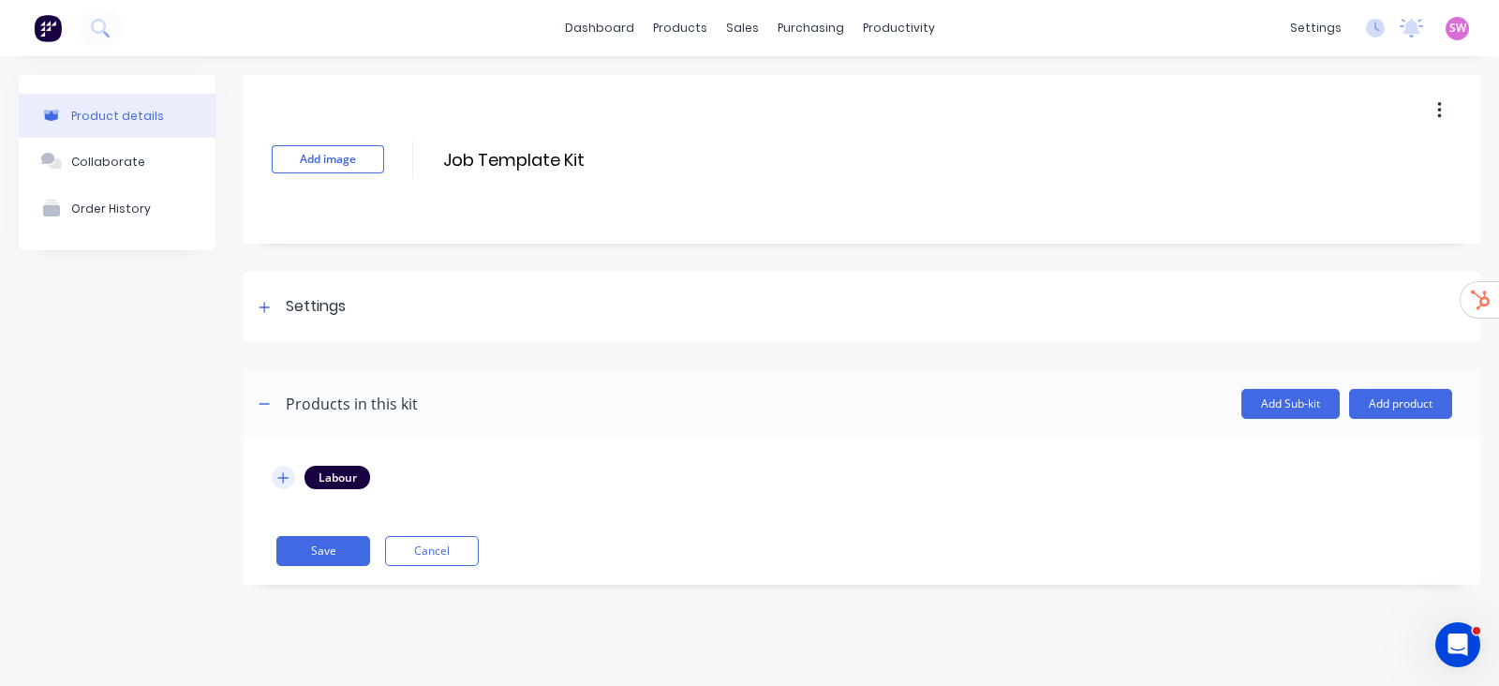
click at [288, 481] on icon "button" at bounding box center [282, 477] width 11 height 13
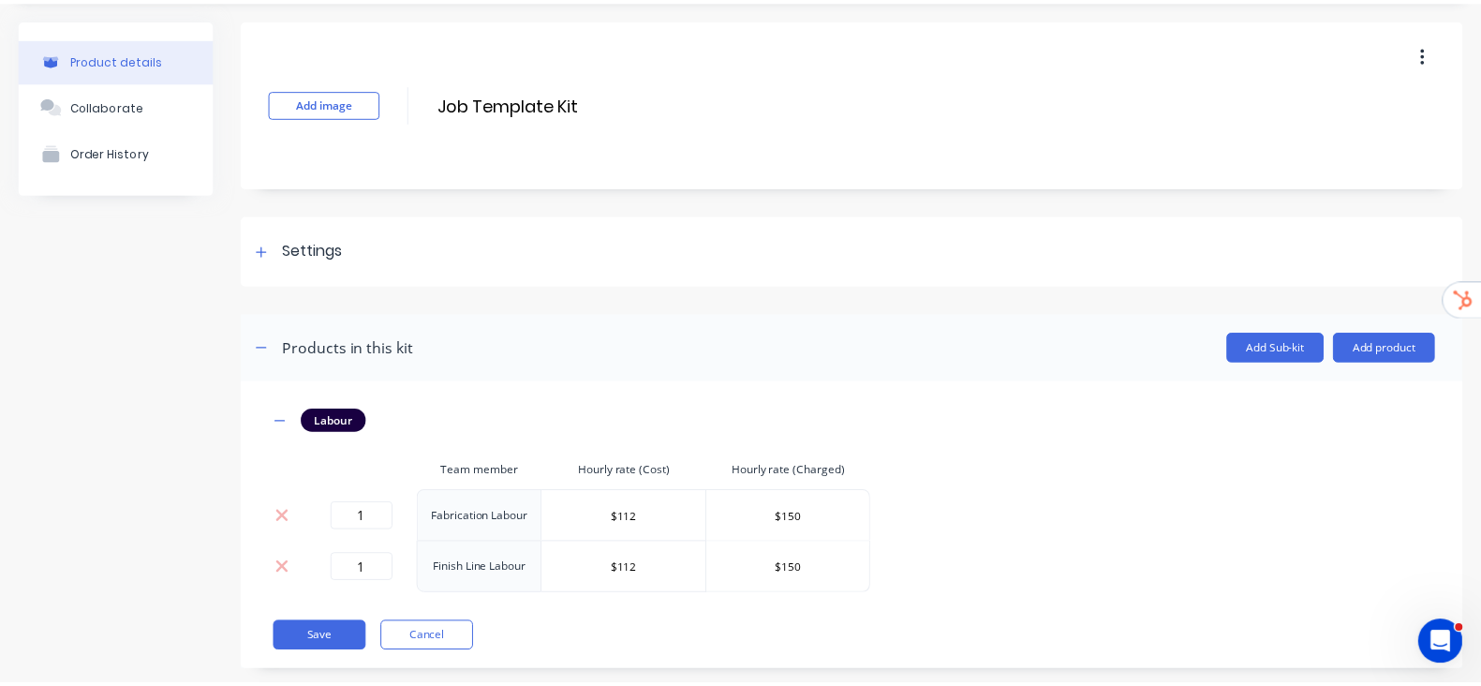
scroll to position [88, 0]
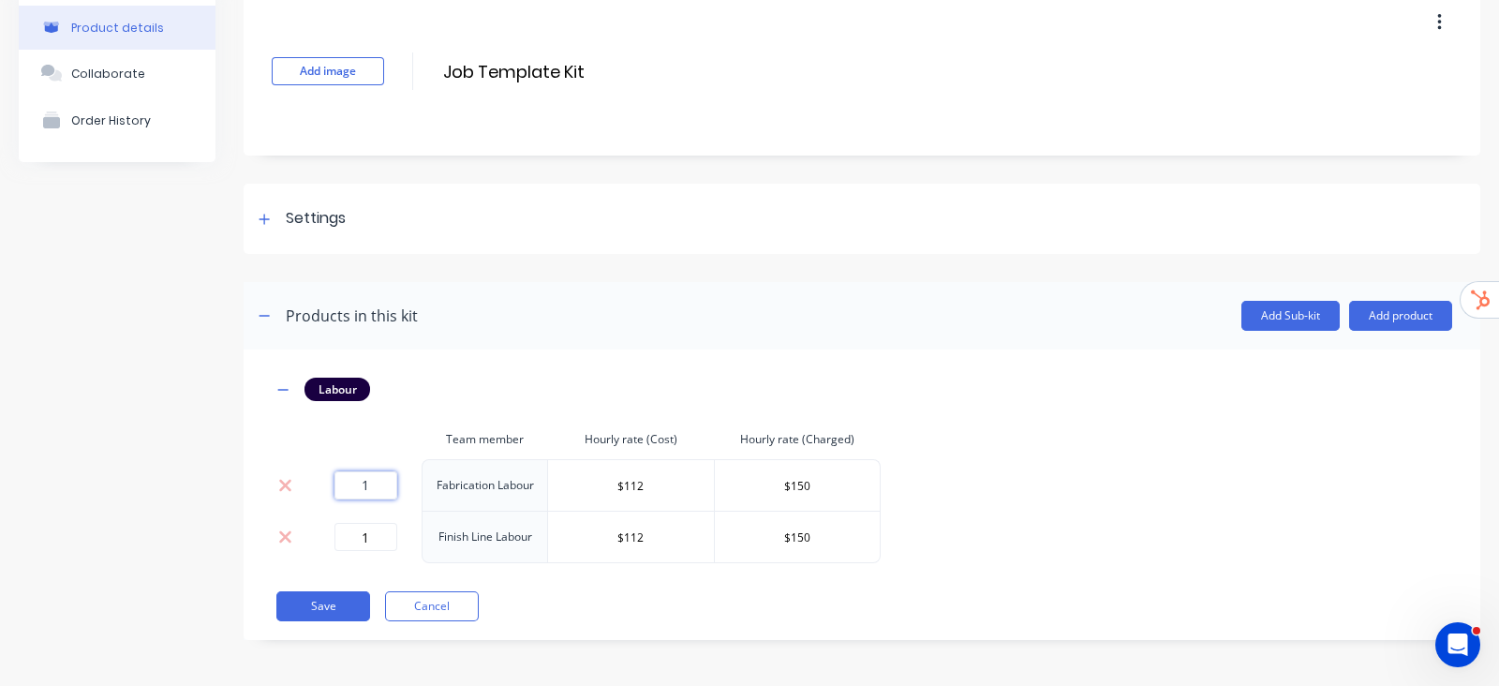
click at [361, 481] on input "1" at bounding box center [365, 485] width 63 height 28
type input "0"
drag, startPoint x: 373, startPoint y: 527, endPoint x: 330, endPoint y: 527, distance: 43.1
click at [330, 527] on div "1" at bounding box center [365, 537] width 97 height 28
type input "0"
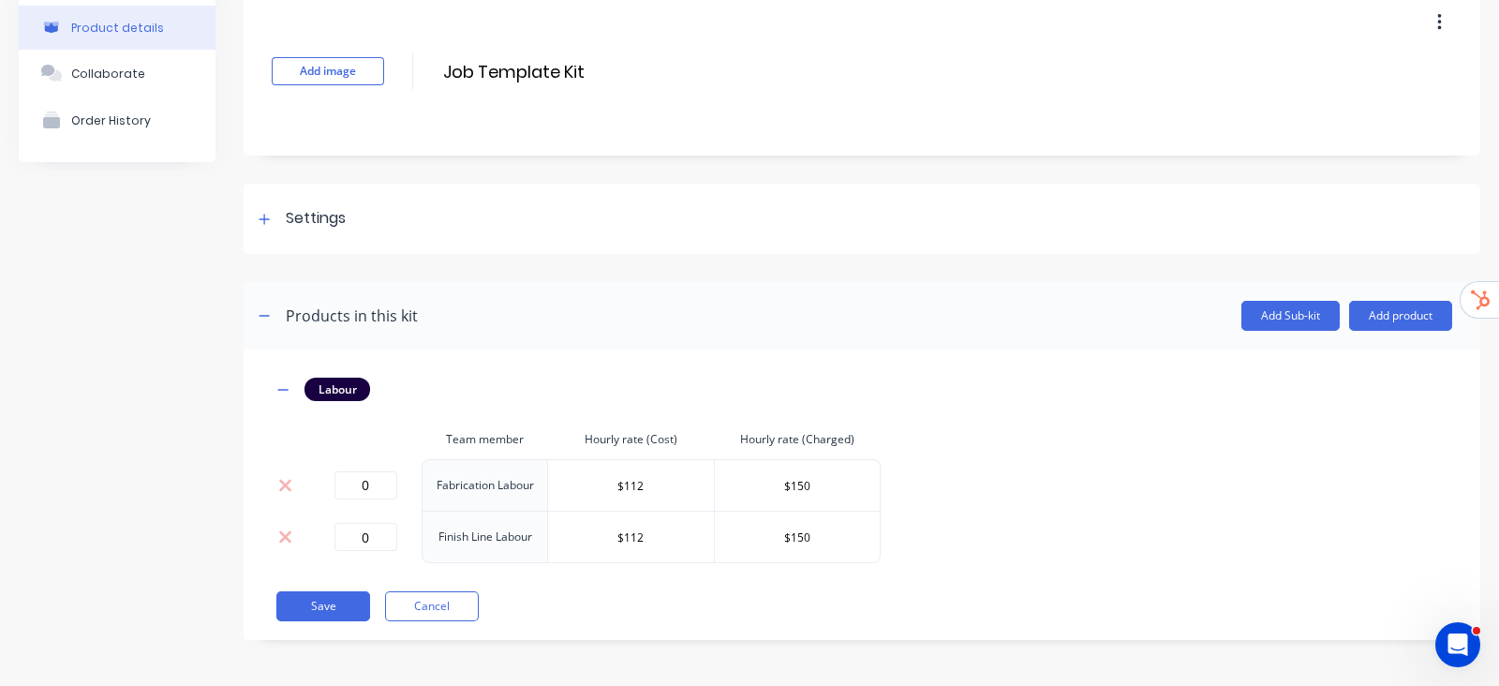
click at [115, 390] on div "Product details Collaborate Order History" at bounding box center [117, 327] width 197 height 681
click at [340, 598] on button "Save" at bounding box center [323, 606] width 94 height 30
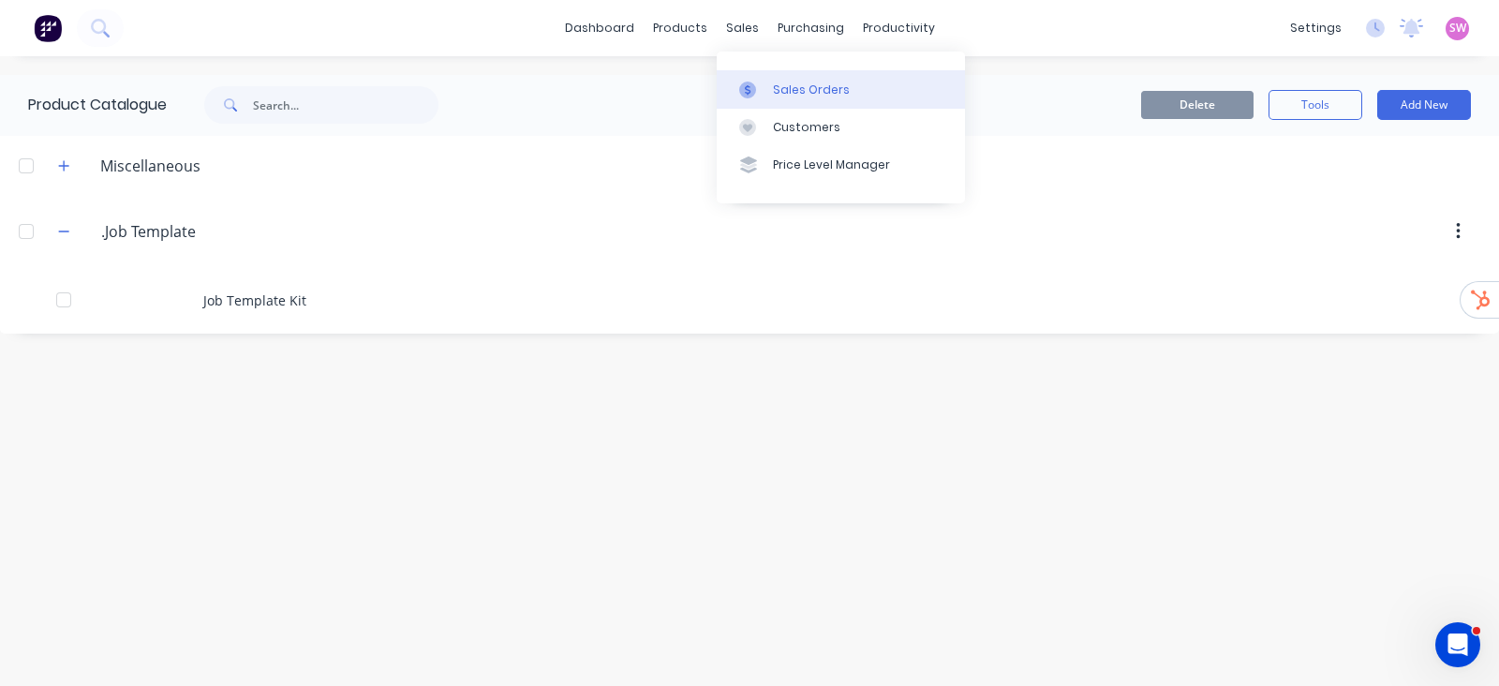
click at [774, 77] on link "Sales Orders" at bounding box center [840, 88] width 248 height 37
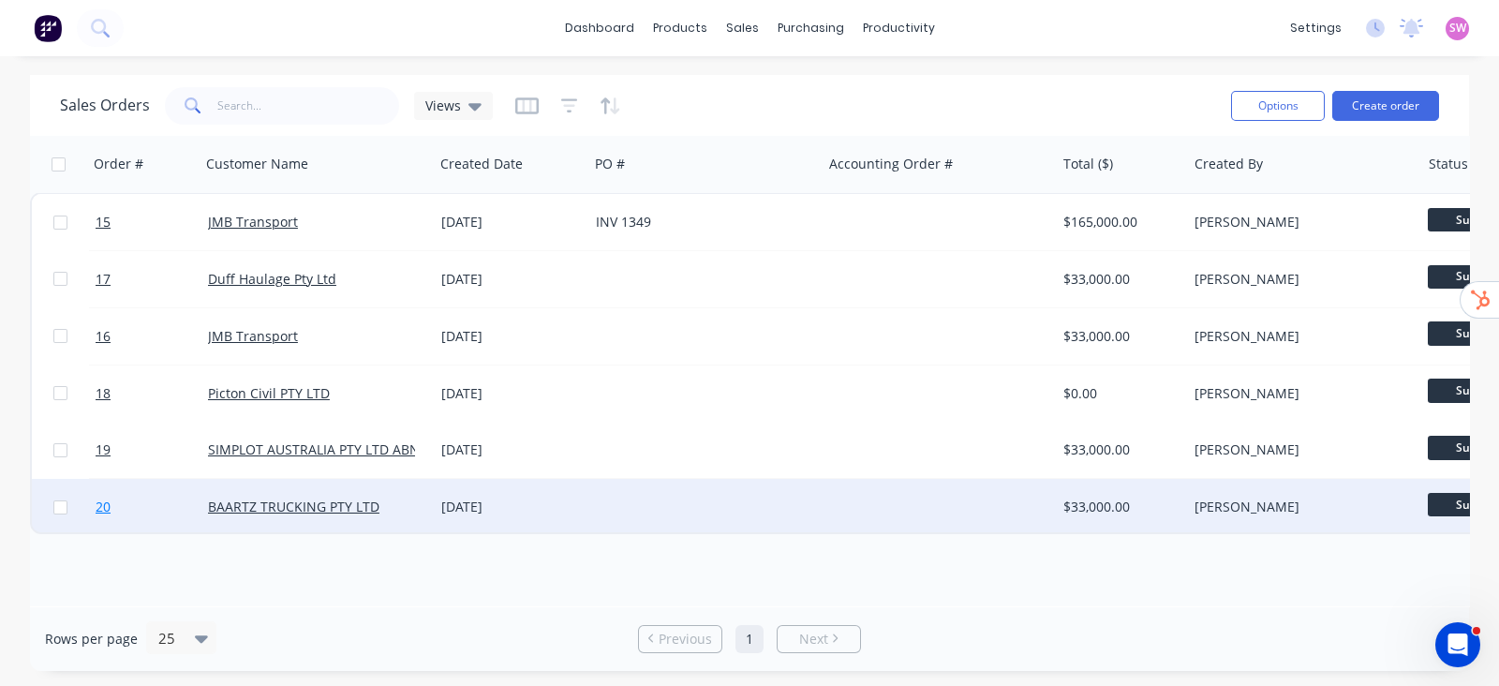
click at [105, 504] on span "20" at bounding box center [103, 506] width 15 height 19
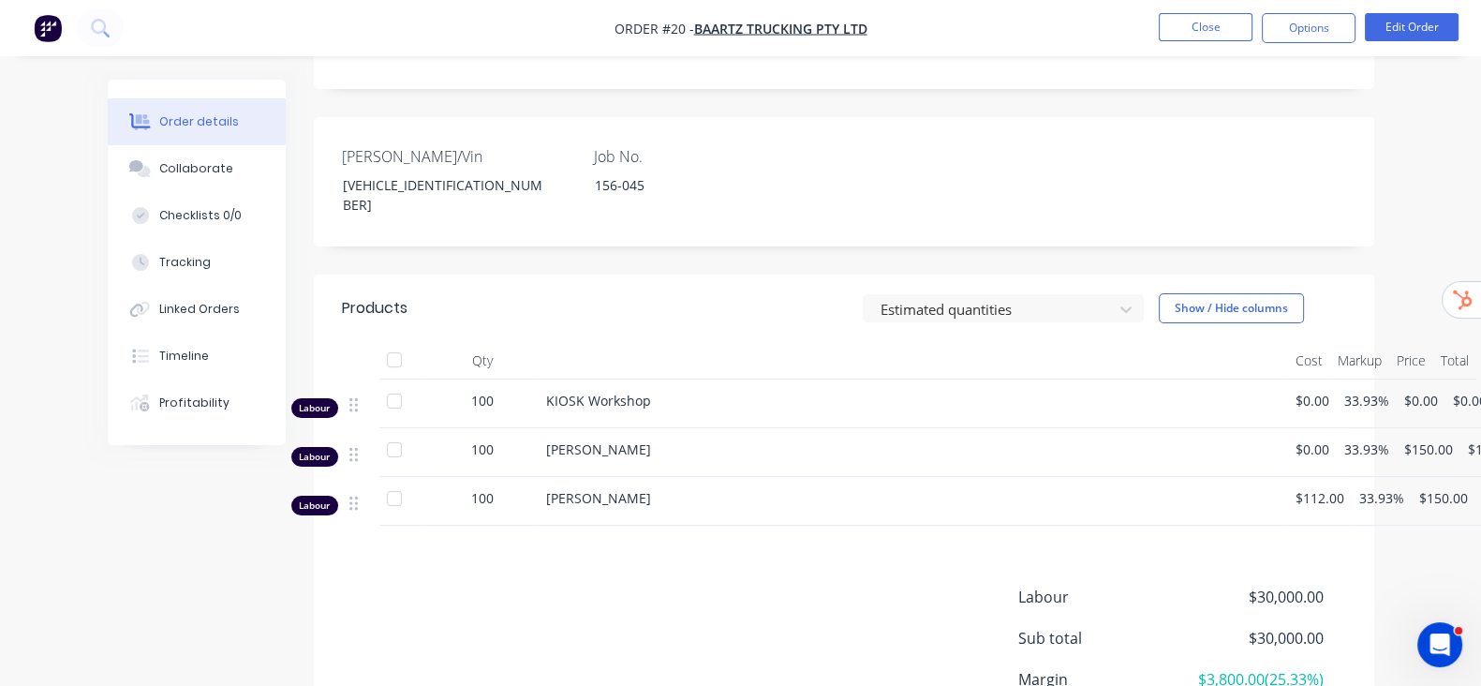
scroll to position [323, 0]
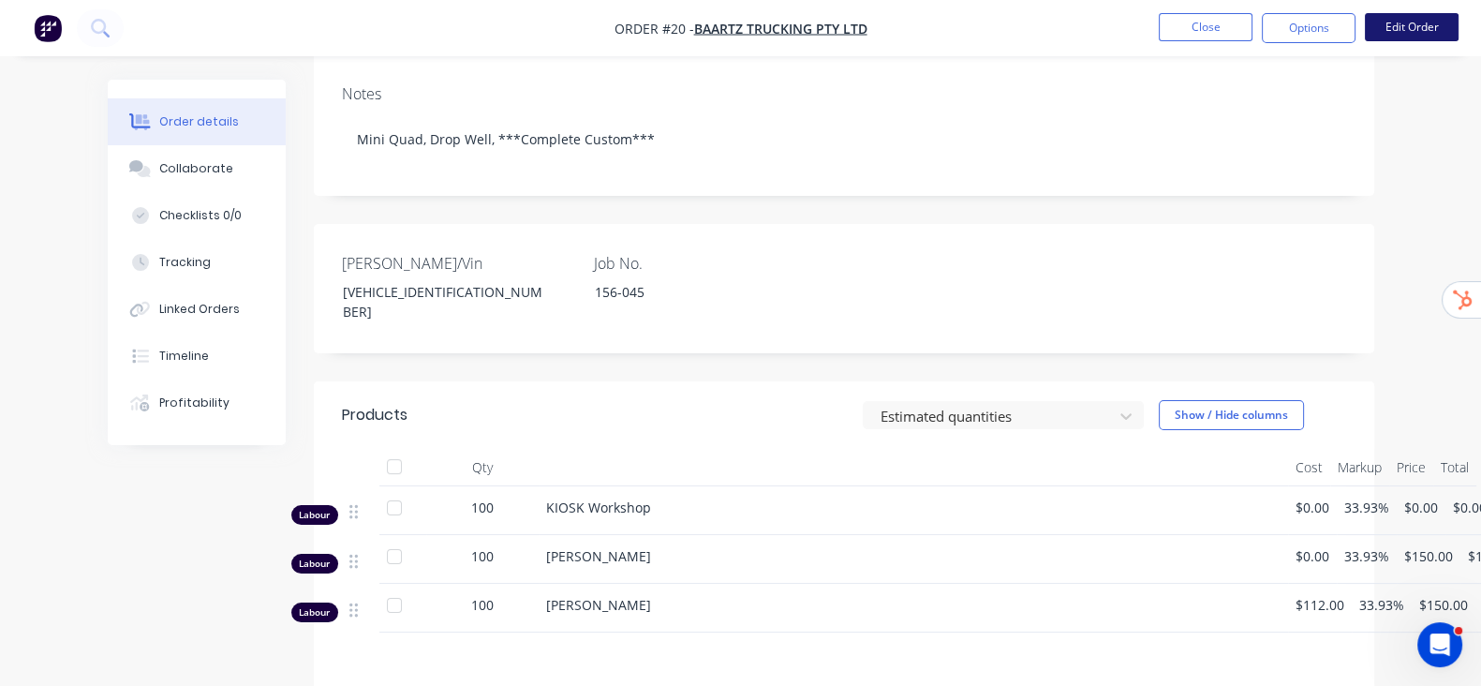
click at [1405, 34] on button "Edit Order" at bounding box center [1412, 27] width 94 height 28
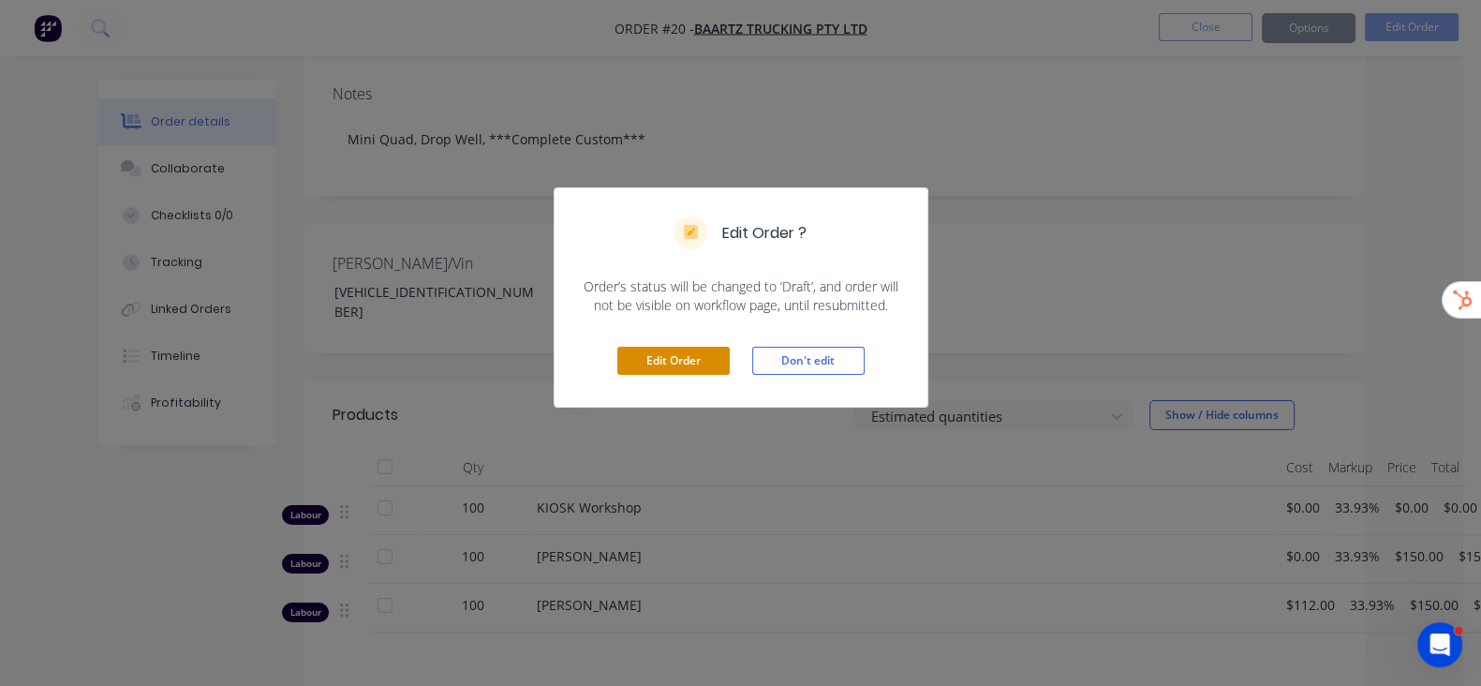
click at [666, 363] on button "Edit Order" at bounding box center [673, 361] width 112 height 28
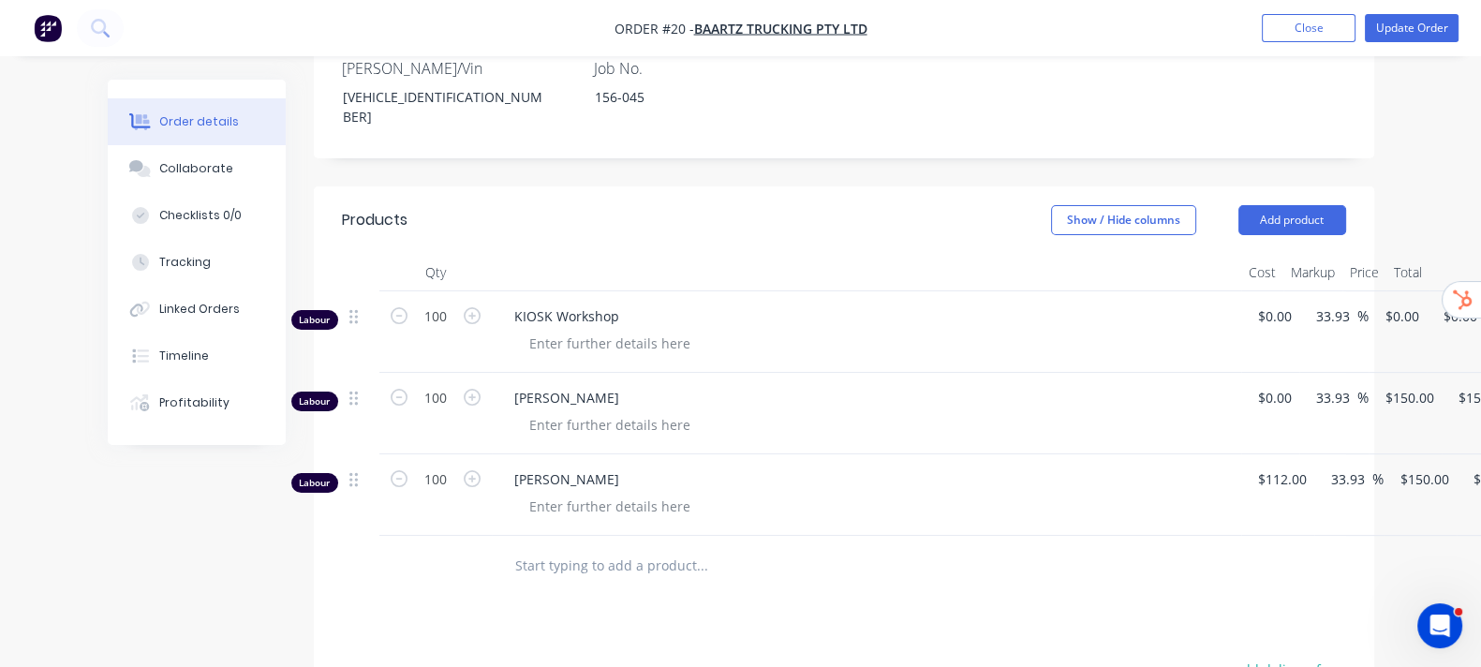
scroll to position [585, 0]
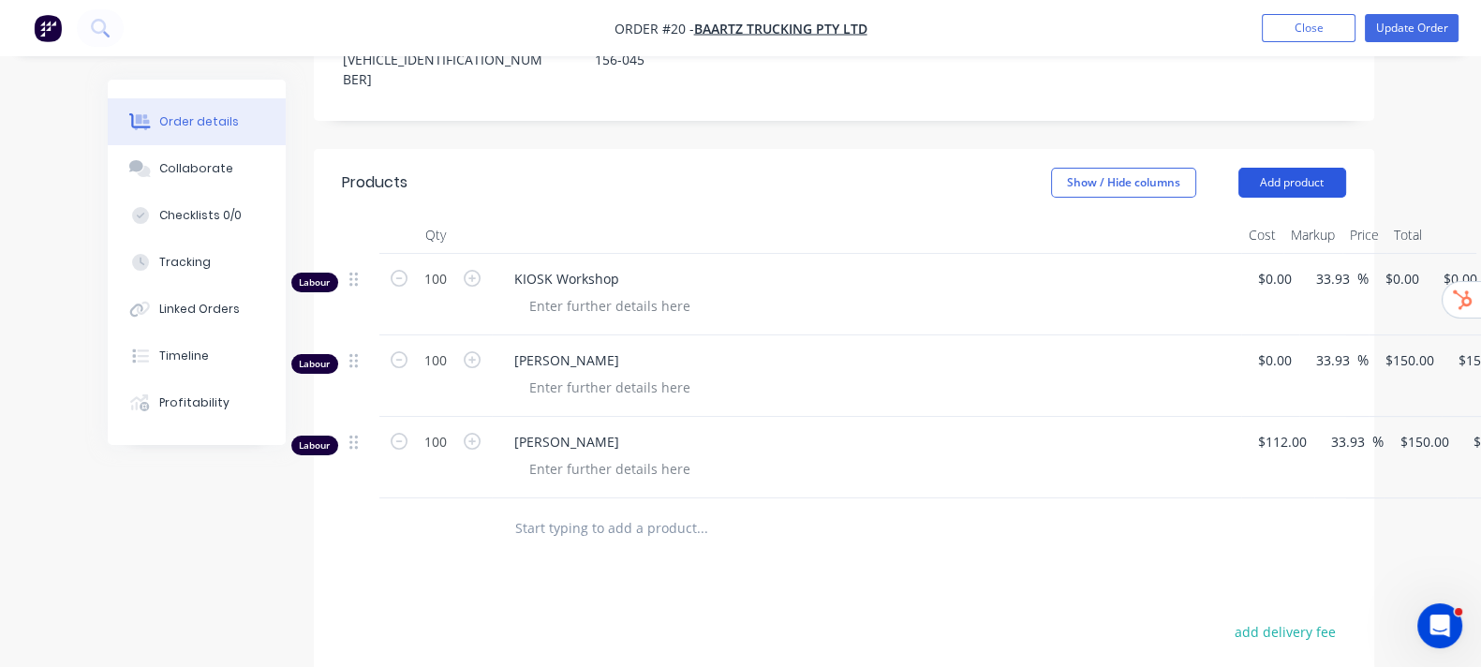
click at [1346, 168] on button "Add product" at bounding box center [1292, 183] width 108 height 30
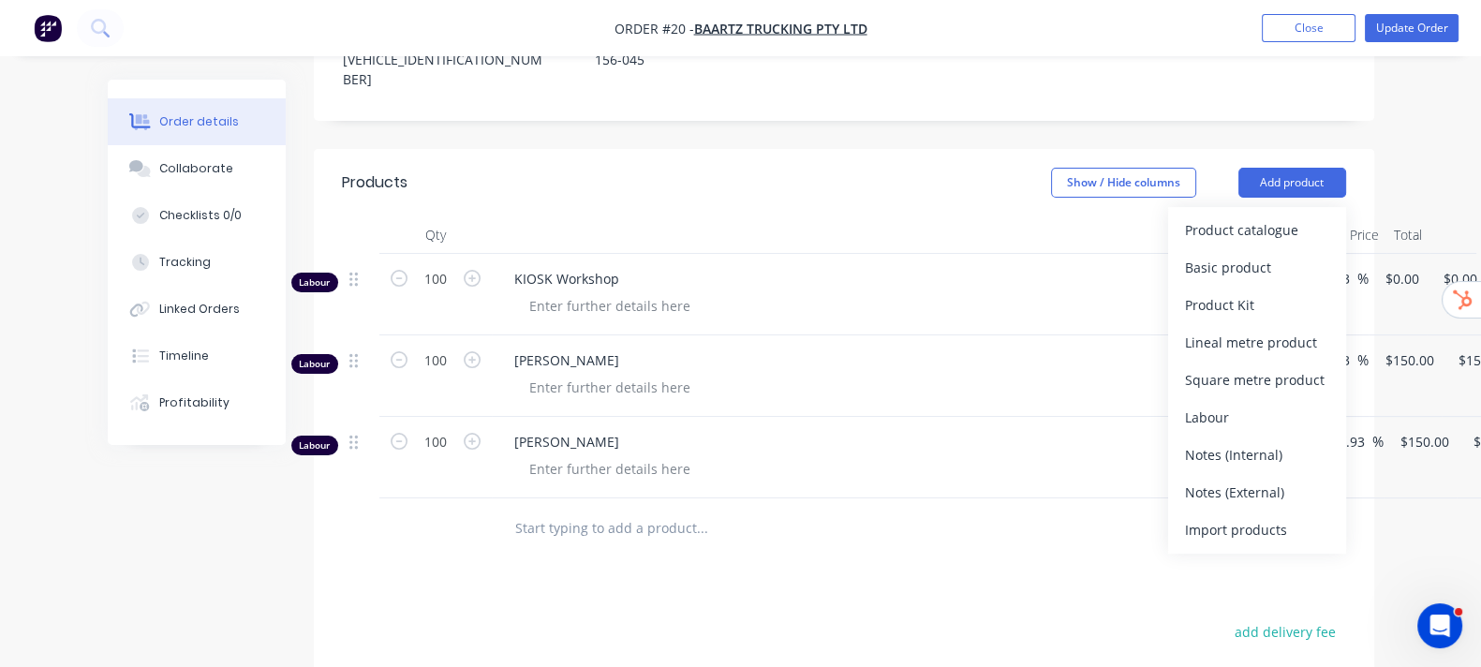
click at [938, 557] on div "Products Show / Hide columns Add product Product catalogue Basic product Produc…" at bounding box center [844, 579] width 1060 height 860
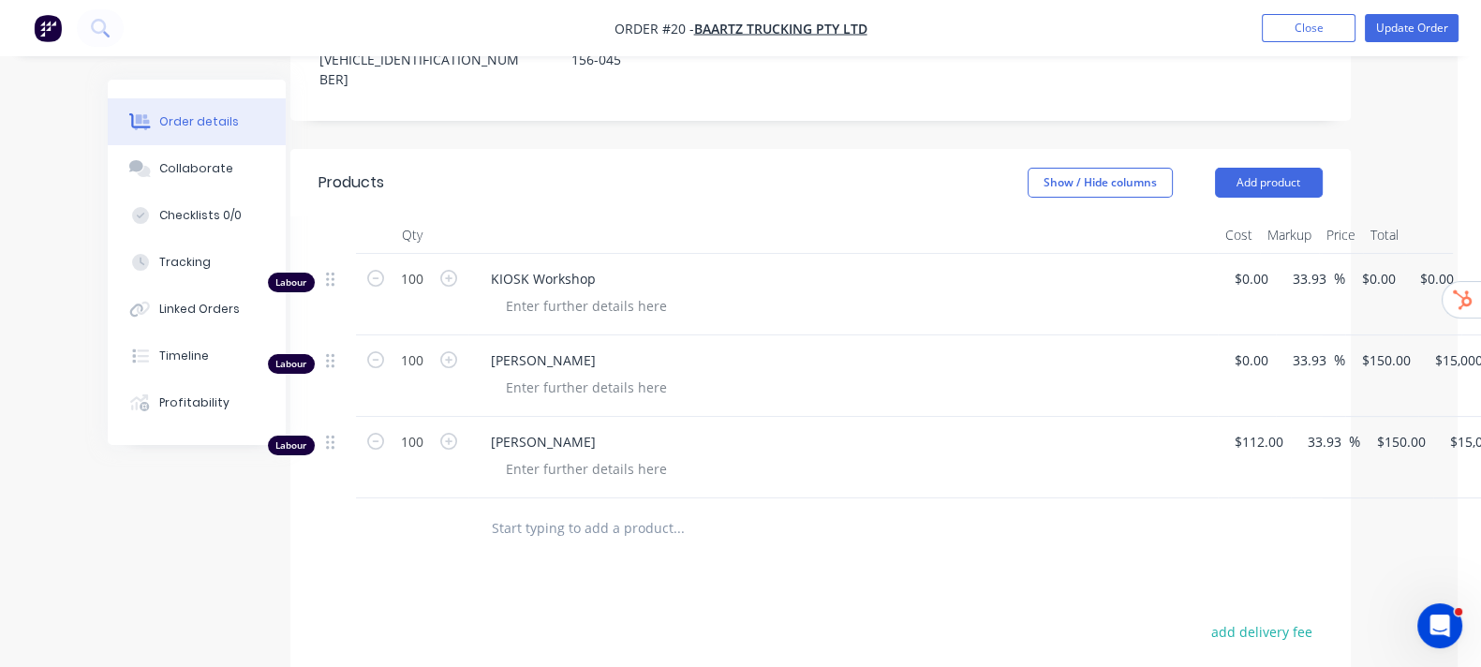
scroll to position [585, 24]
click at [1392, 587] on button "Delete" at bounding box center [1481, 605] width 178 height 37
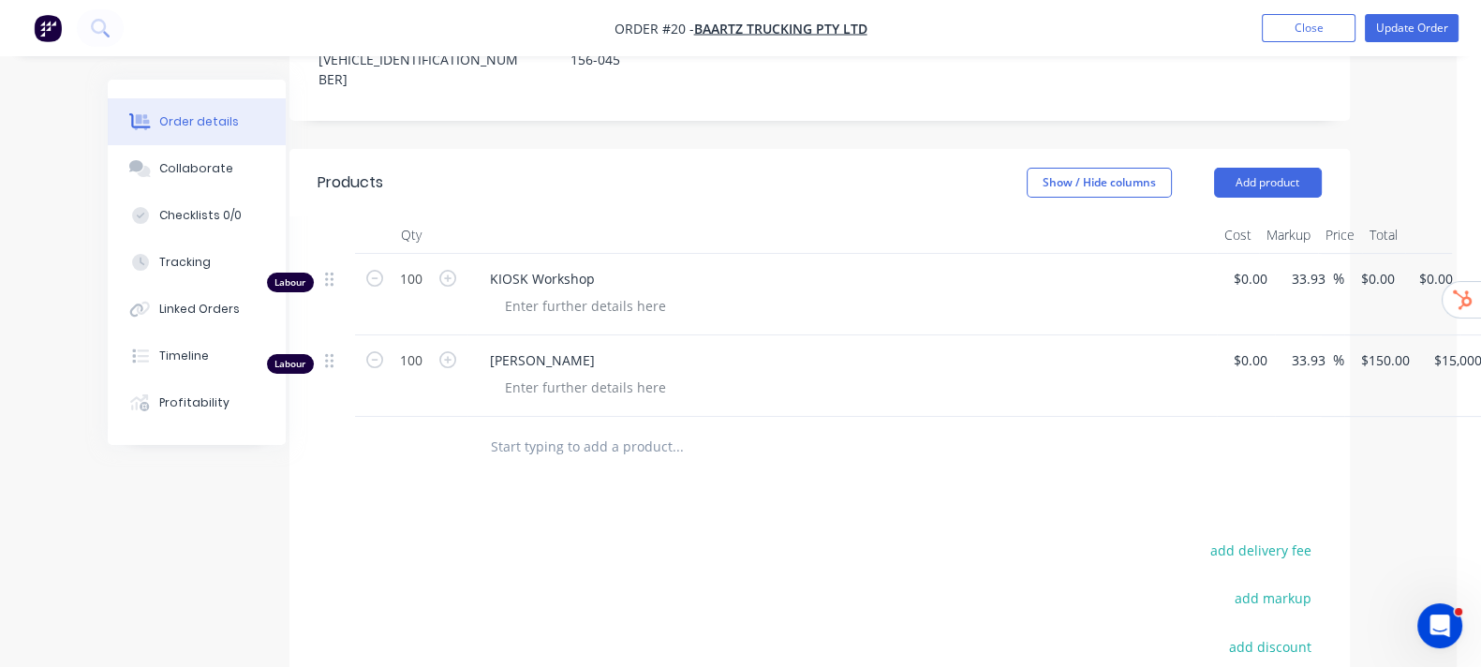
scroll to position [585, 9]
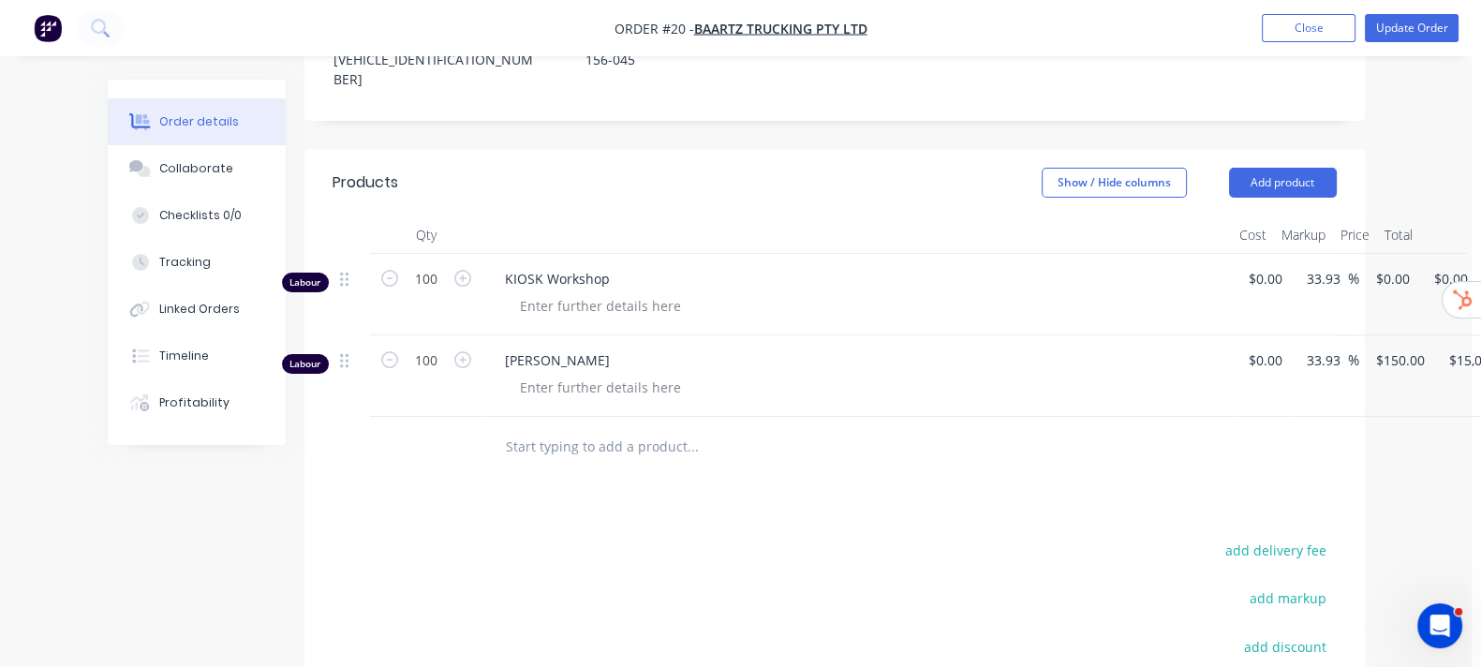
click at [1409, 511] on div "Delete" at bounding box center [1481, 524] width 144 height 27
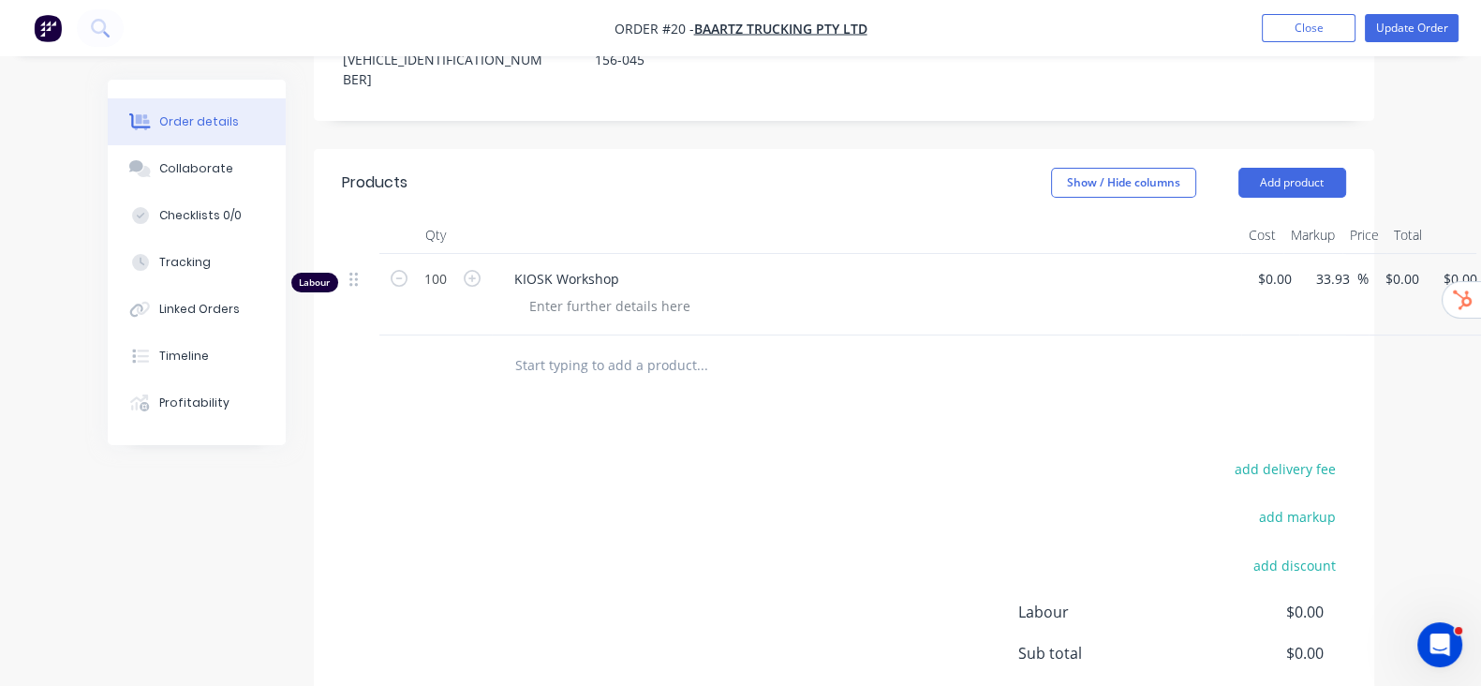
click at [1498, 272] on icon "button" at bounding box center [1508, 282] width 5 height 21
click at [1370, 430] on div "Delete" at bounding box center [1442, 443] width 144 height 27
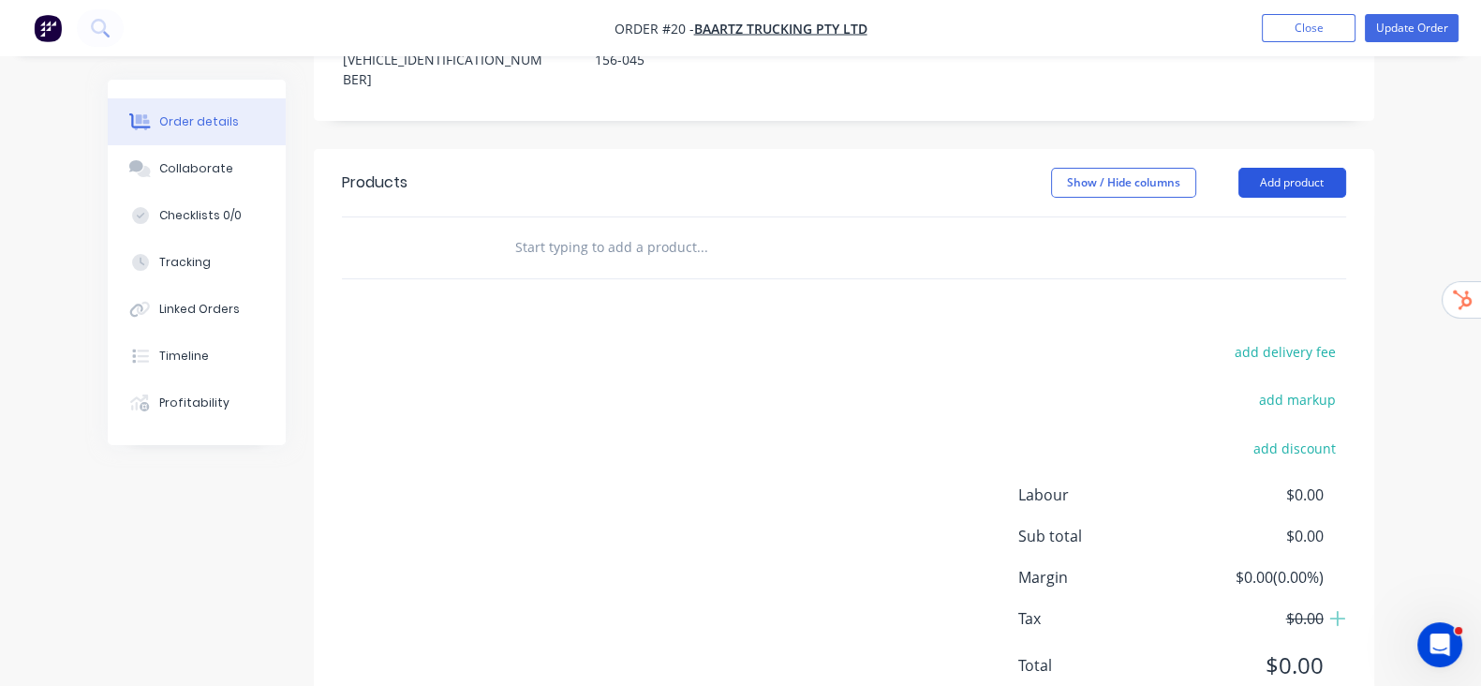
click at [1346, 168] on button "Add product" at bounding box center [1292, 183] width 108 height 30
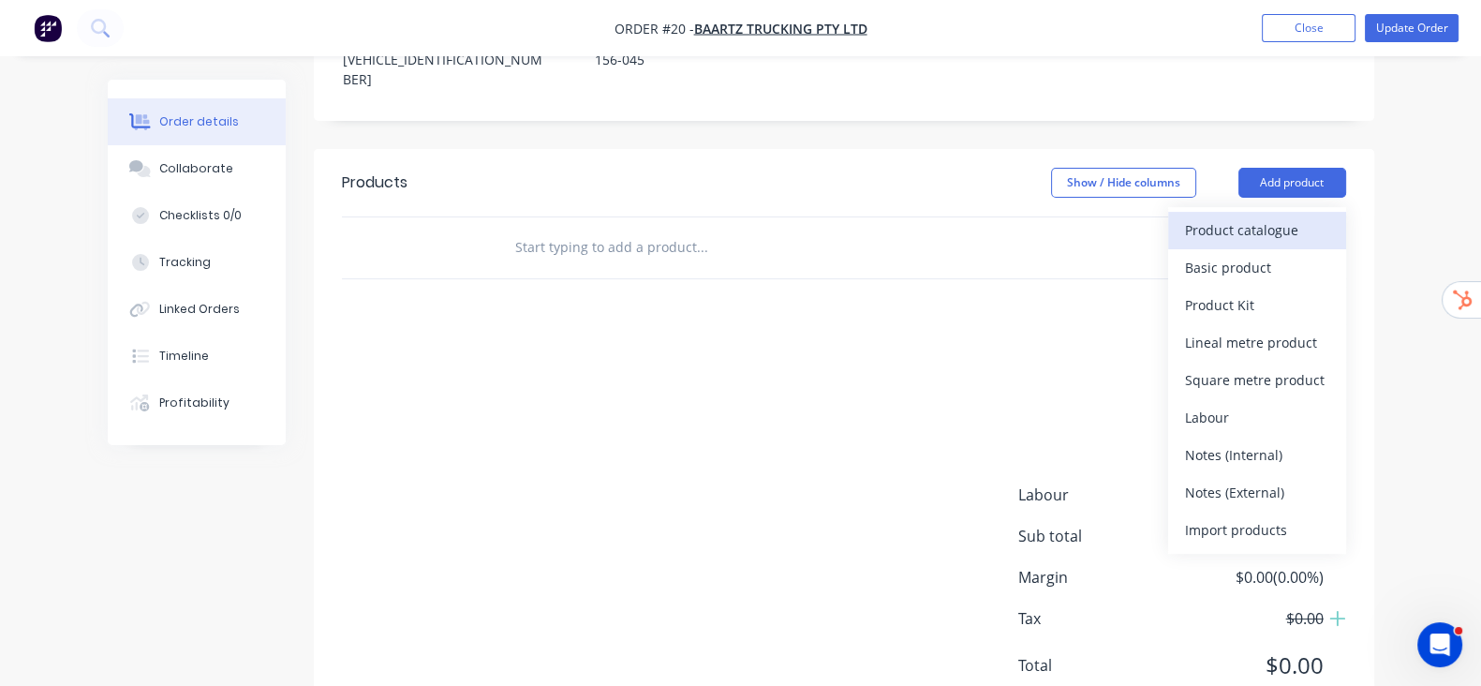
click at [1329, 216] on div "Product catalogue" at bounding box center [1257, 229] width 144 height 27
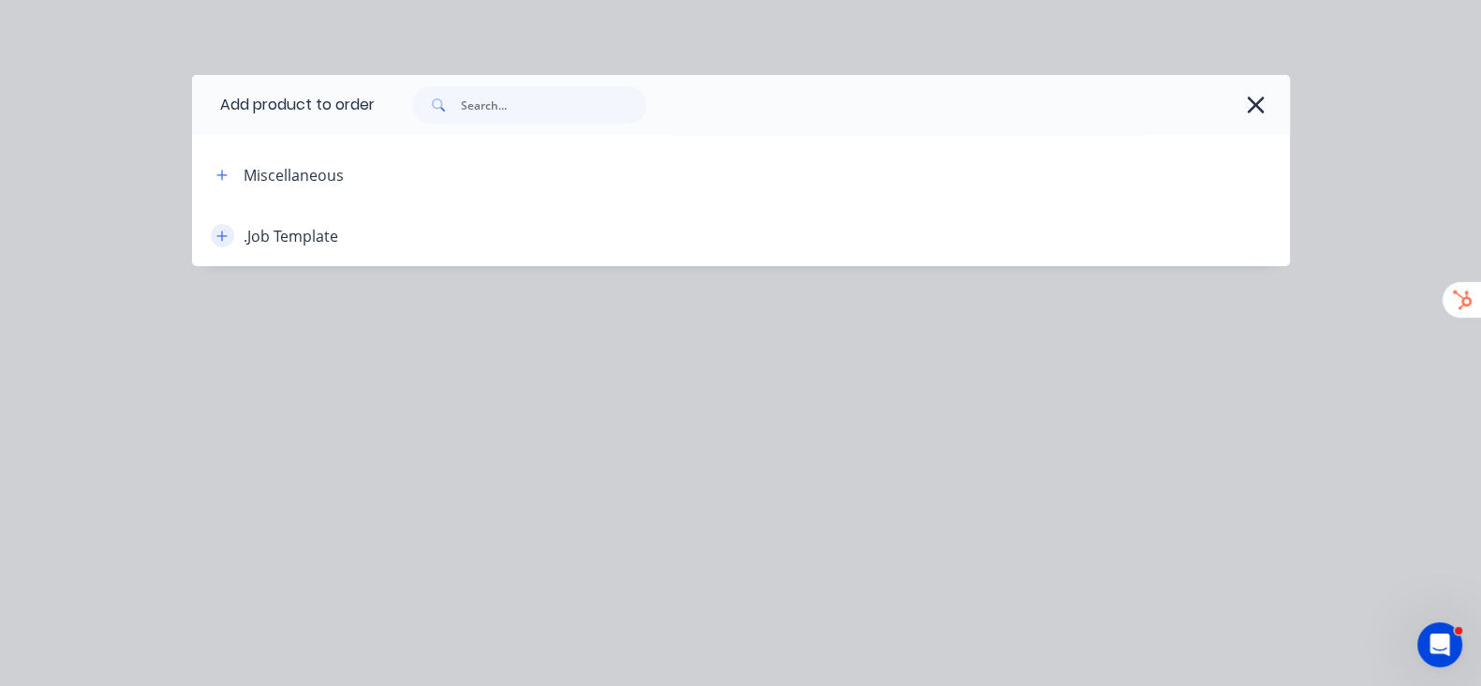
click at [216, 236] on icon "button" at bounding box center [221, 235] width 10 height 10
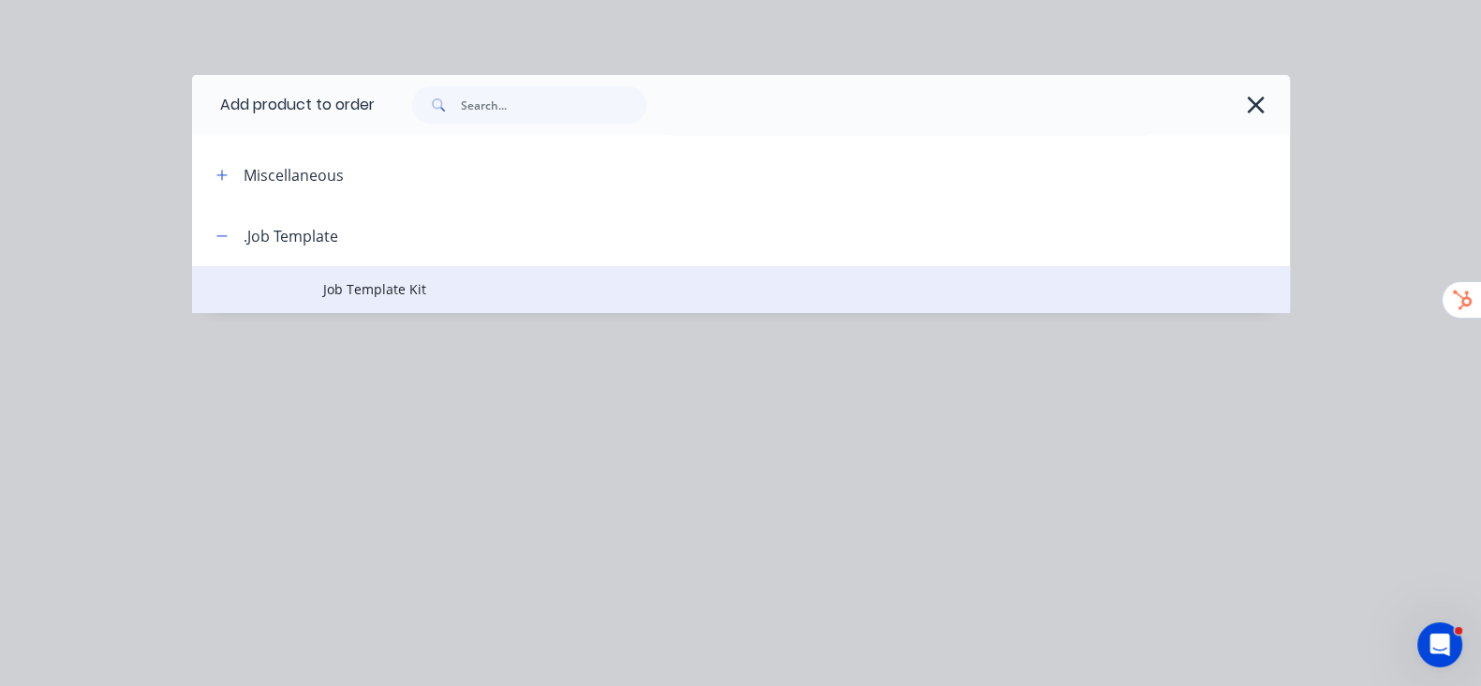
click at [323, 292] on span "Job Template Kit" at bounding box center [709, 289] width 773 height 20
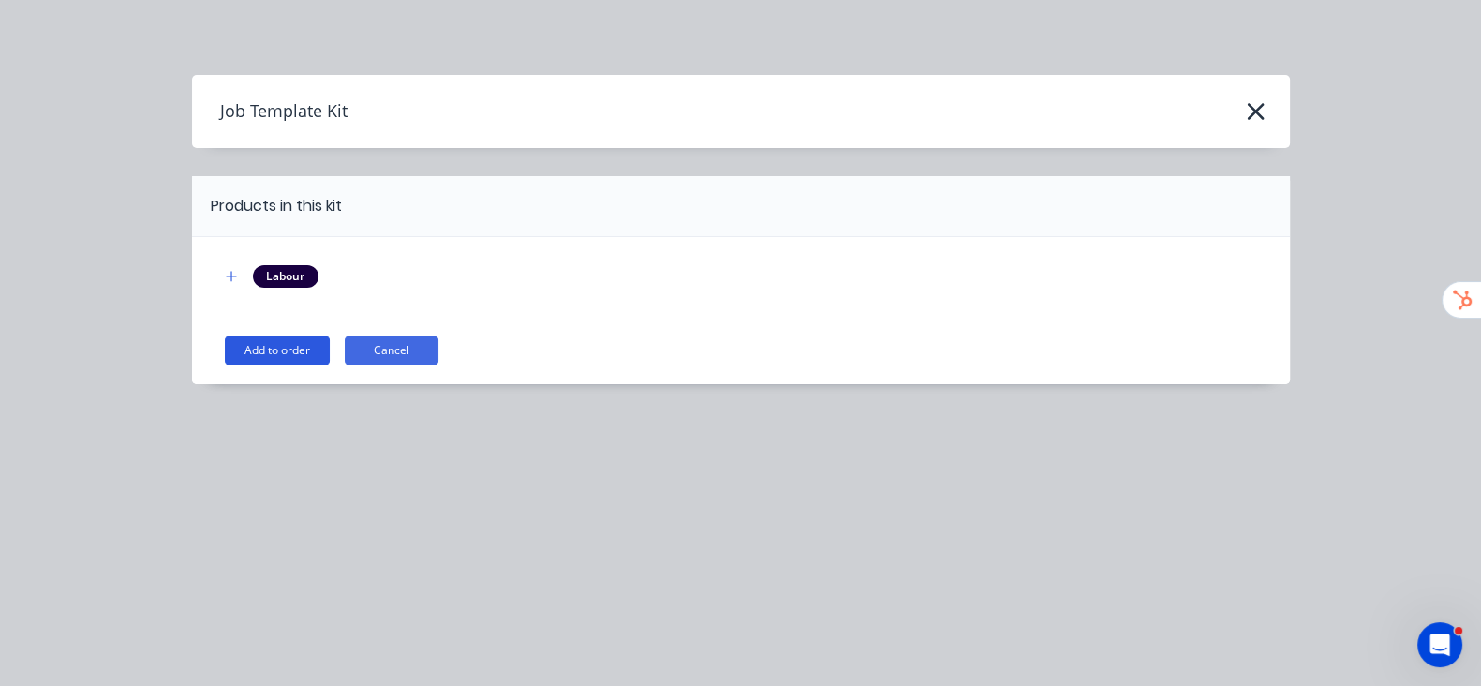
click at [225, 355] on button "Add to order" at bounding box center [277, 350] width 105 height 30
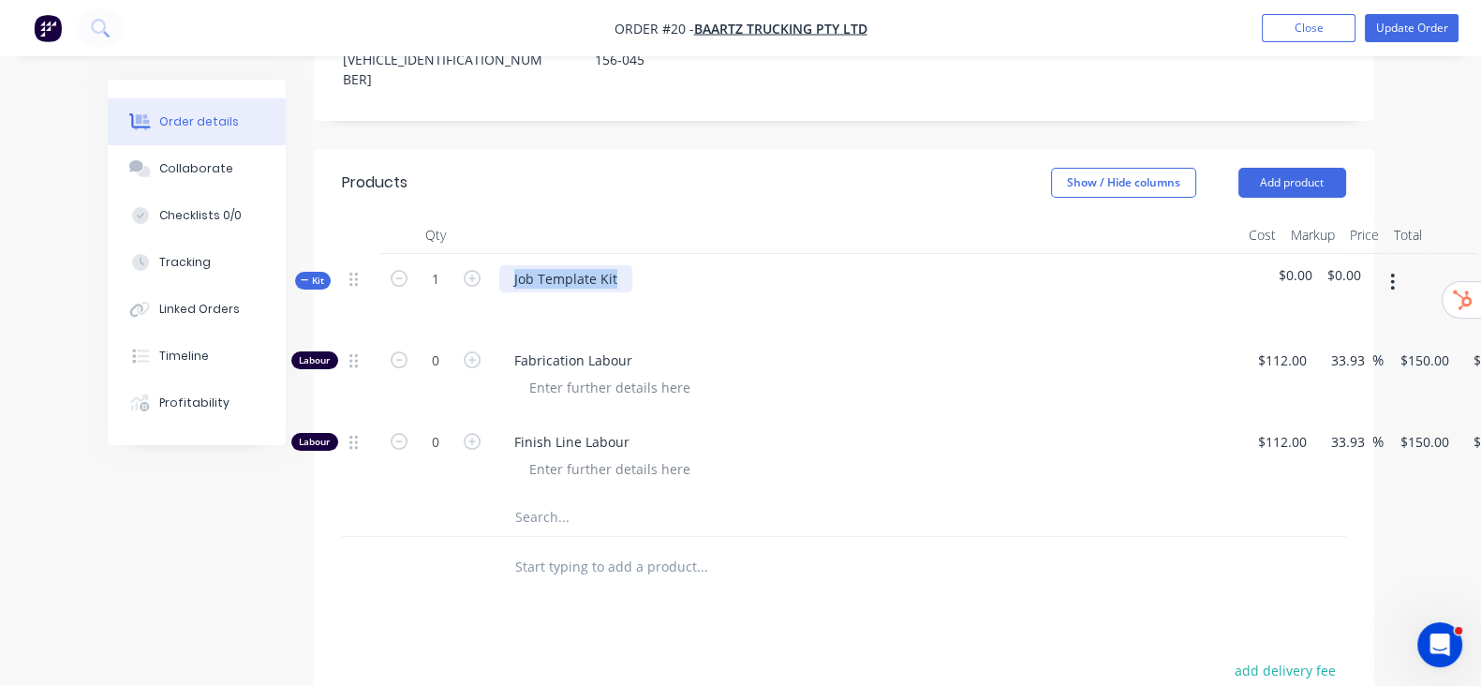
drag, startPoint x: 426, startPoint y: 231, endPoint x: 588, endPoint y: 231, distance: 162.0
click at [588, 254] on div "Job Template Kit" at bounding box center [866, 294] width 749 height 81
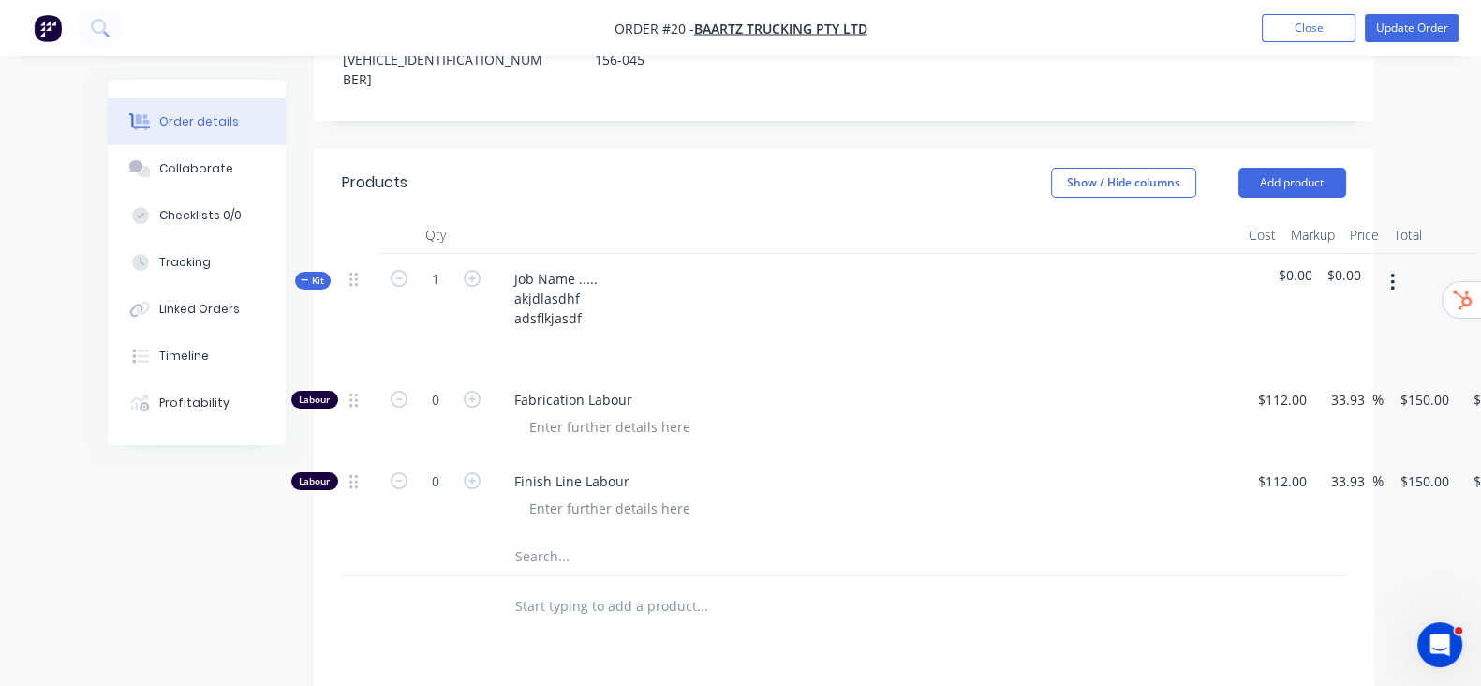
click at [610, 168] on div "Show / Hide columns Add product" at bounding box center [949, 183] width 790 height 30
click at [301, 273] on span "Kit" at bounding box center [313, 280] width 24 height 14
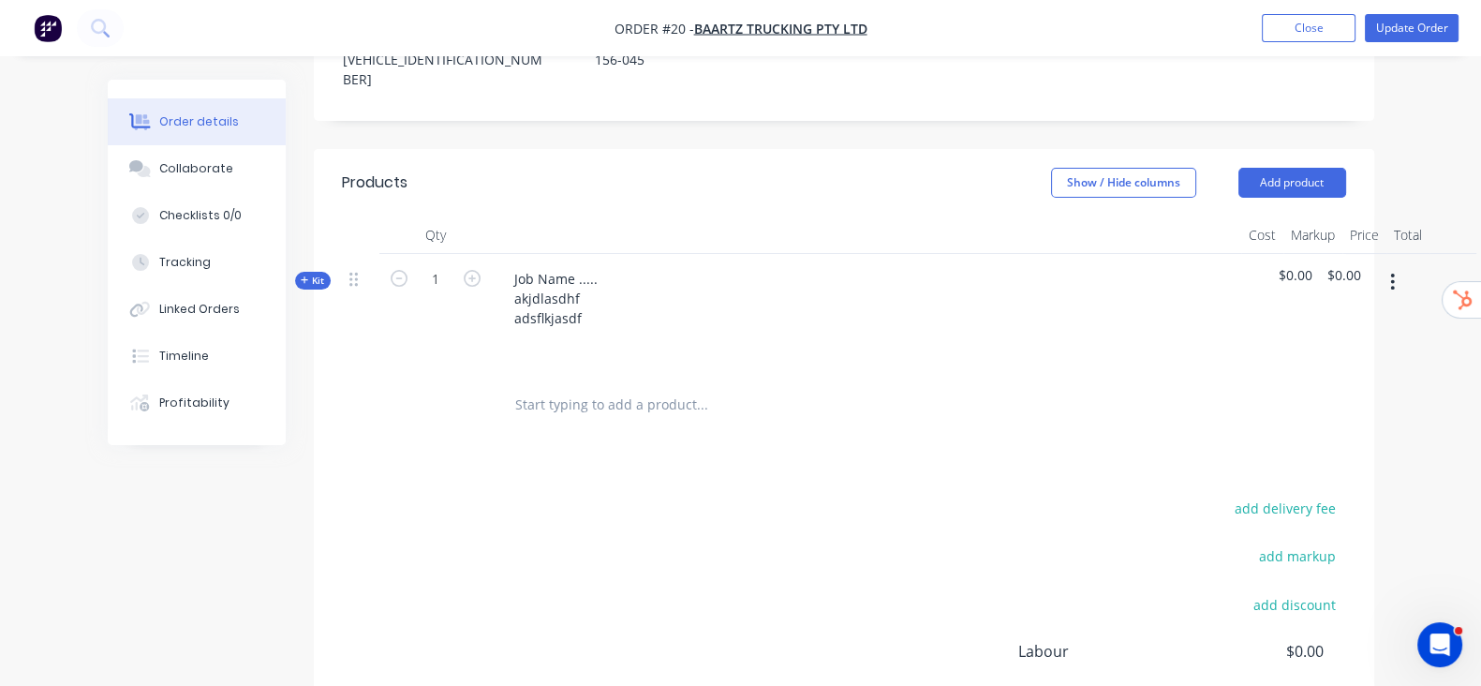
click at [209, 221] on div "Order details Collaborate Checklists 0/0 Tracking Linked Orders Timeline Profit…" at bounding box center [211, 262] width 206 height 365
click at [301, 273] on span "Kit" at bounding box center [313, 280] width 24 height 14
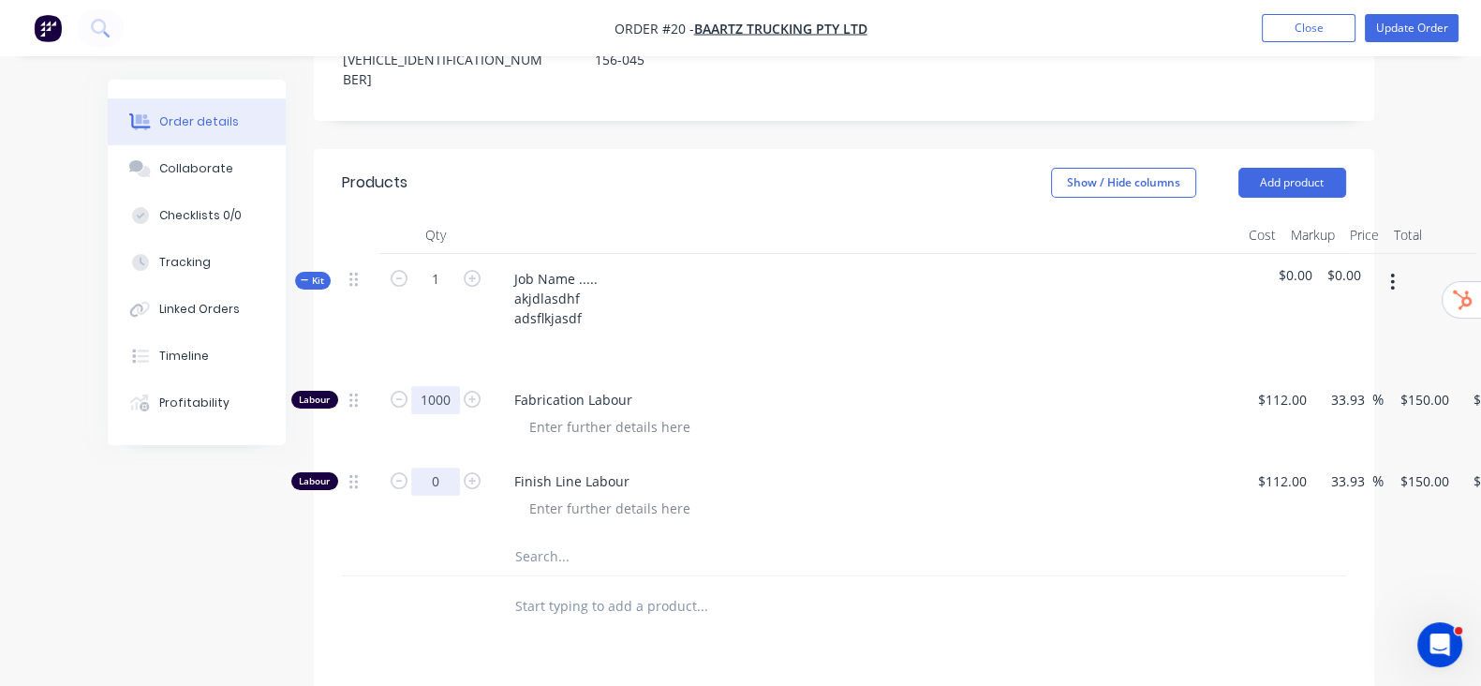
type input "1000"
type input "$150,000.00"
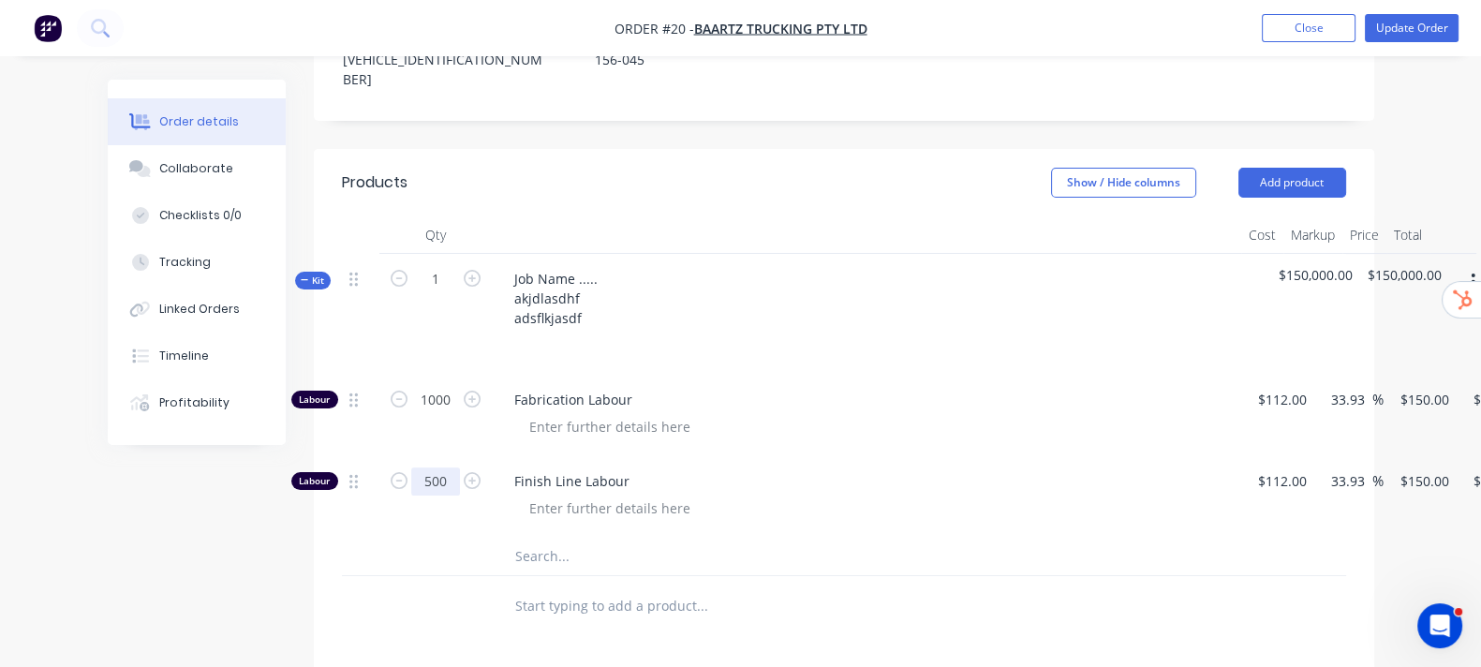
type input "500"
type input "$75,000.00"
click at [590, 168] on div "Show / Hide columns Add product" at bounding box center [949, 183] width 790 height 30
click at [295, 272] on button "Kit" at bounding box center [313, 281] width 36 height 18
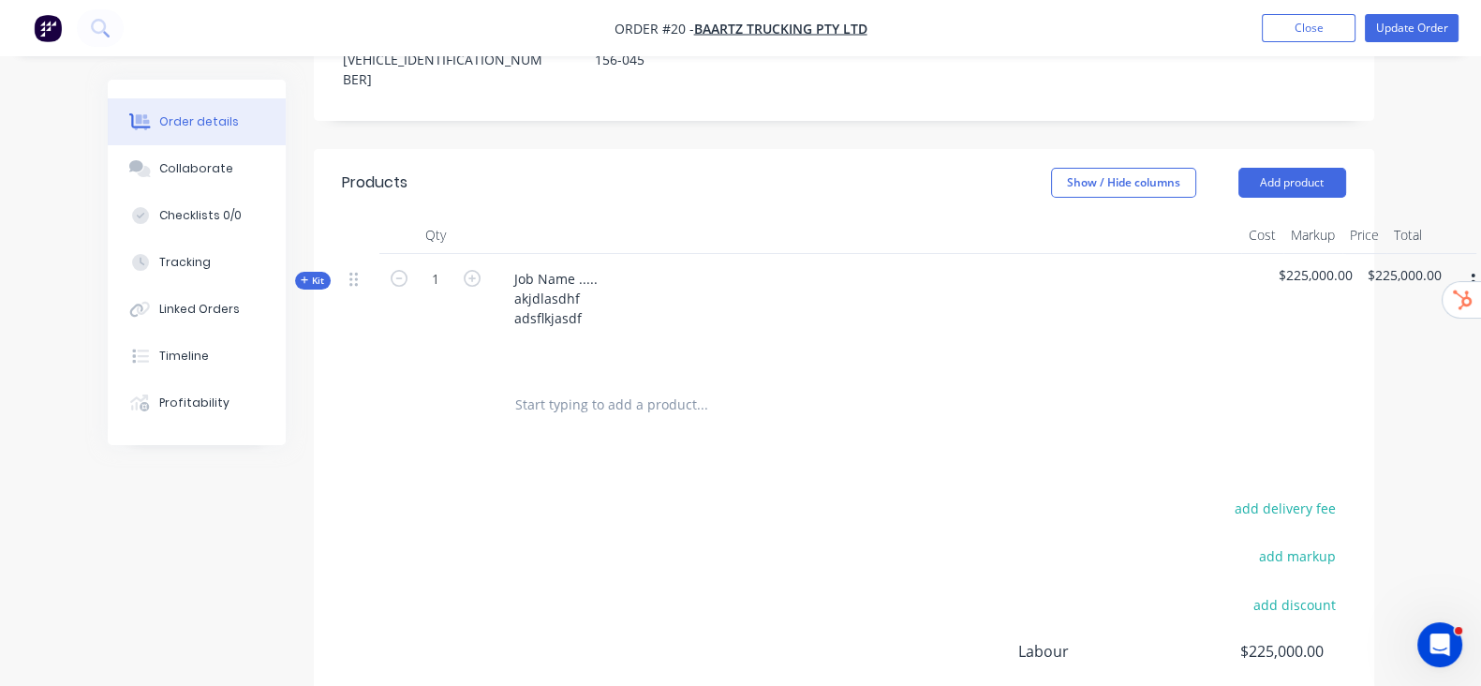
click at [301, 276] on icon "button" at bounding box center [304, 279] width 7 height 7
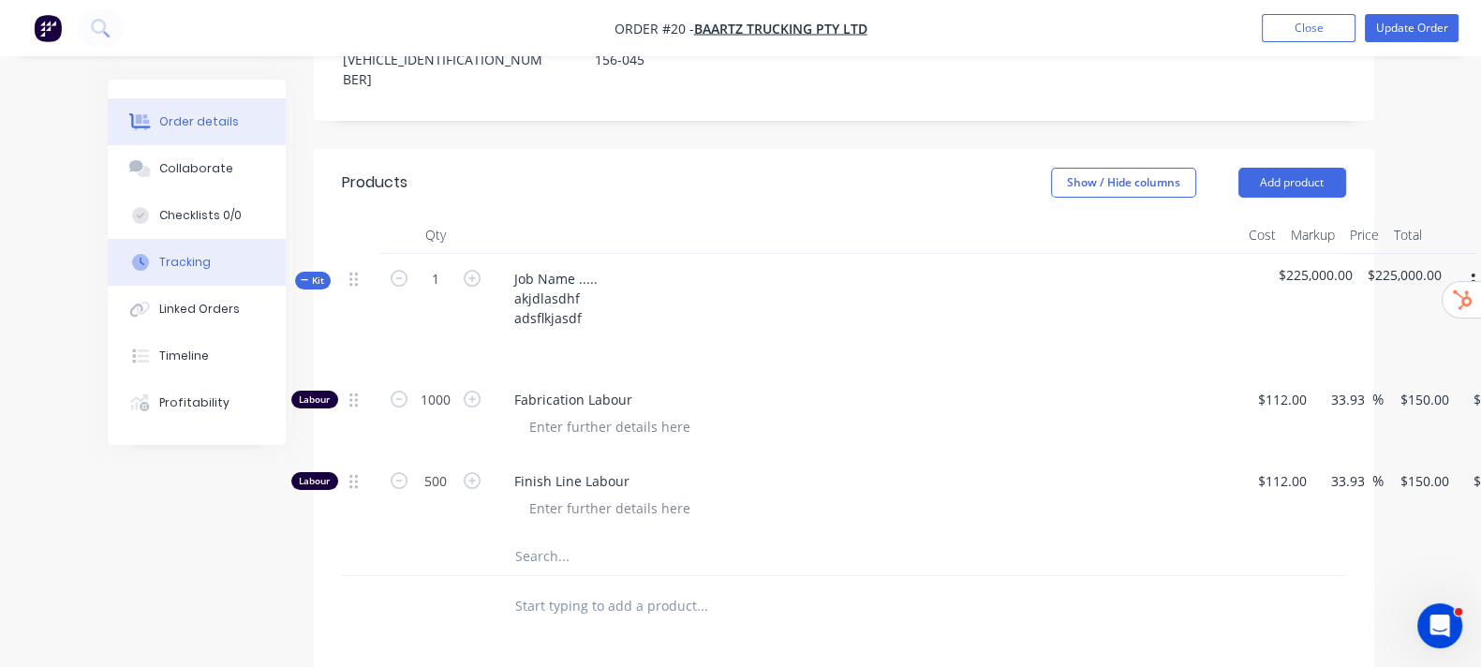
click at [159, 255] on div "Tracking" at bounding box center [185, 262] width 52 height 17
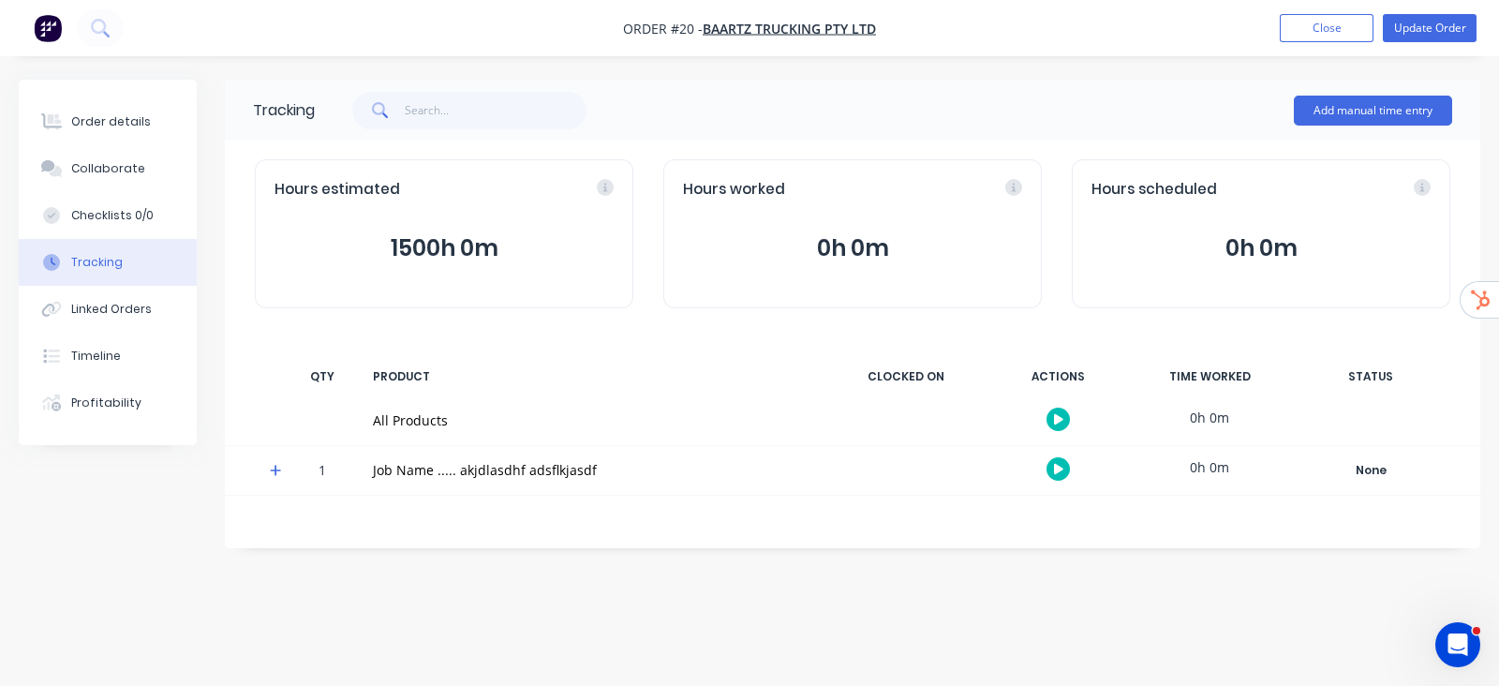
click at [276, 468] on icon at bounding box center [276, 470] width 12 height 13
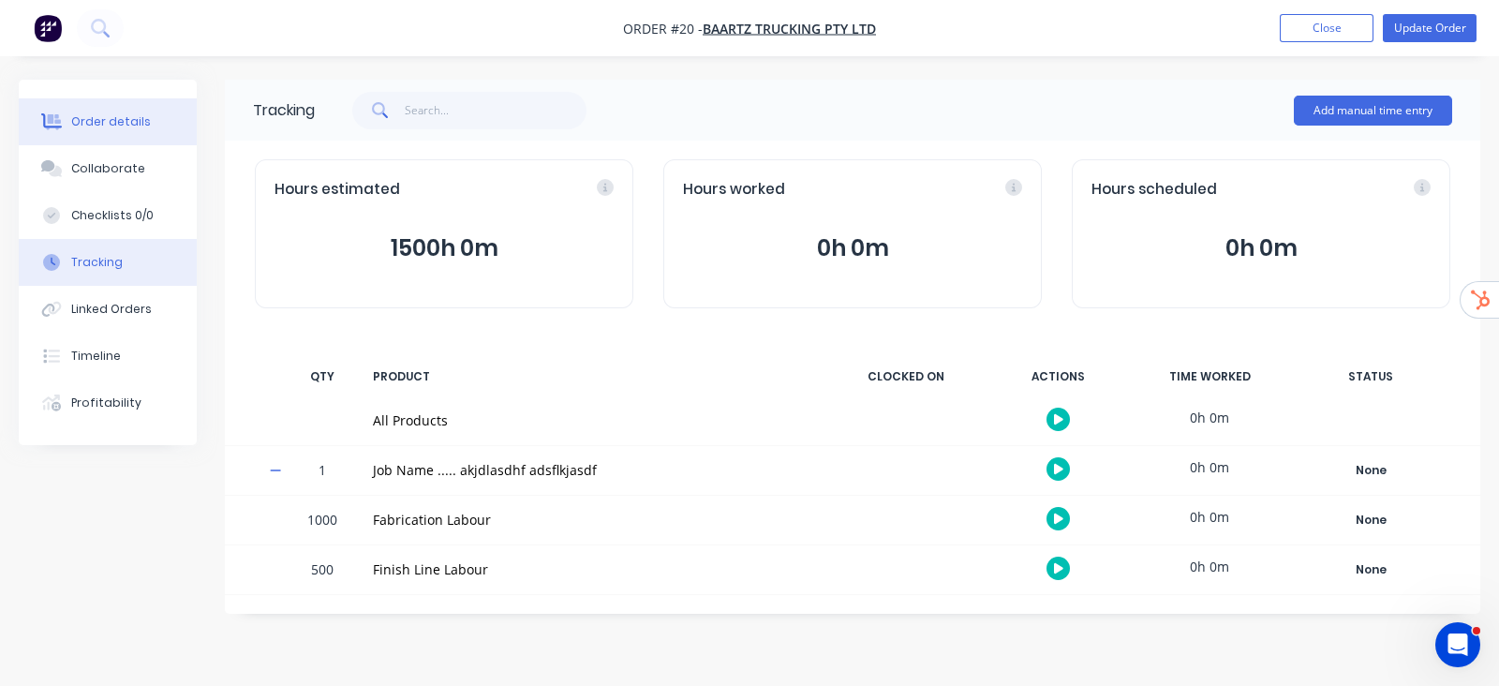
click at [126, 118] on div "Order details" at bounding box center [111, 121] width 80 height 17
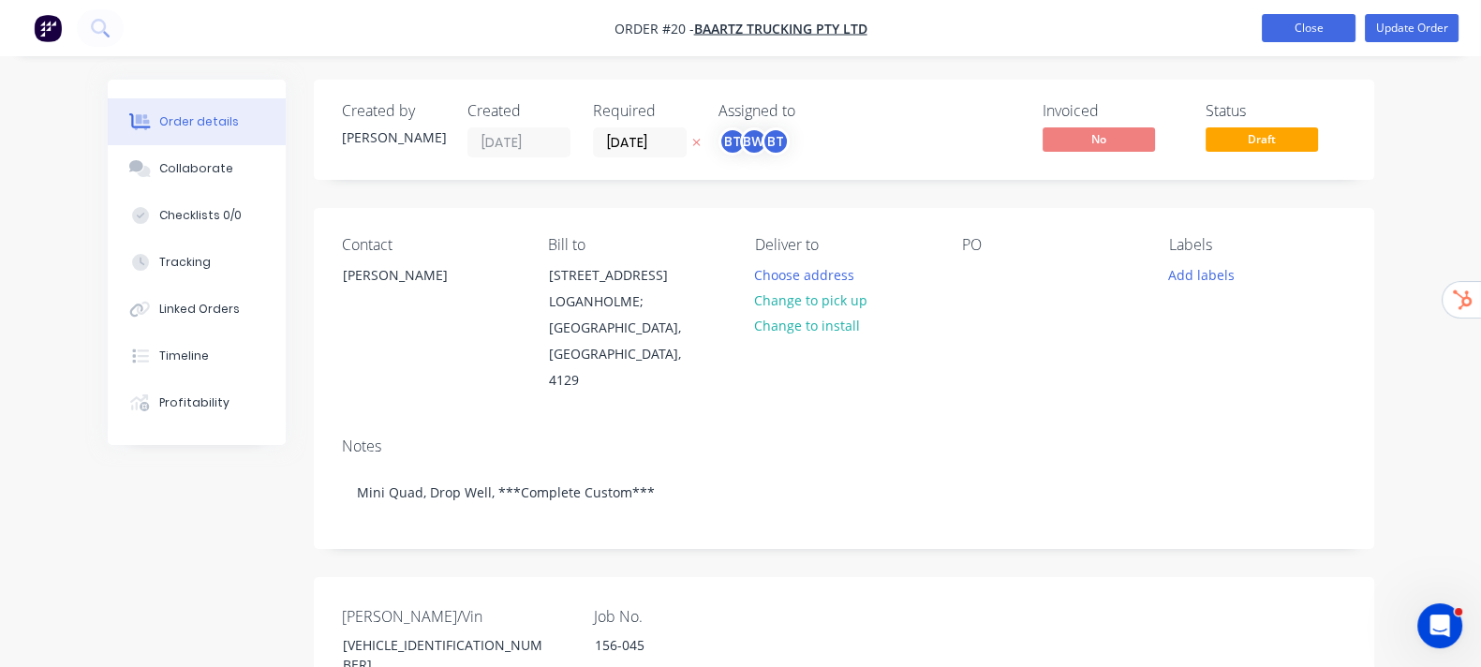
click at [1292, 22] on button "Close" at bounding box center [1309, 28] width 94 height 28
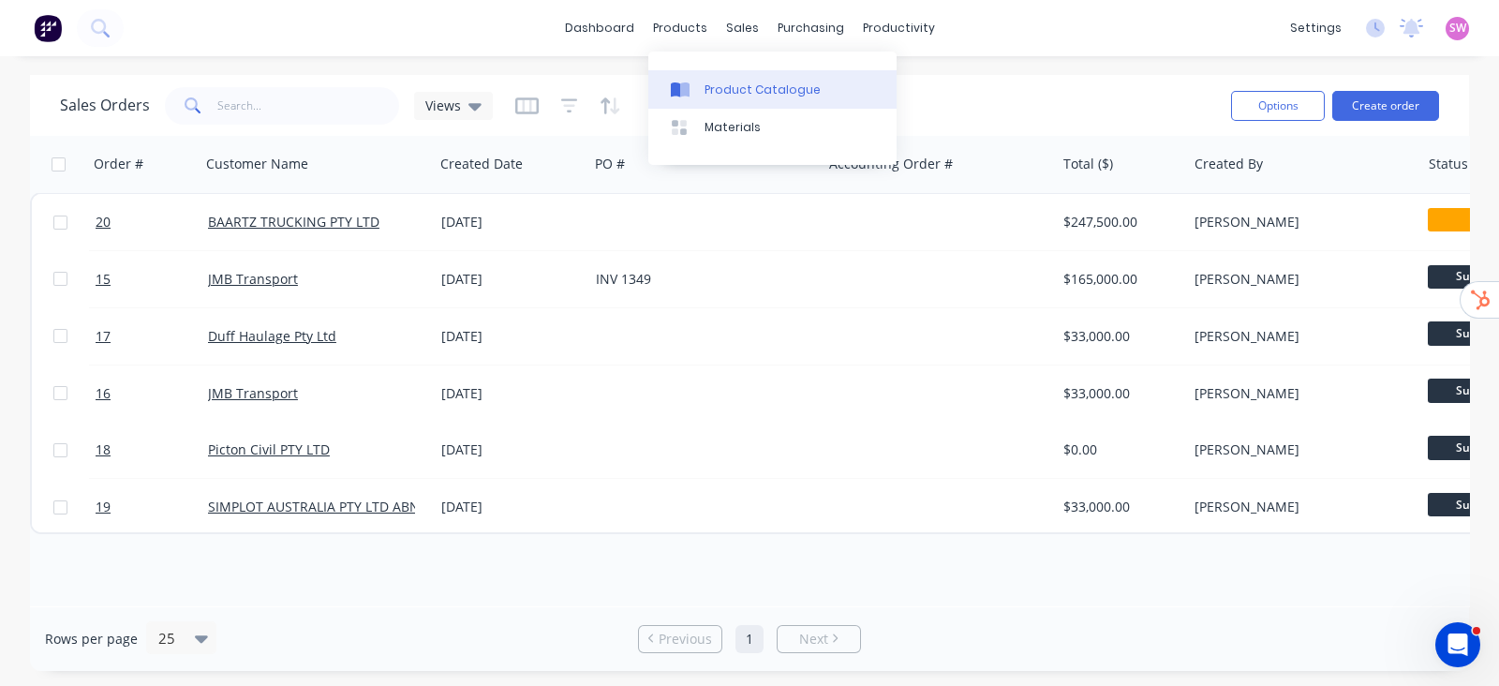
click at [748, 83] on div "Product Catalogue" at bounding box center [762, 89] width 116 height 17
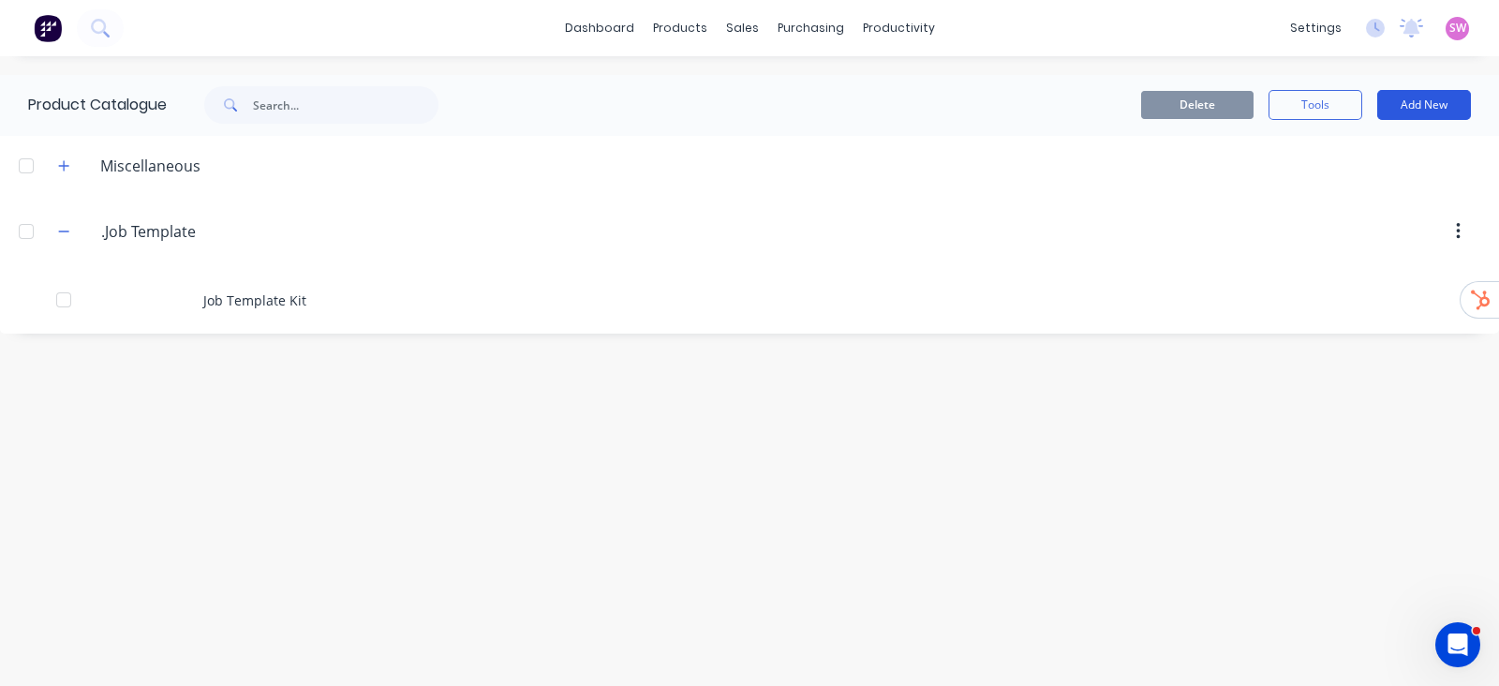
click at [1456, 113] on button "Add New" at bounding box center [1424, 105] width 94 height 30
click at [1383, 204] on button "Product" at bounding box center [1381, 189] width 178 height 37
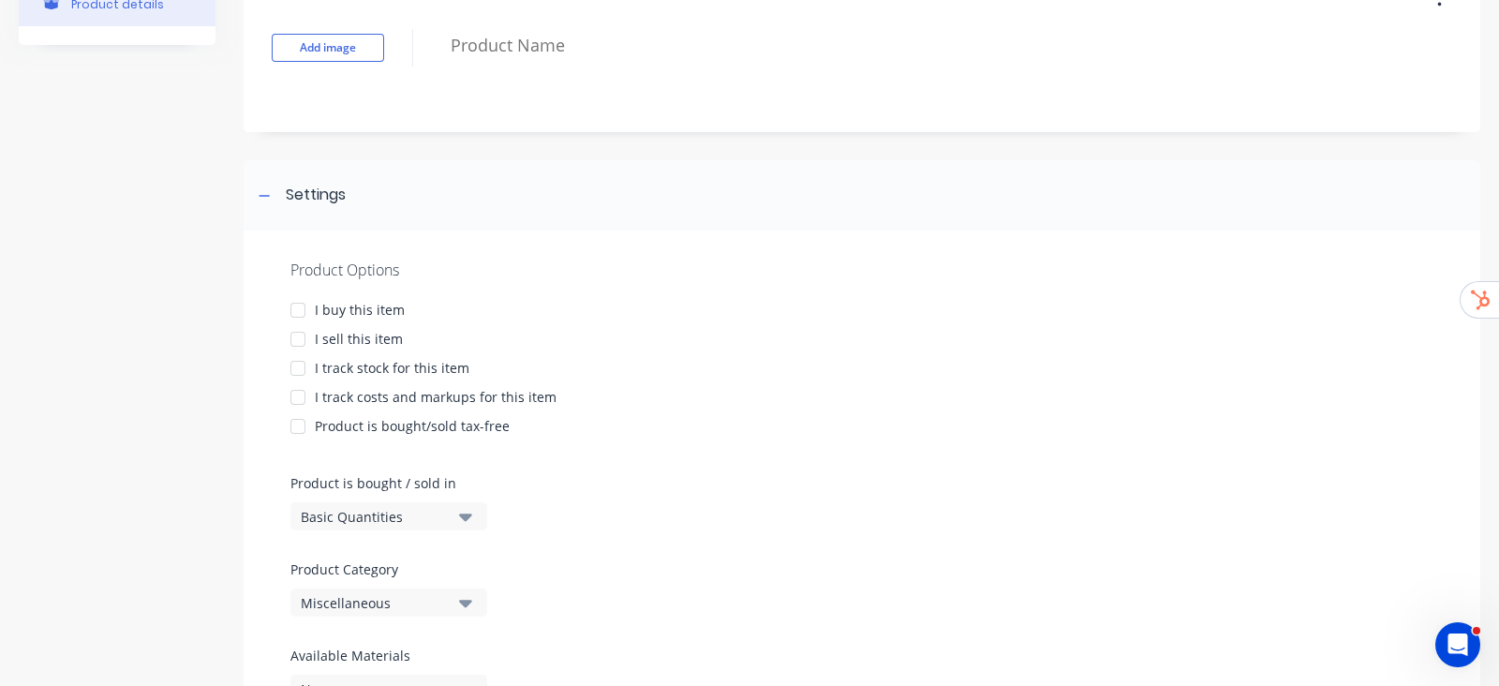
scroll to position [218, 0]
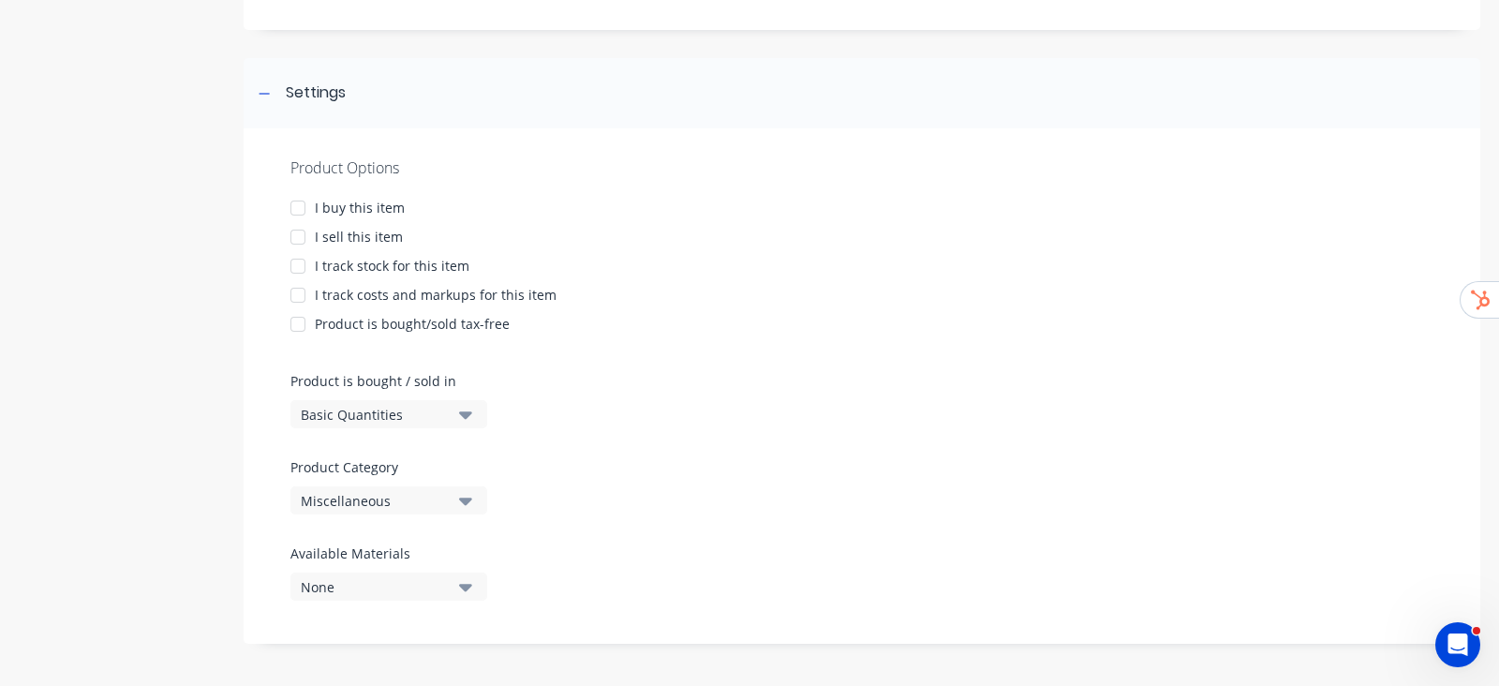
click at [325, 211] on div "I buy this item" at bounding box center [360, 208] width 90 height 20
click at [301, 235] on div at bounding box center [297, 236] width 37 height 37
click at [305, 306] on div at bounding box center [297, 323] width 37 height 37
click at [313, 297] on div at bounding box center [297, 294] width 37 height 37
click at [301, 325] on div at bounding box center [297, 323] width 37 height 37
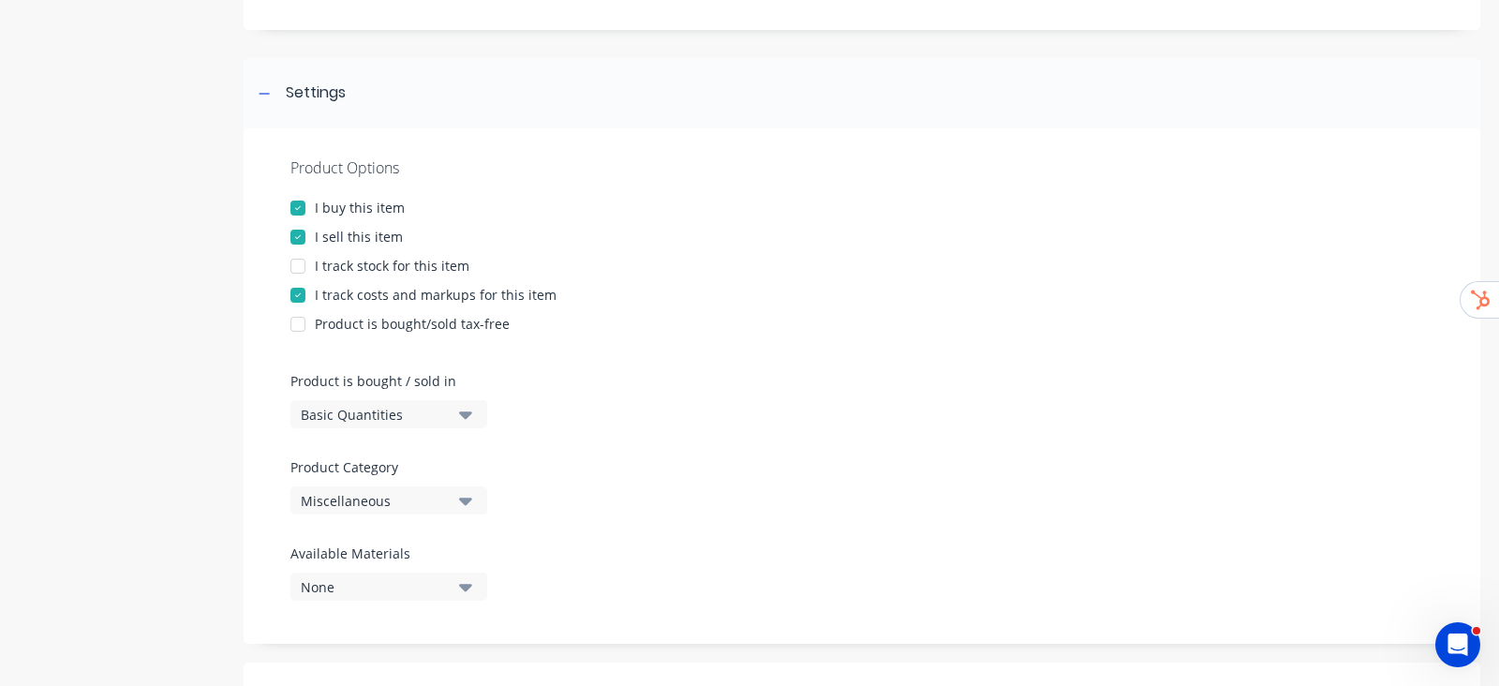
click at [316, 271] on div at bounding box center [297, 265] width 37 height 37
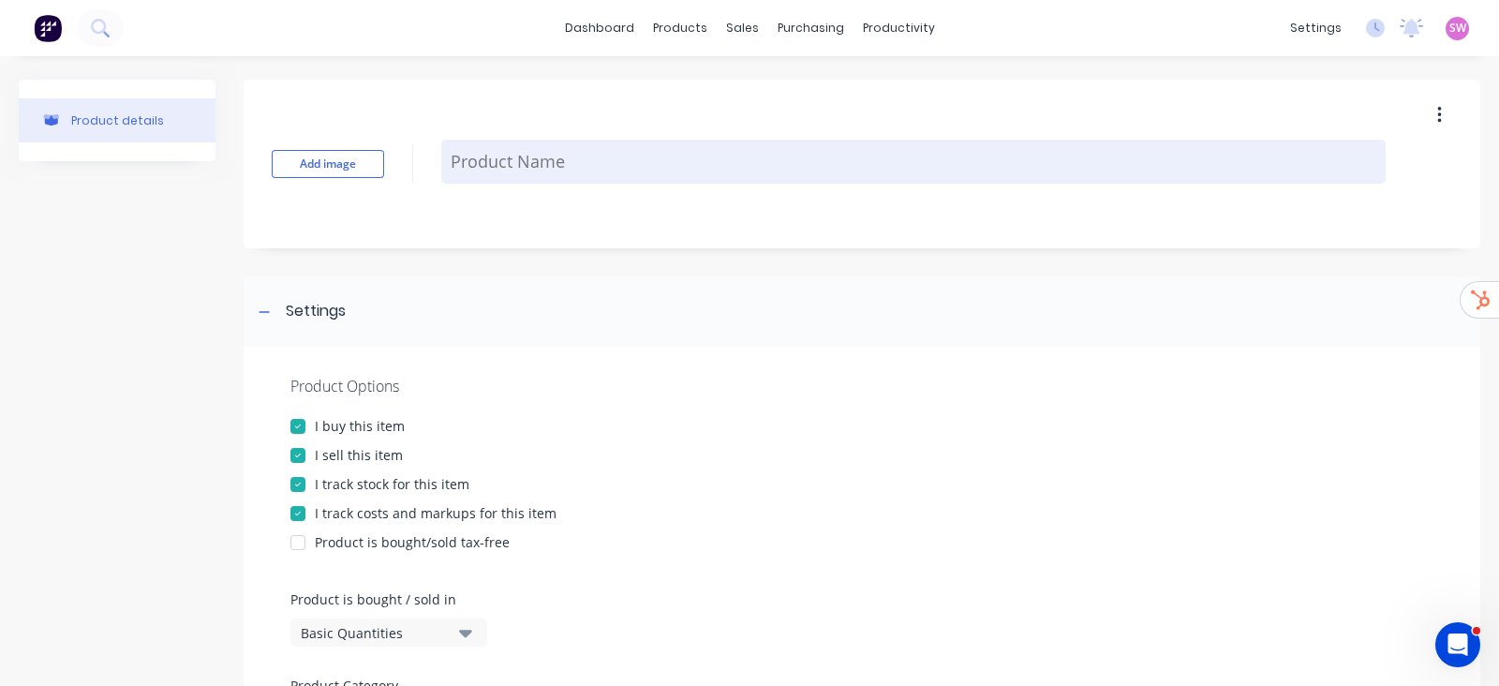
click at [462, 157] on textarea at bounding box center [913, 162] width 944 height 44
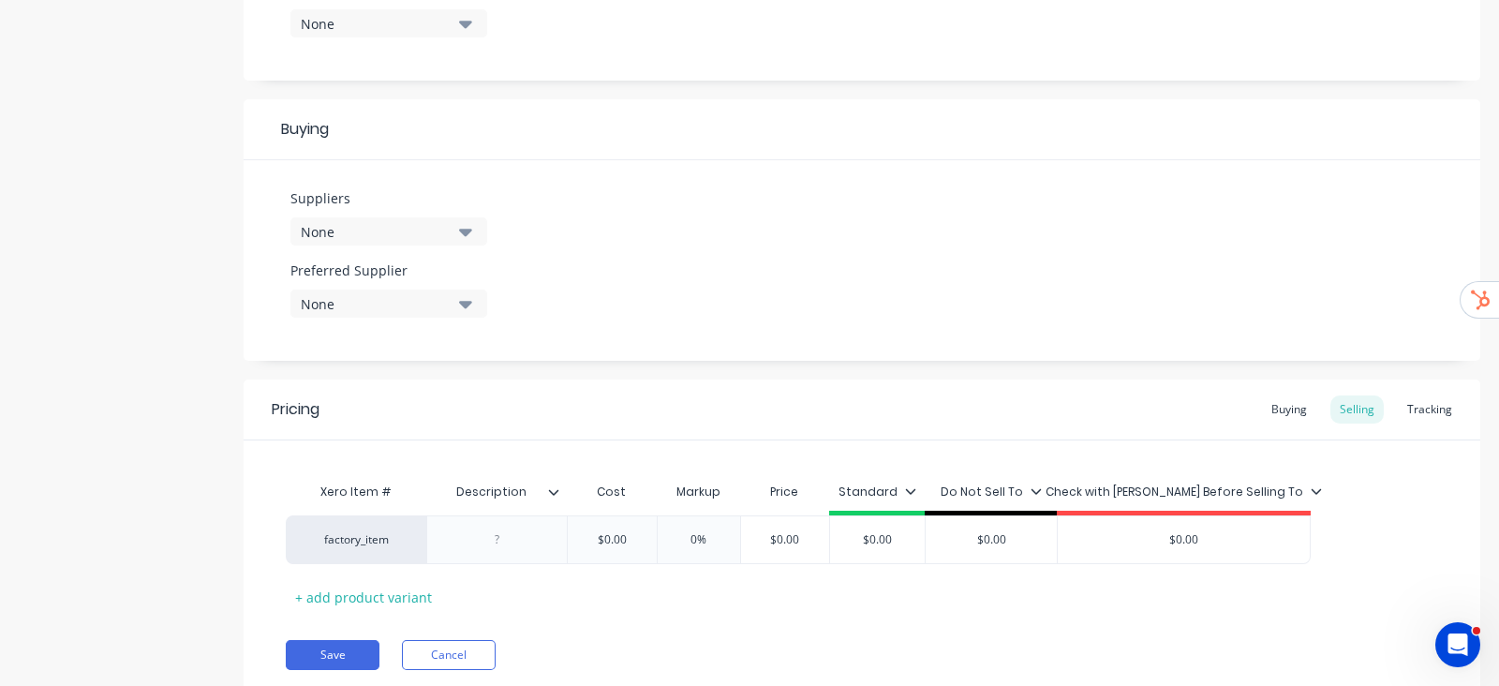
scroll to position [819, 0]
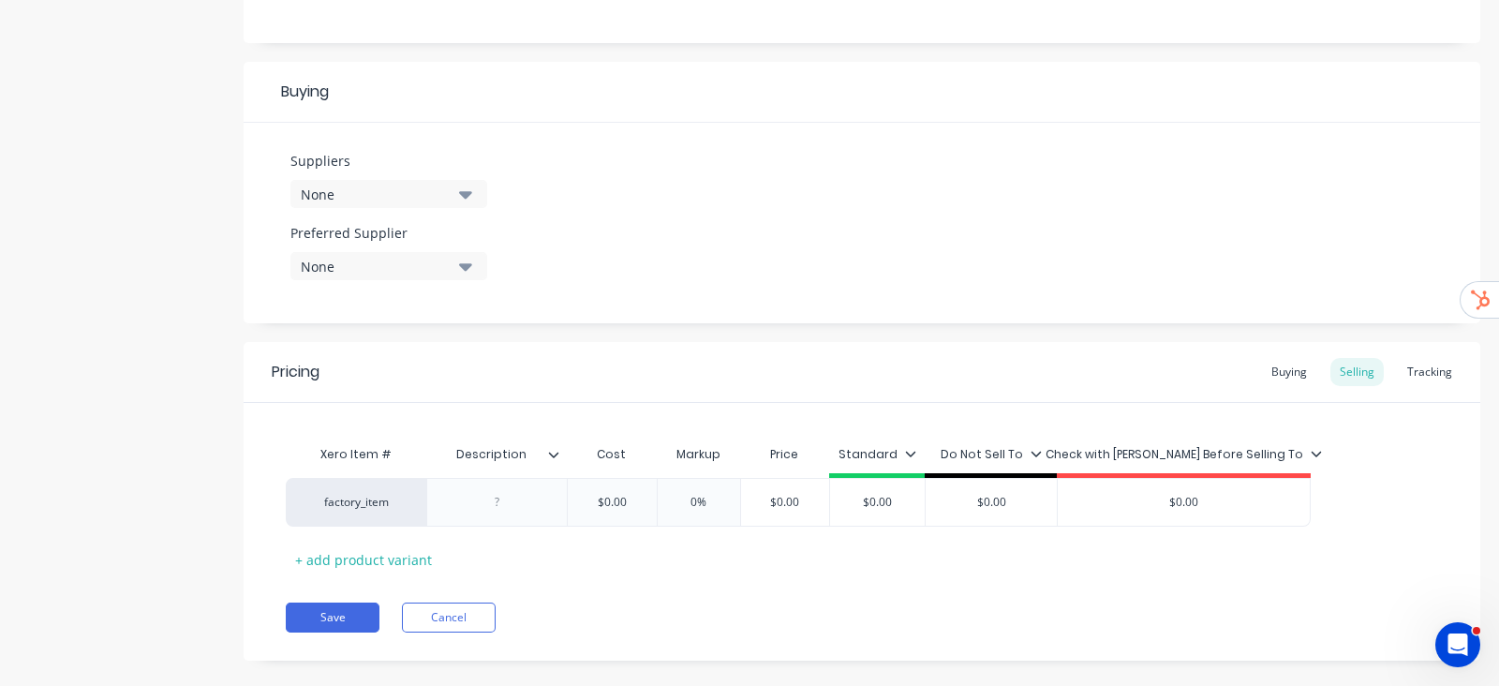
click at [550, 452] on icon at bounding box center [553, 454] width 11 height 11
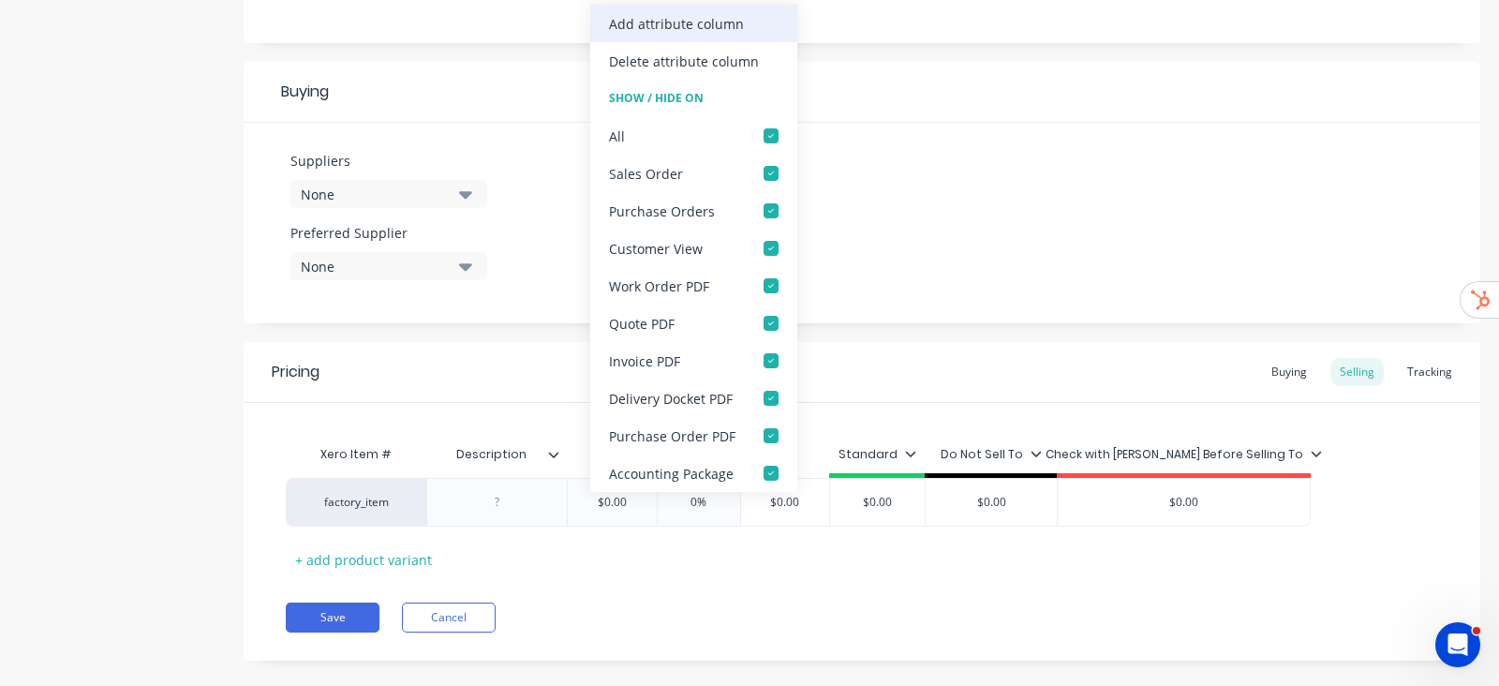
click at [756, 35] on div "Add attribute column" at bounding box center [693, 23] width 207 height 37
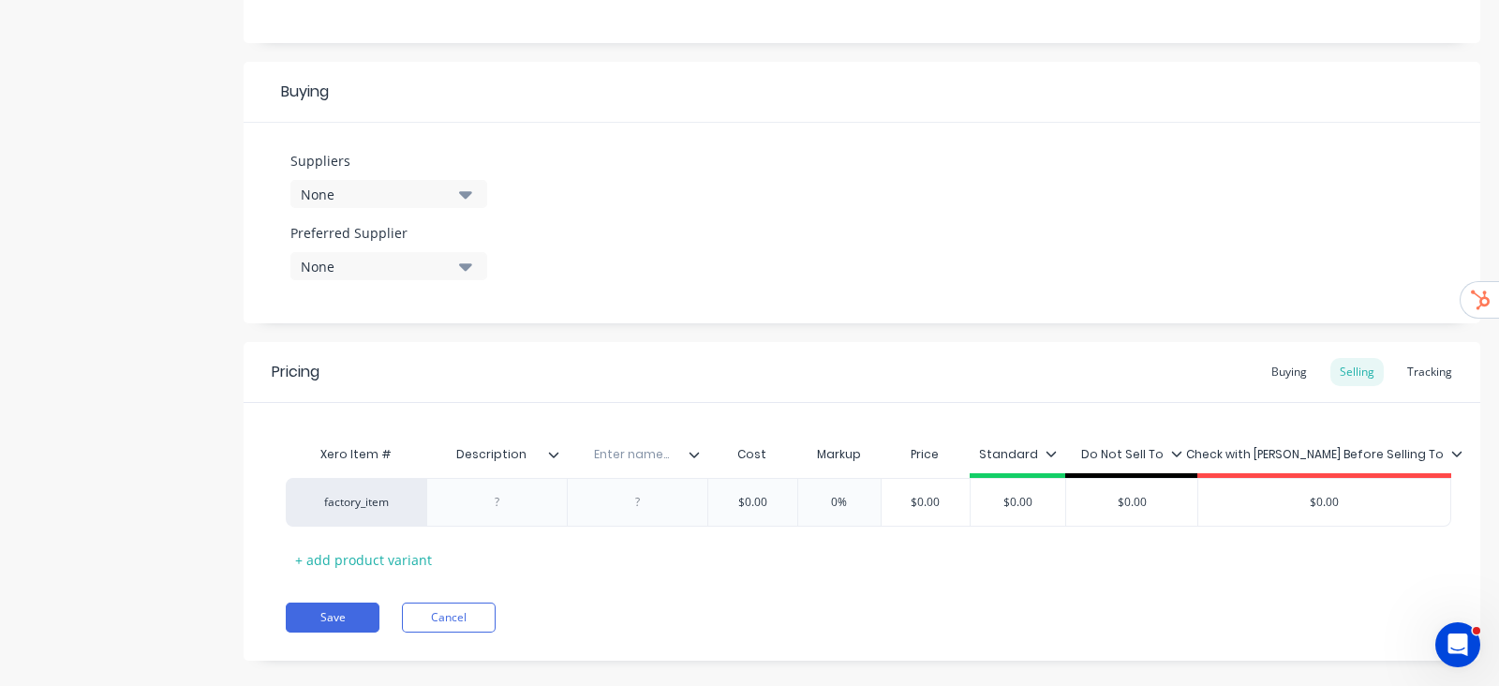
click at [693, 450] on icon at bounding box center [693, 454] width 11 height 11
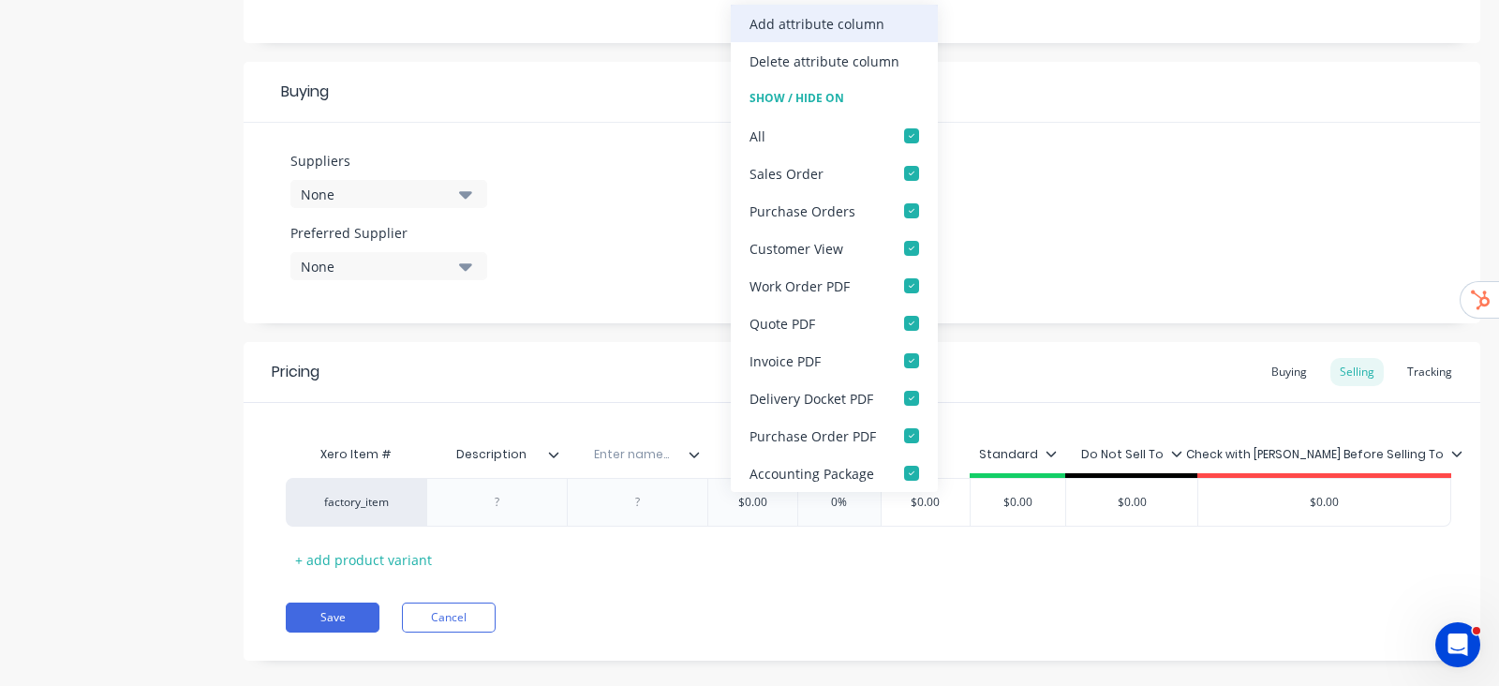
click at [858, 21] on div "Add attribute column" at bounding box center [816, 24] width 135 height 20
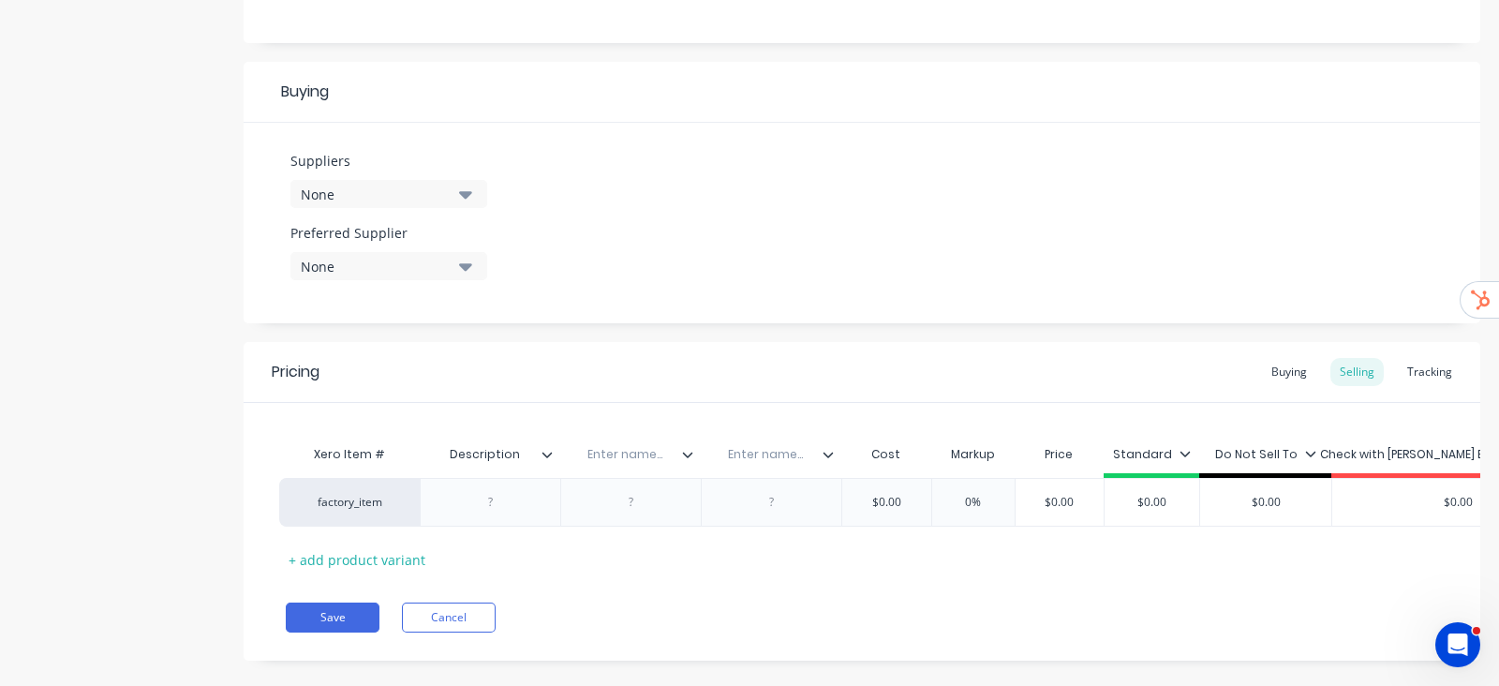
scroll to position [0, 0]
click at [702, 451] on div at bounding box center [701, 454] width 11 height 17
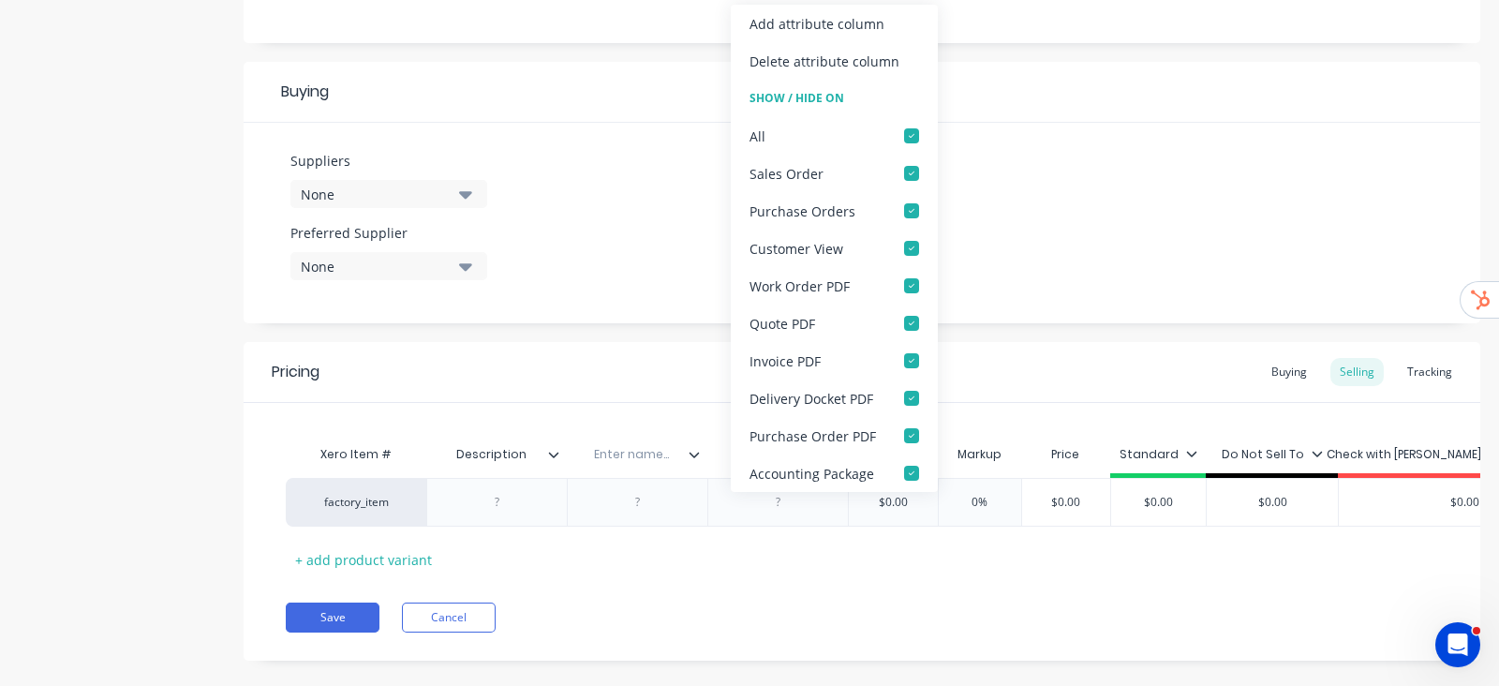
click at [885, 62] on div "Delete attribute column" at bounding box center [824, 62] width 150 height 20
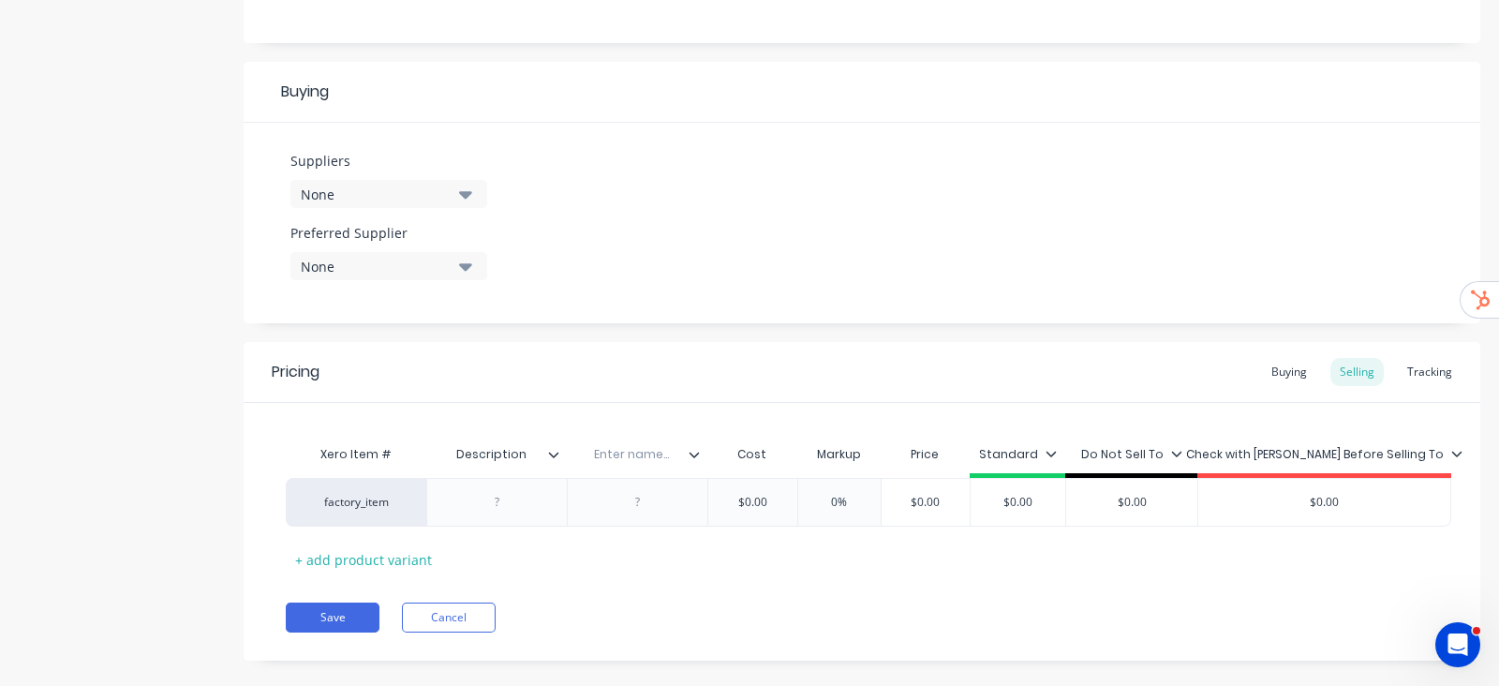
click at [688, 449] on icon at bounding box center [693, 454] width 11 height 11
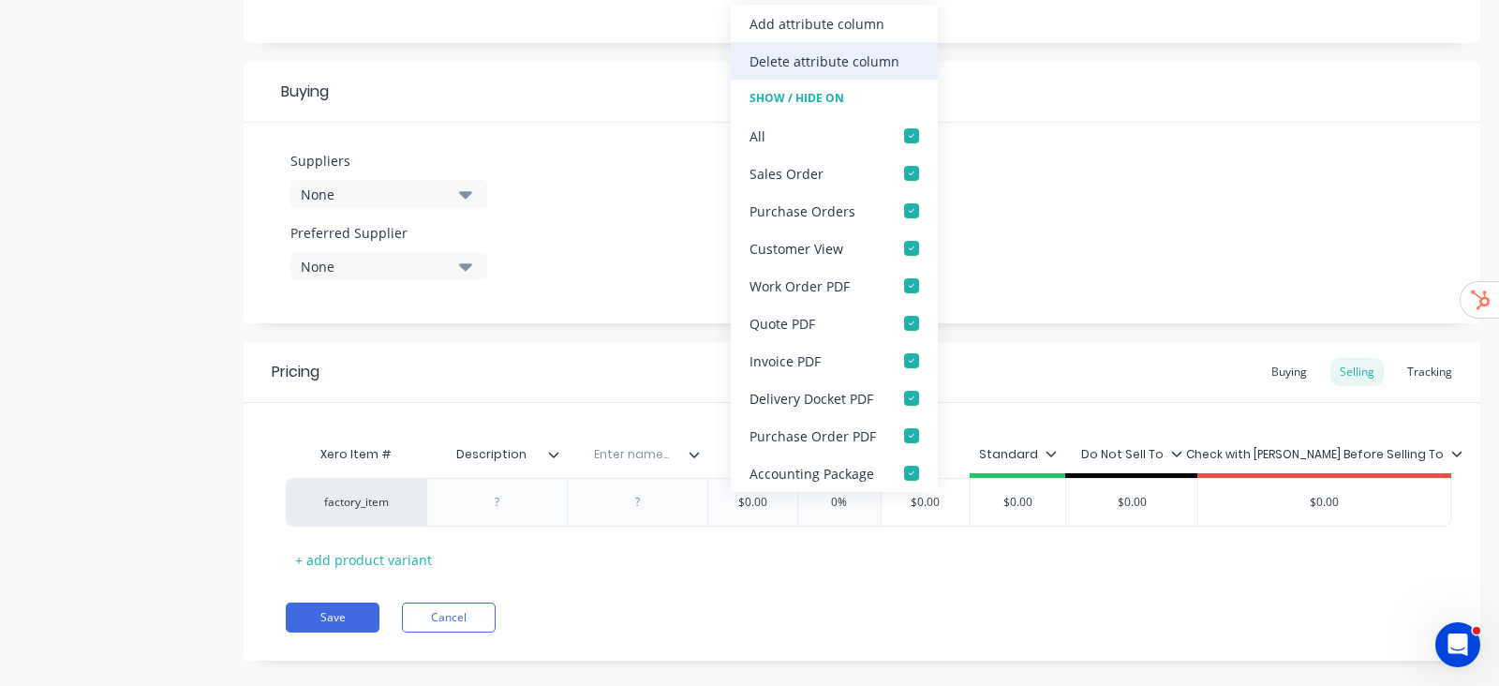
click at [850, 63] on div "Delete attribute column" at bounding box center [824, 62] width 150 height 20
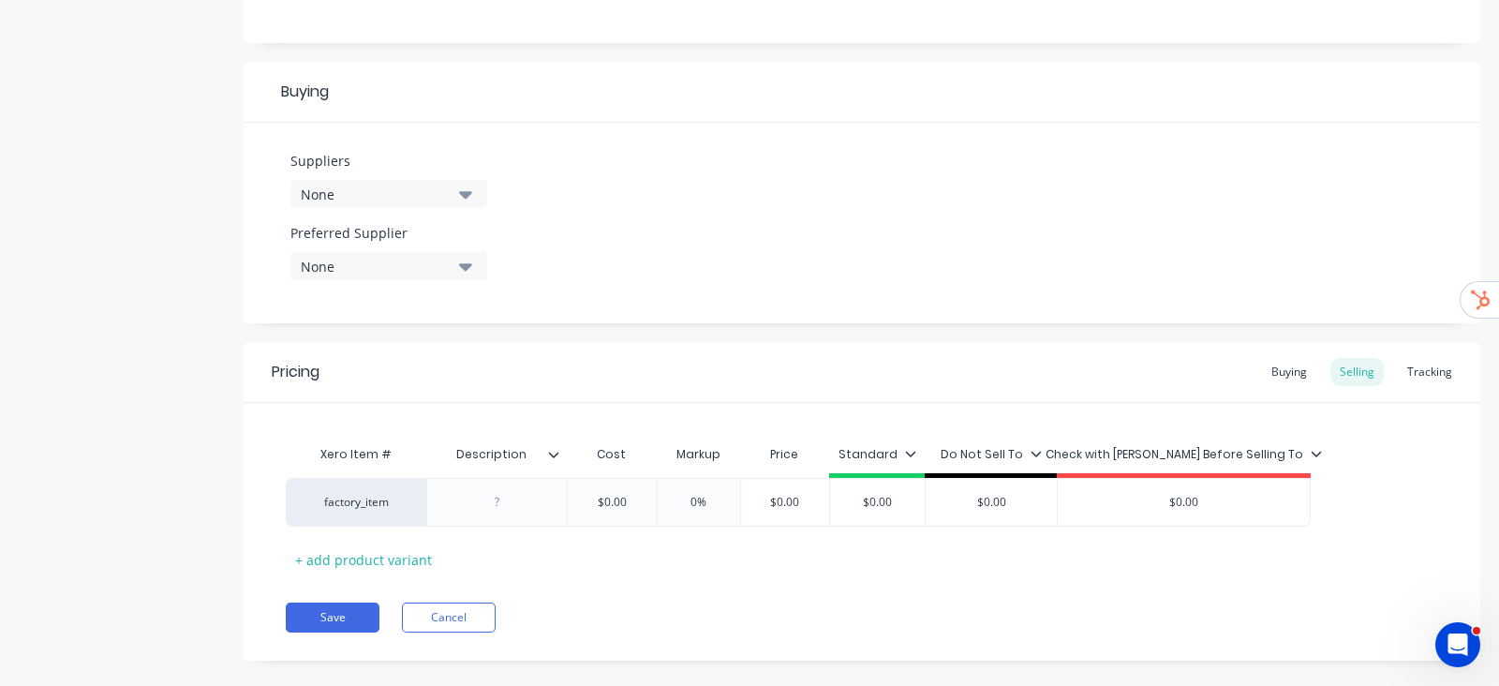
click at [557, 449] on icon at bounding box center [553, 454] width 11 height 11
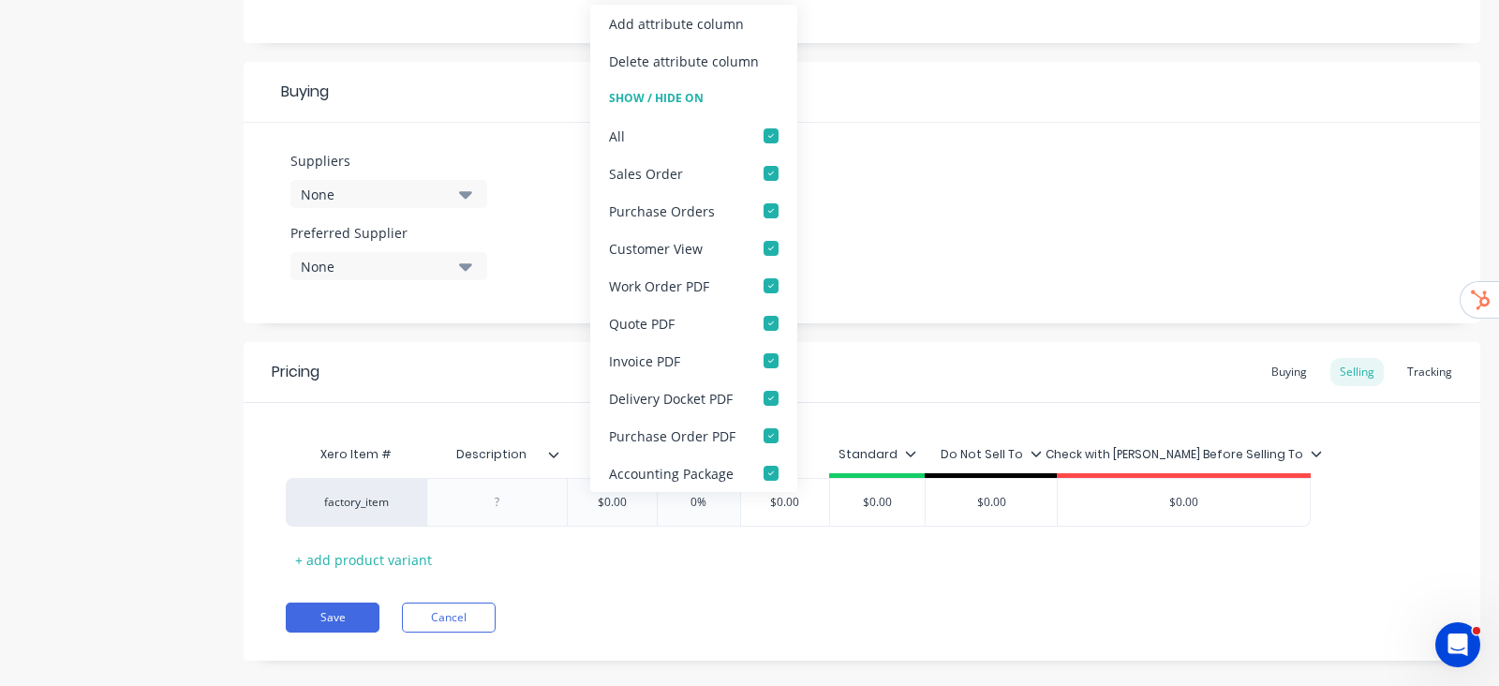
click at [753, 570] on div "Xero Item # Description Cost Markup Price Standard Do Not Sell To Check with Ch…" at bounding box center [862, 505] width 1152 height 139
type textarea "x"
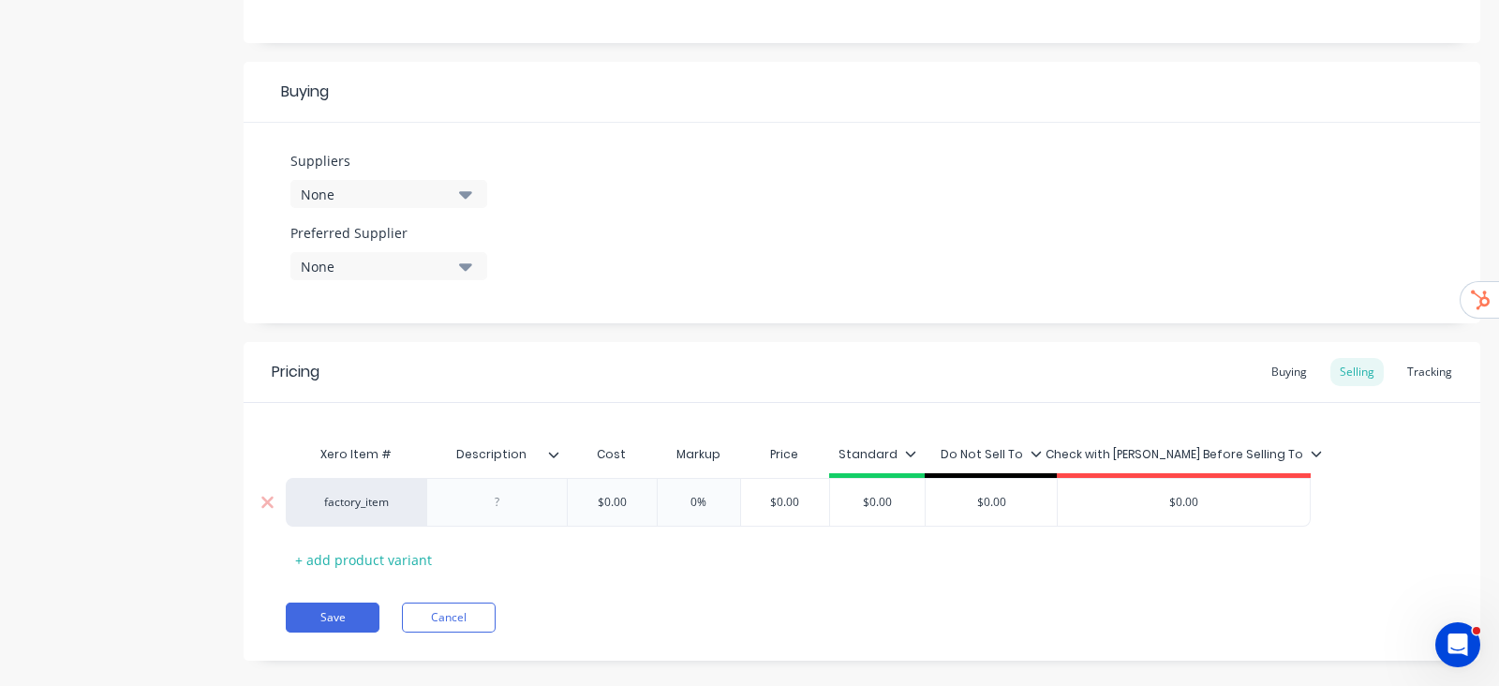
click at [375, 497] on div "factory_item" at bounding box center [355, 502] width 103 height 17
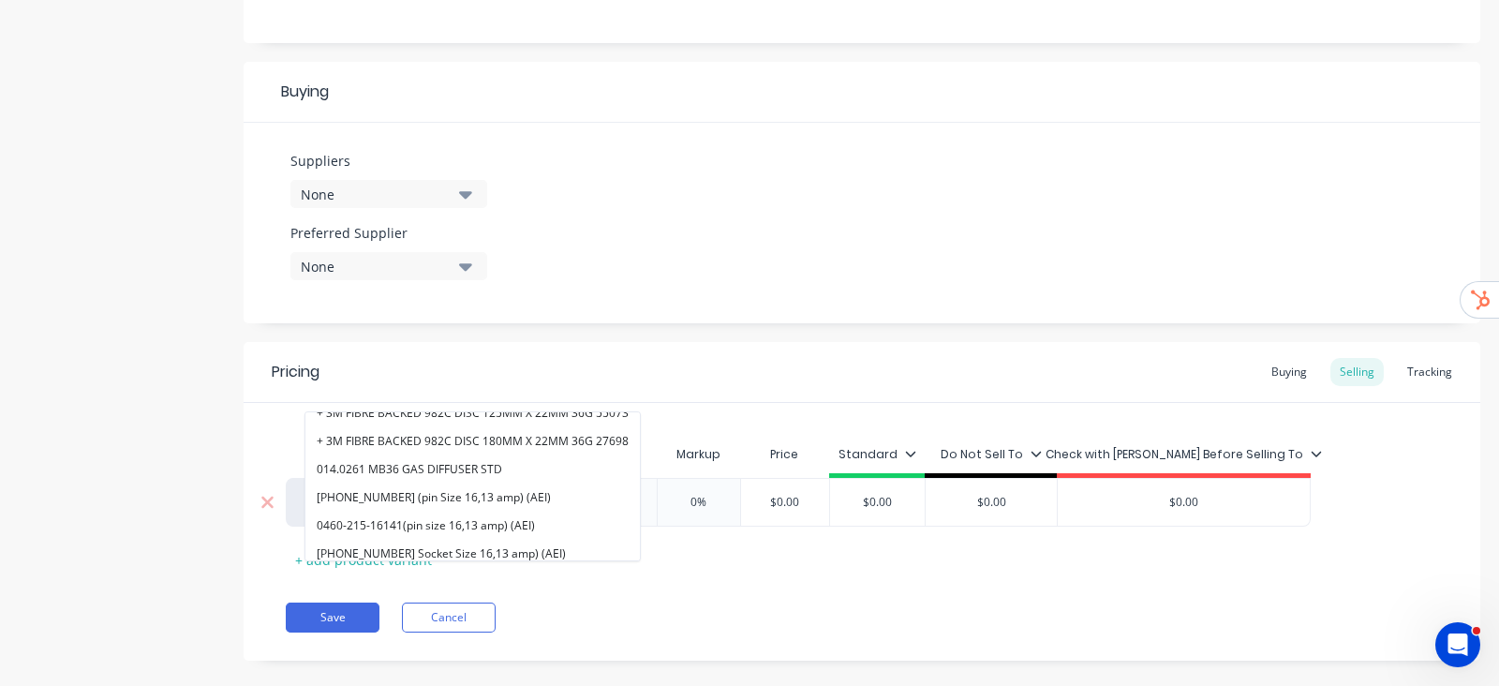
scroll to position [467, 0]
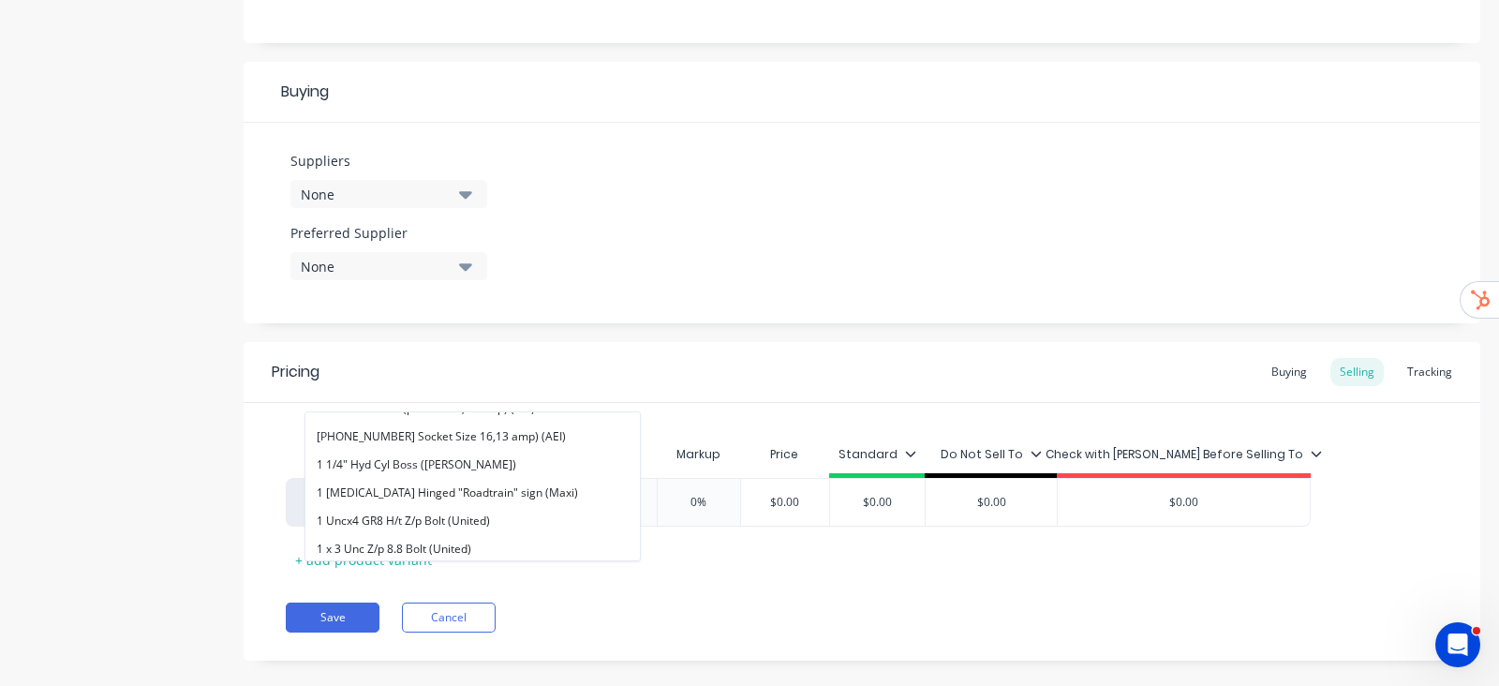
click at [824, 552] on div "Xero Item # Description Cost Markup Price Standard Do Not Sell To Check with Ch…" at bounding box center [862, 505] width 1152 height 139
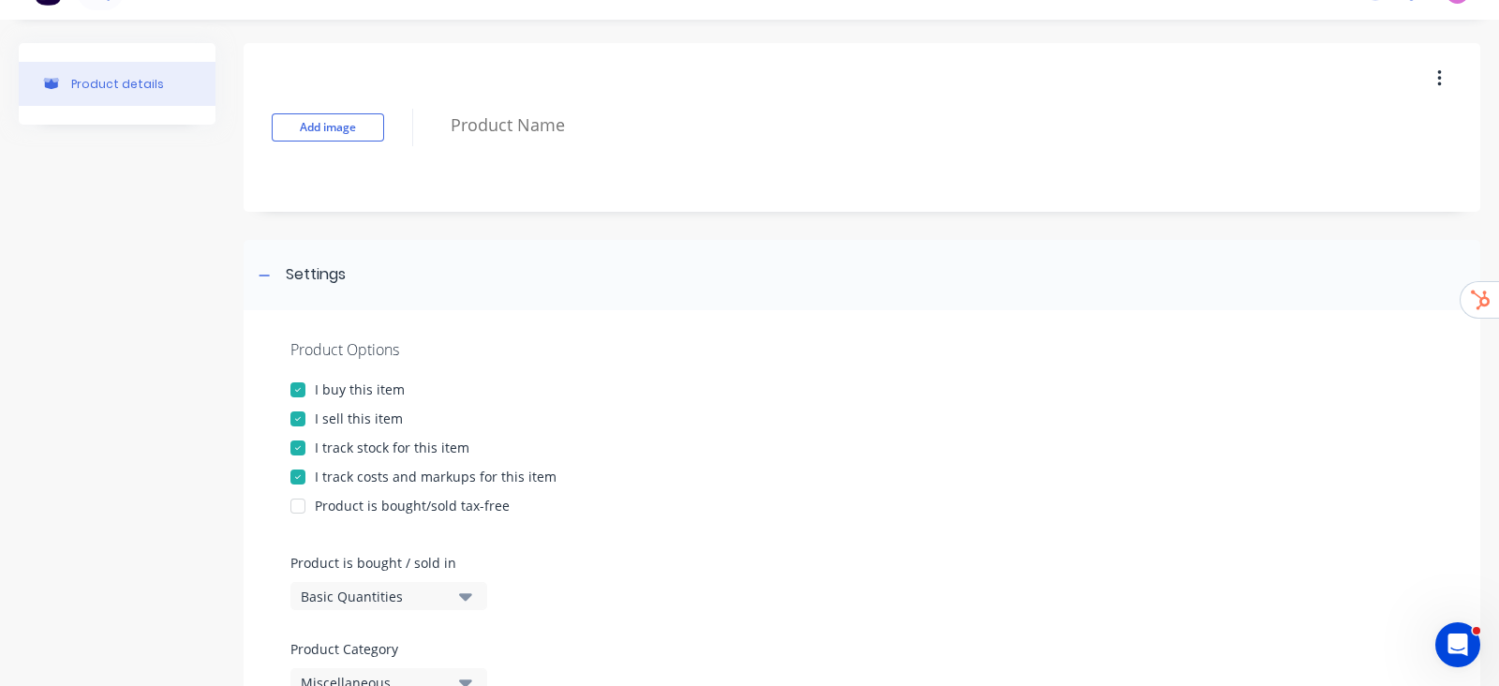
scroll to position [0, 0]
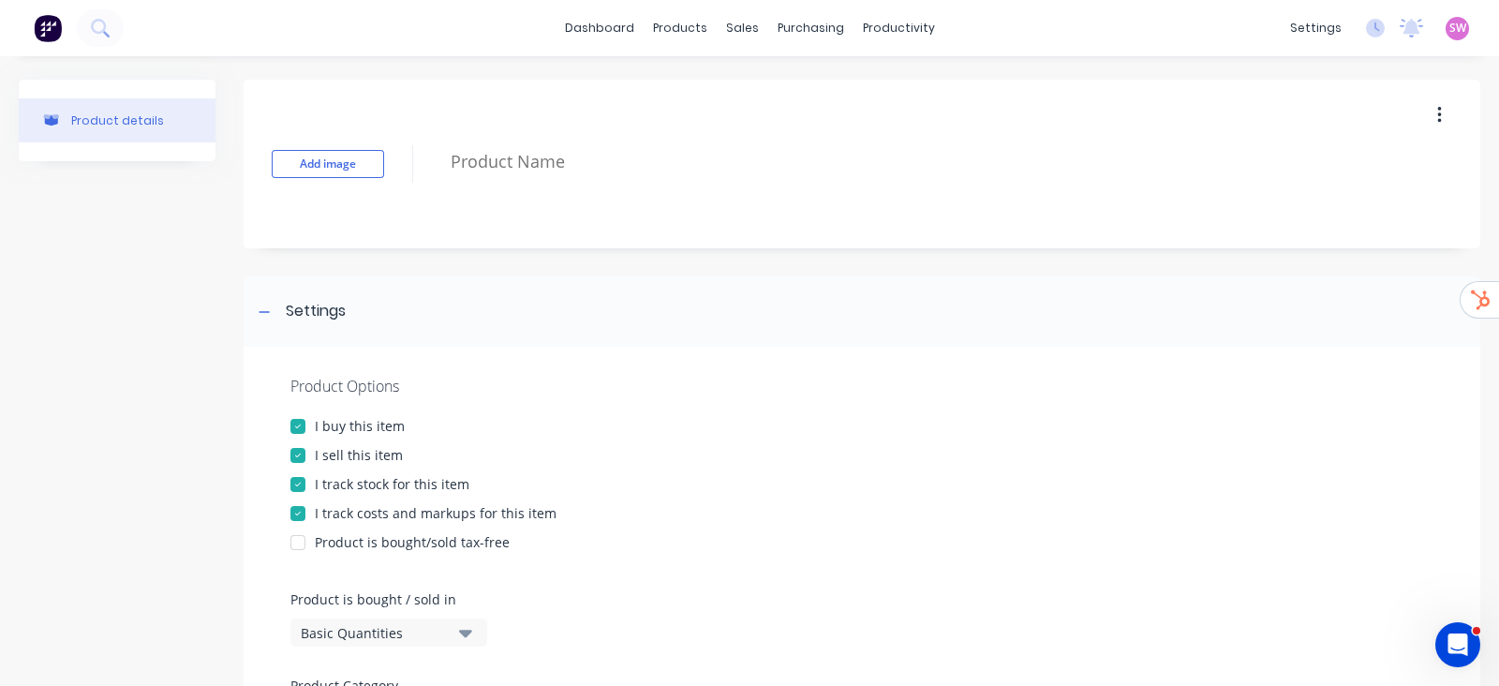
click at [605, 12] on div "dashboard products sales purchasing productivity dashboard products Product Cat…" at bounding box center [749, 28] width 1499 height 56
click at [599, 26] on link "dashboard" at bounding box center [599, 28] width 88 height 28
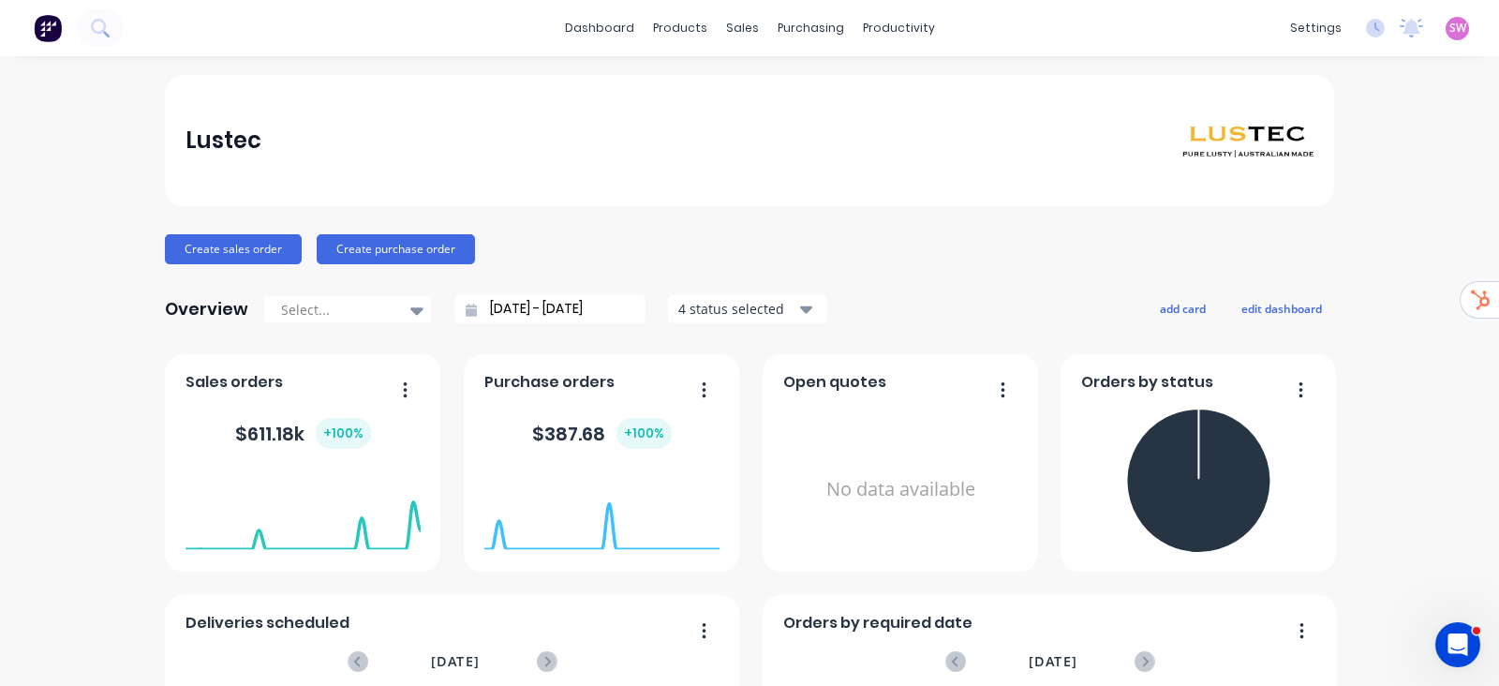
click at [1443, 15] on div "settings No new notifications Mark all as read You have no notifications SW Lus…" at bounding box center [1389, 28] width 218 height 28
click at [1449, 29] on span "SW" at bounding box center [1457, 28] width 17 height 17
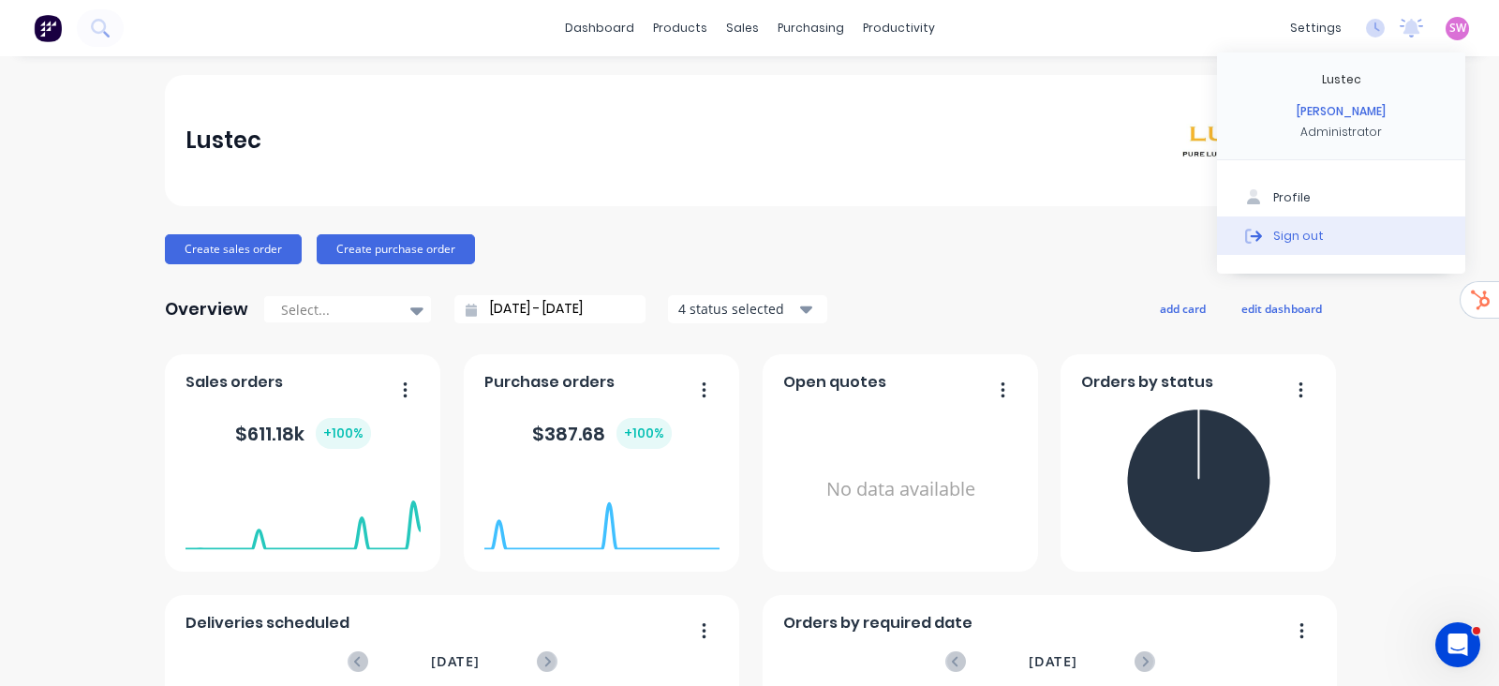
click at [1286, 227] on div "Sign out" at bounding box center [1298, 235] width 51 height 17
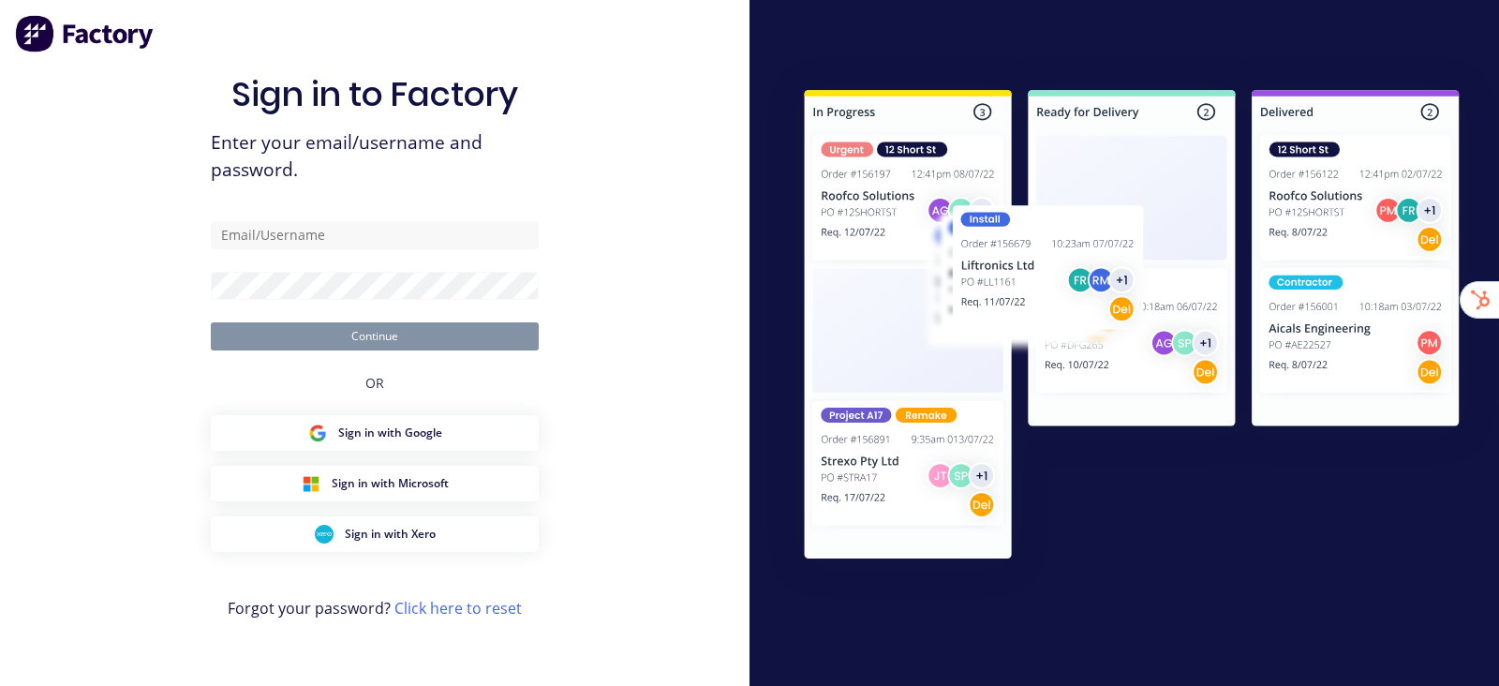
type input "stuart@factory.app"
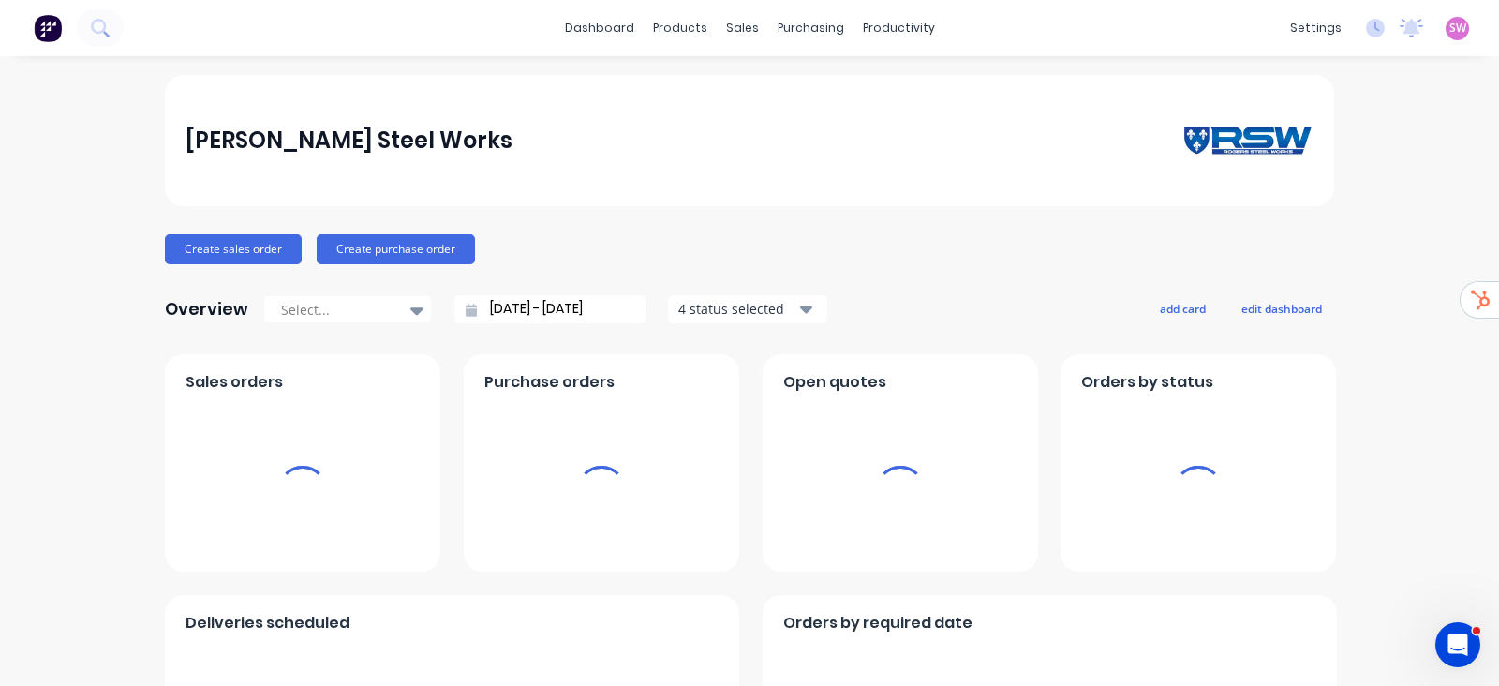
click at [785, 157] on div "[PERSON_NAME] Steel Works" at bounding box center [749, 140] width 1129 height 37
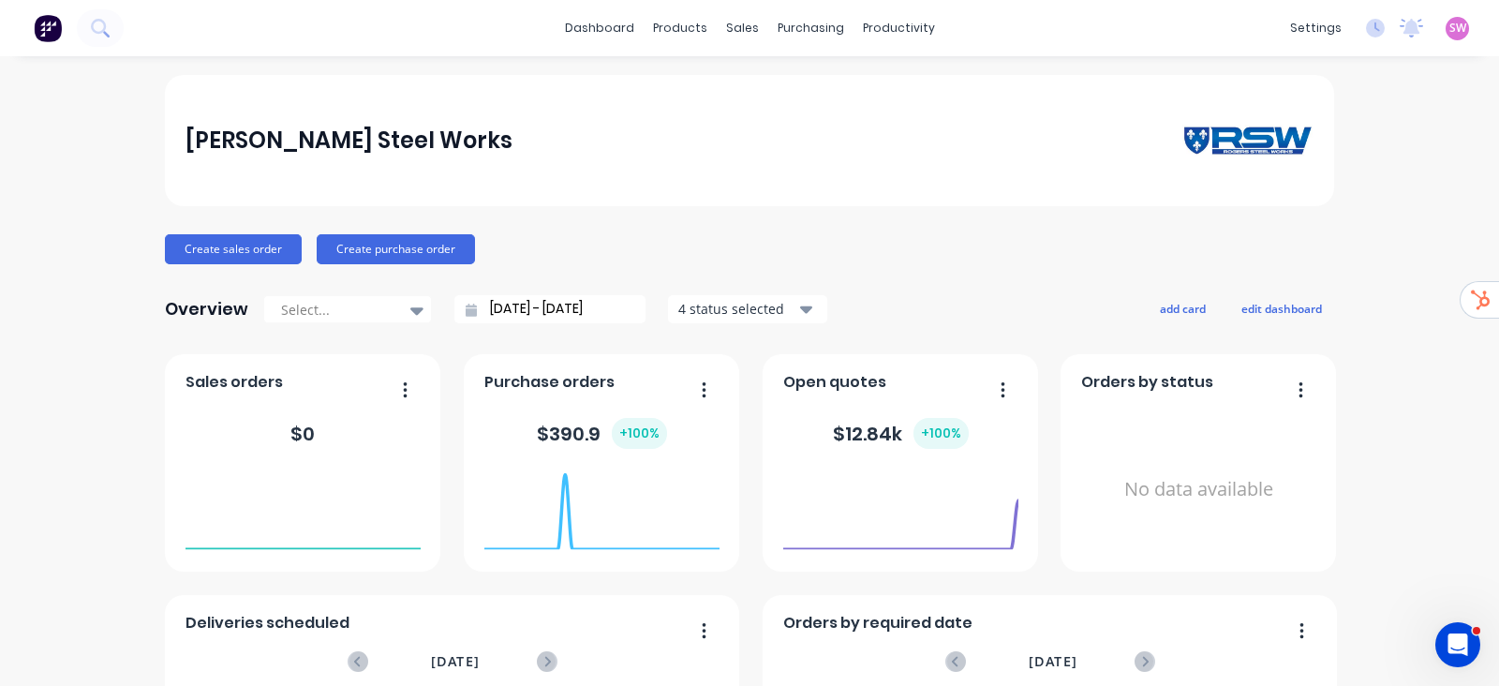
click at [785, 157] on div "[PERSON_NAME] Steel Works" at bounding box center [749, 140] width 1129 height 37
click at [782, 157] on div "[PERSON_NAME] Steel Works" at bounding box center [749, 140] width 1129 height 37
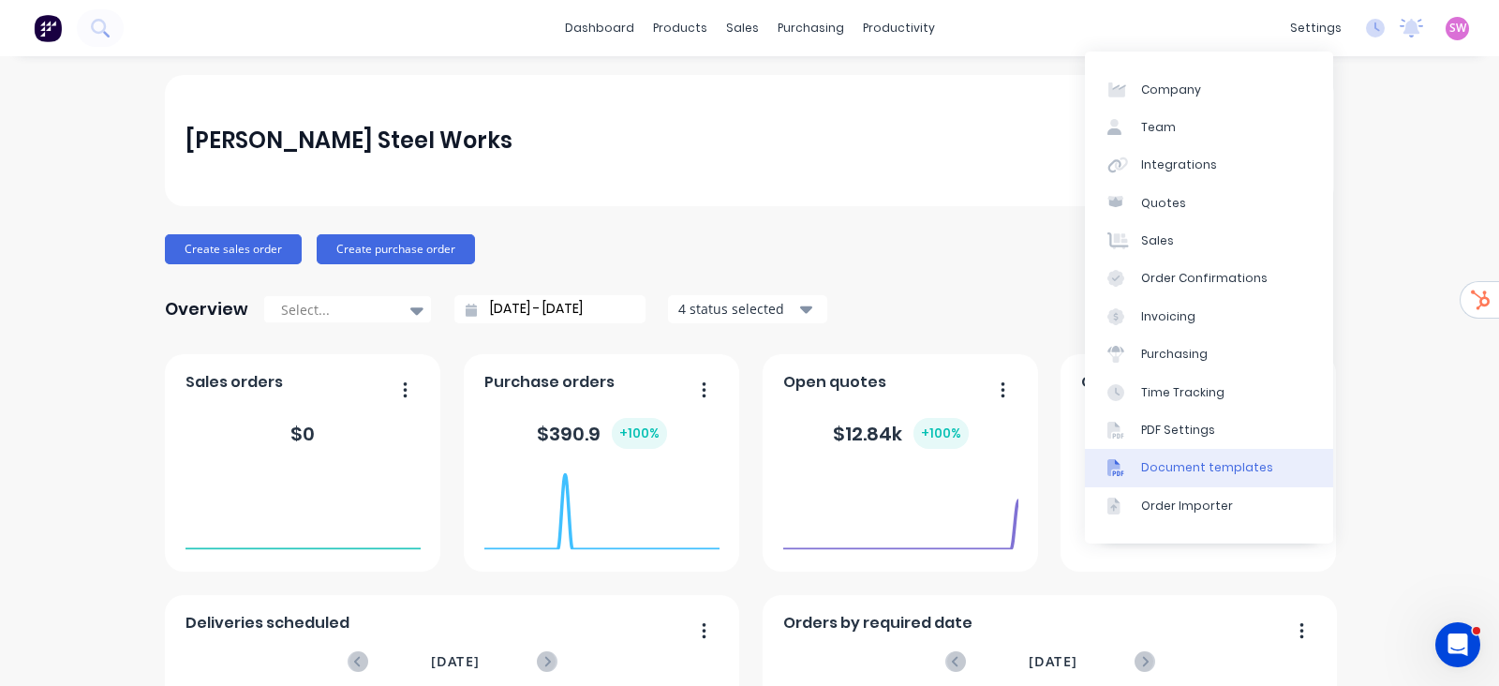
click at [1206, 464] on div "Document templates" at bounding box center [1207, 467] width 132 height 17
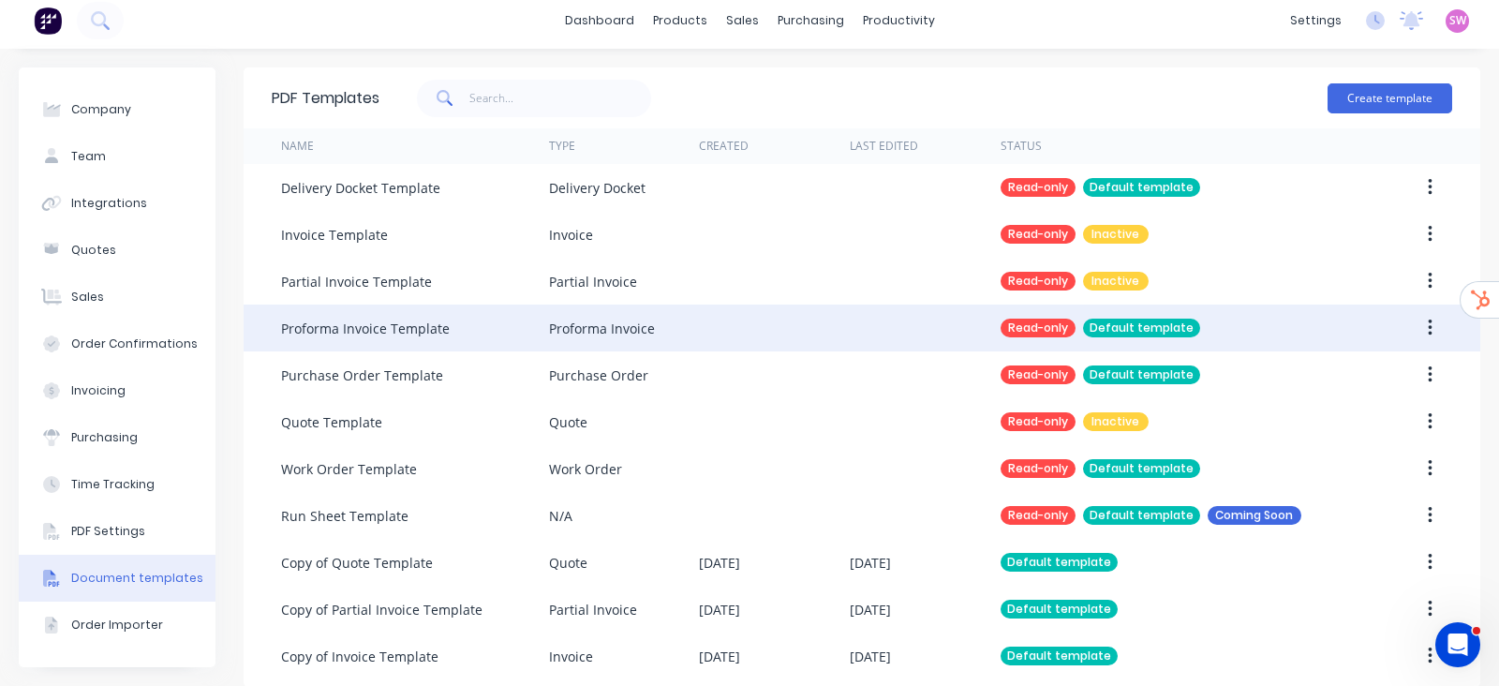
scroll to position [27, 0]
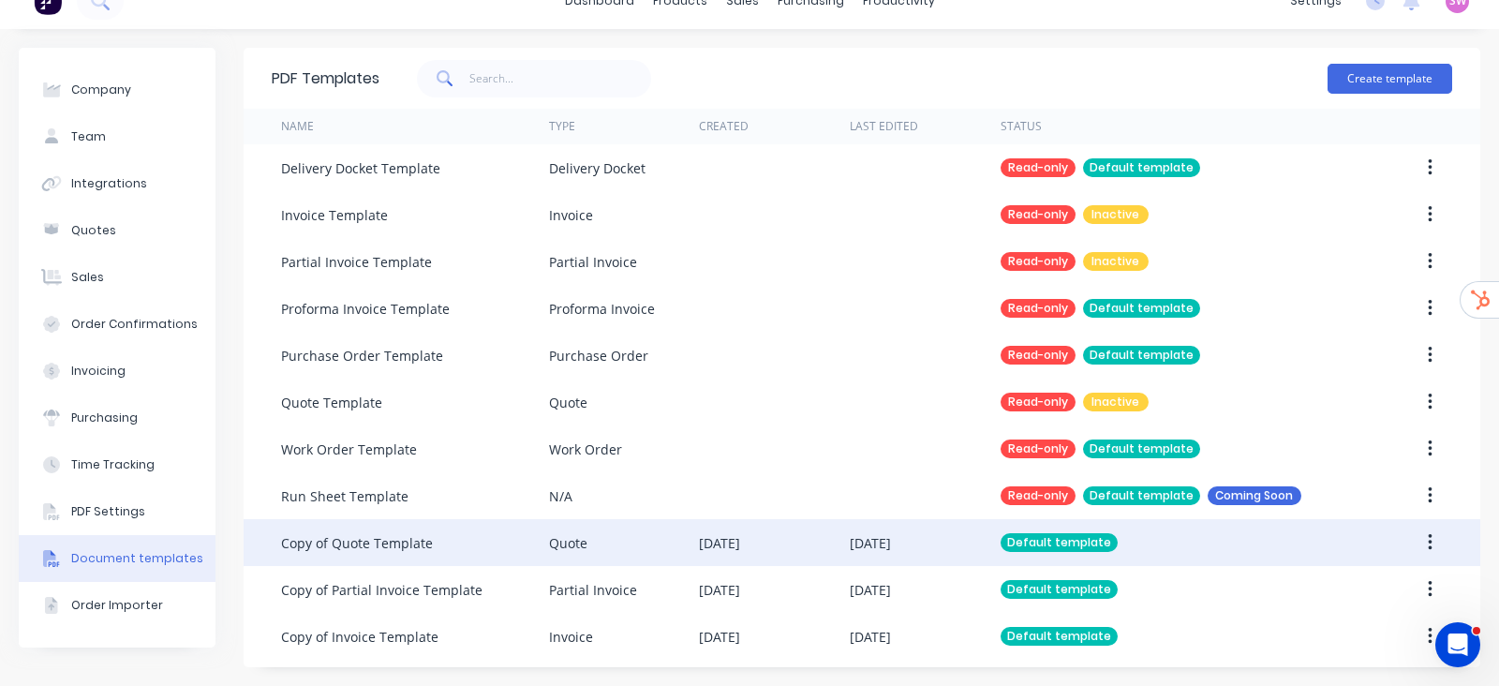
click at [740, 551] on div "01 Oct 2025" at bounding box center [719, 543] width 41 height 20
